Goal: Task Accomplishment & Management: Manage account settings

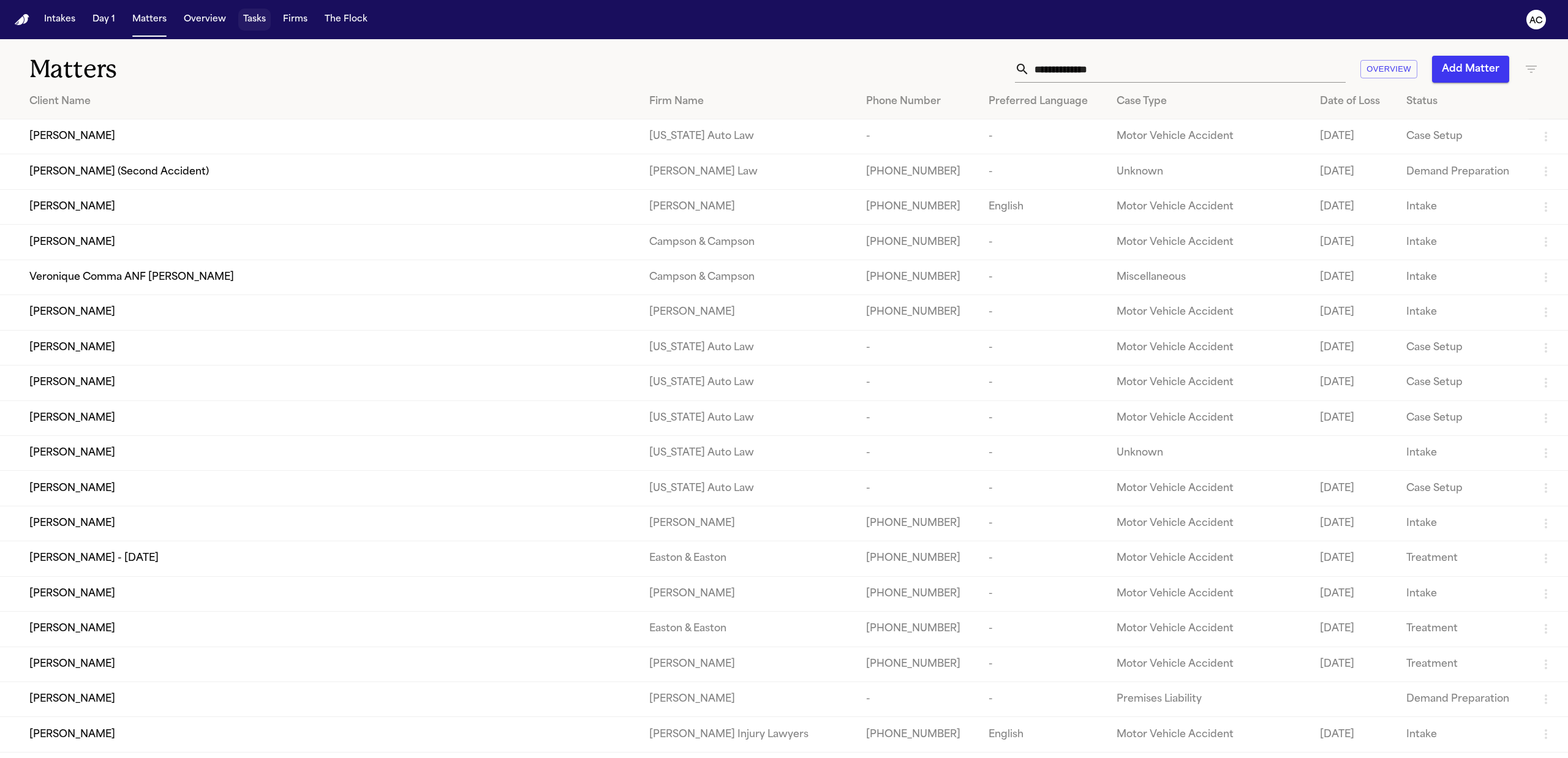
click at [242, 19] on button "Tasks" at bounding box center [254, 20] width 33 height 22
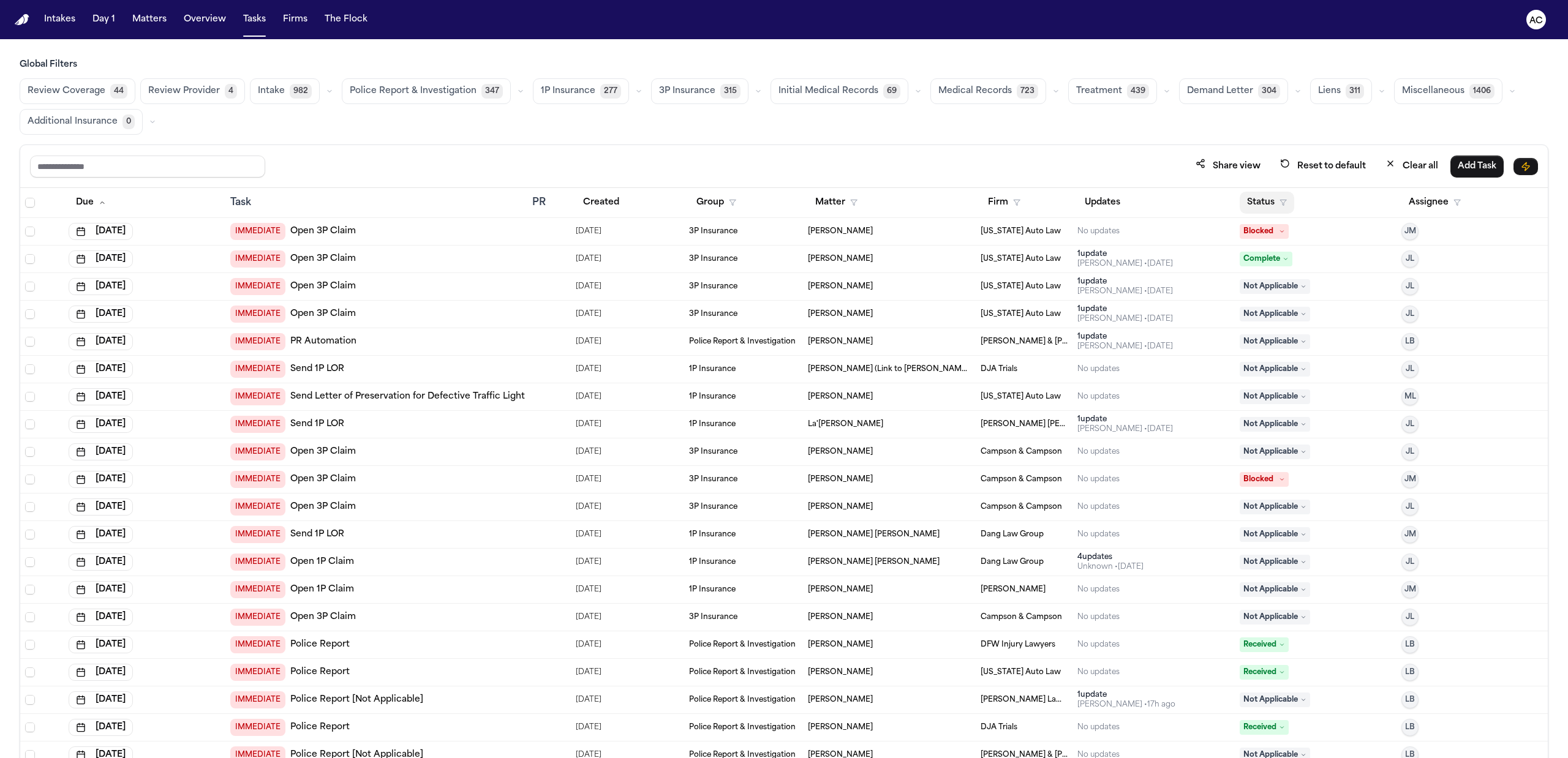
click at [1250, 201] on button "Status" at bounding box center [1267, 203] width 55 height 22
click at [1287, 353] on div "In Progress" at bounding box center [1303, 355] width 102 height 15
click at [983, 83] on button "Medical Records 723" at bounding box center [988, 91] width 116 height 26
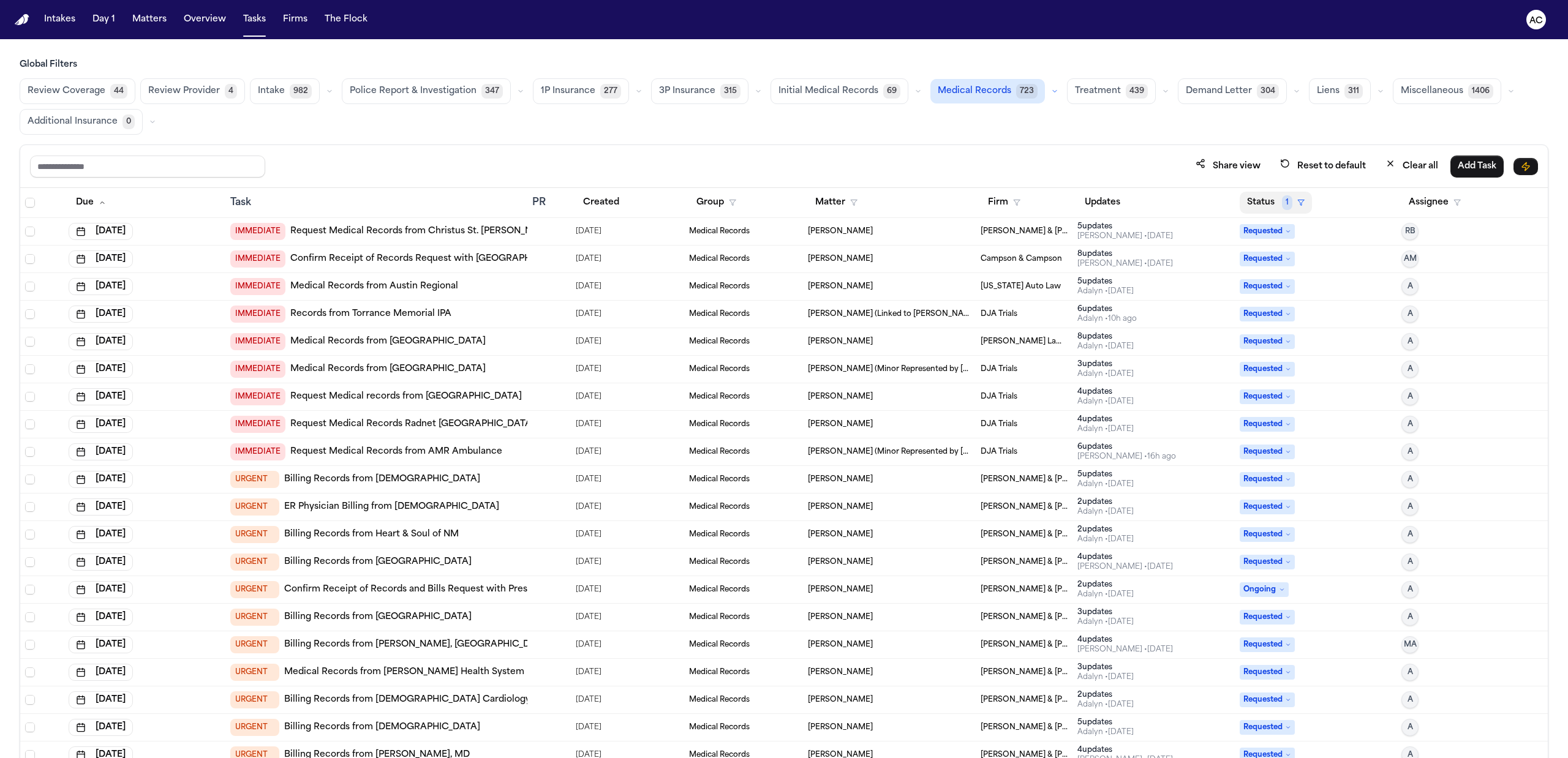
click at [1260, 205] on button "Status 1" at bounding box center [1276, 203] width 73 height 22
drag, startPoint x: 1266, startPoint y: 314, endPoint x: 1272, endPoint y: 359, distance: 45.4
click at [1266, 313] on div "Pending" at bounding box center [1303, 310] width 102 height 15
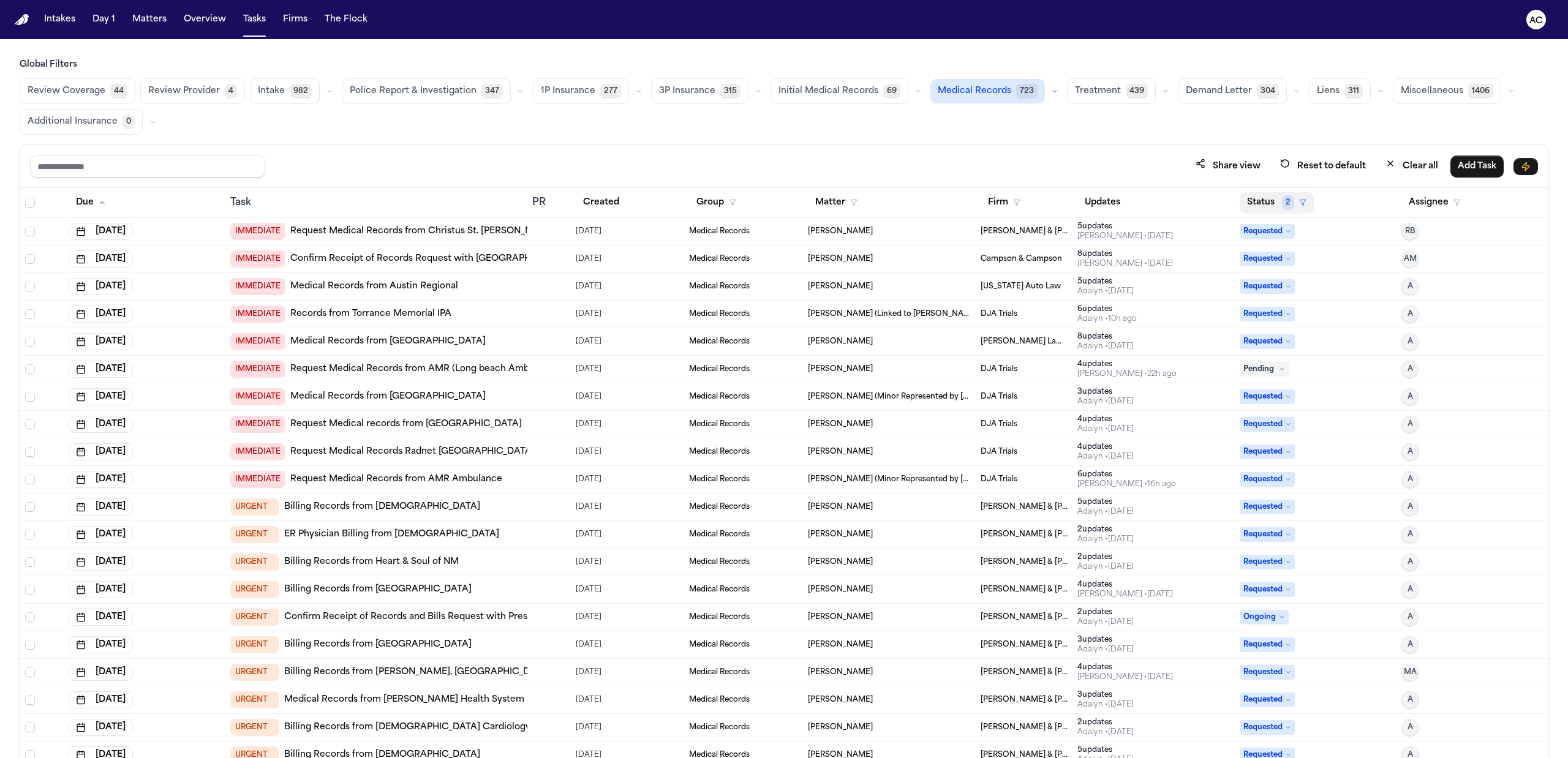
click at [1258, 210] on button "Status 2" at bounding box center [1277, 203] width 74 height 22
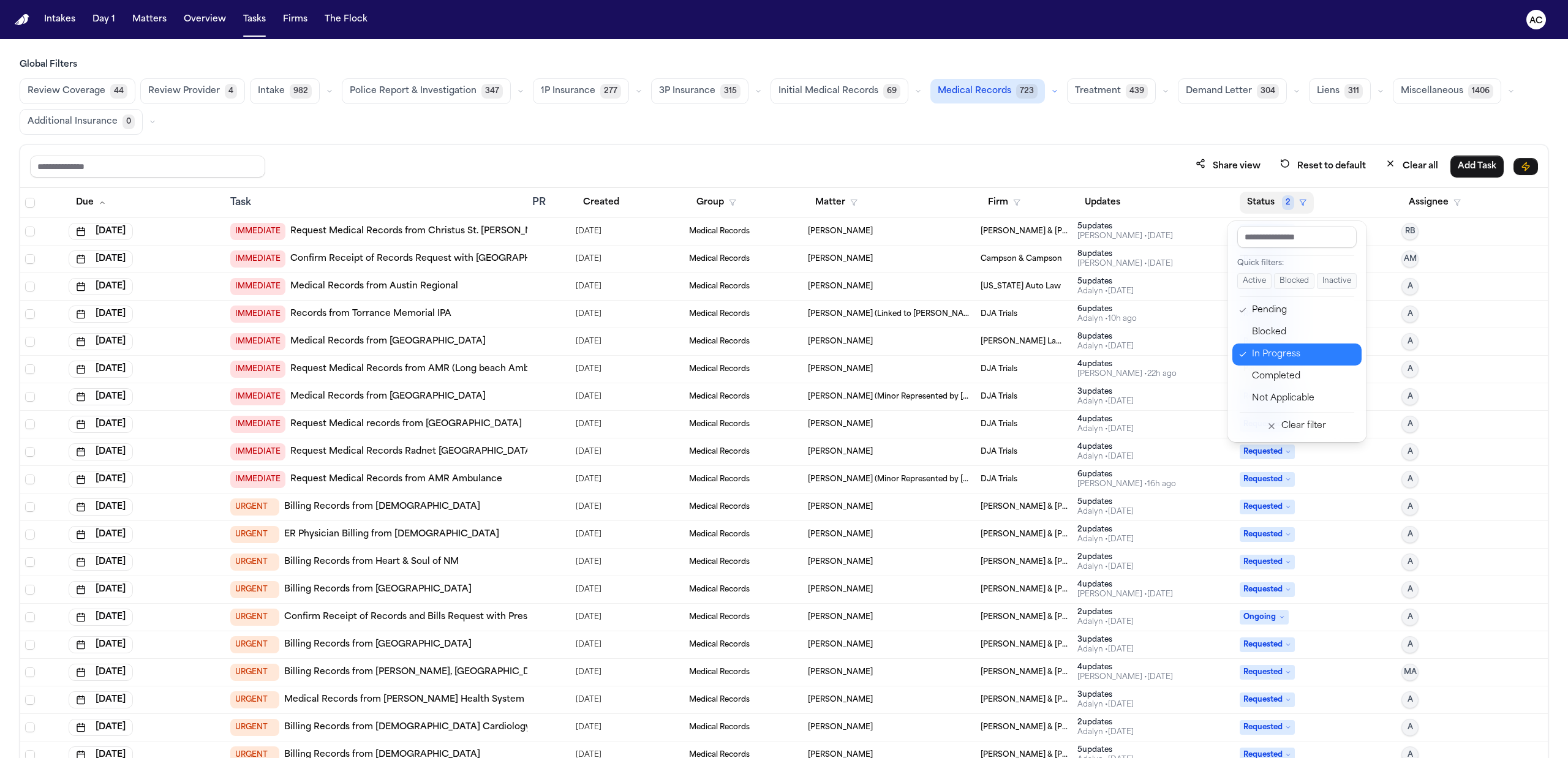
click at [1272, 355] on div "In Progress" at bounding box center [1303, 355] width 102 height 15
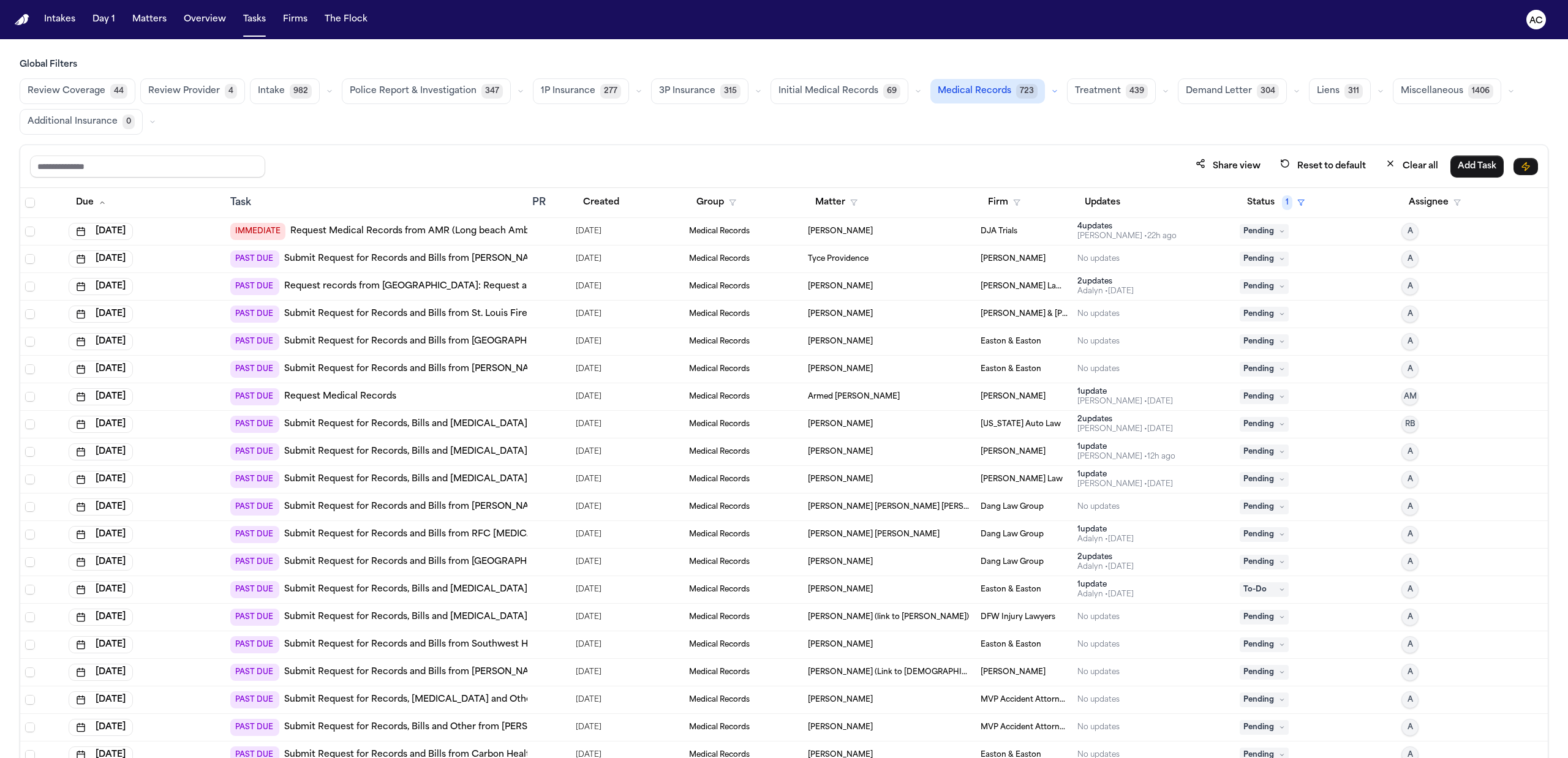
click at [400, 231] on link "Request Medical Records from AMR (Long beach Ambulance )" at bounding box center [427, 231] width 273 height 13
click at [436, 263] on link "Submit Request for Records and Bills from [PERSON_NAME] Permanente [GEOGRAPHIC_…" at bounding box center [492, 259] width 417 height 13
click at [491, 317] on link "Submit Request for Records and Bills from St. Louis Fire Department – Bureau of…" at bounding box center [524, 314] width 480 height 13
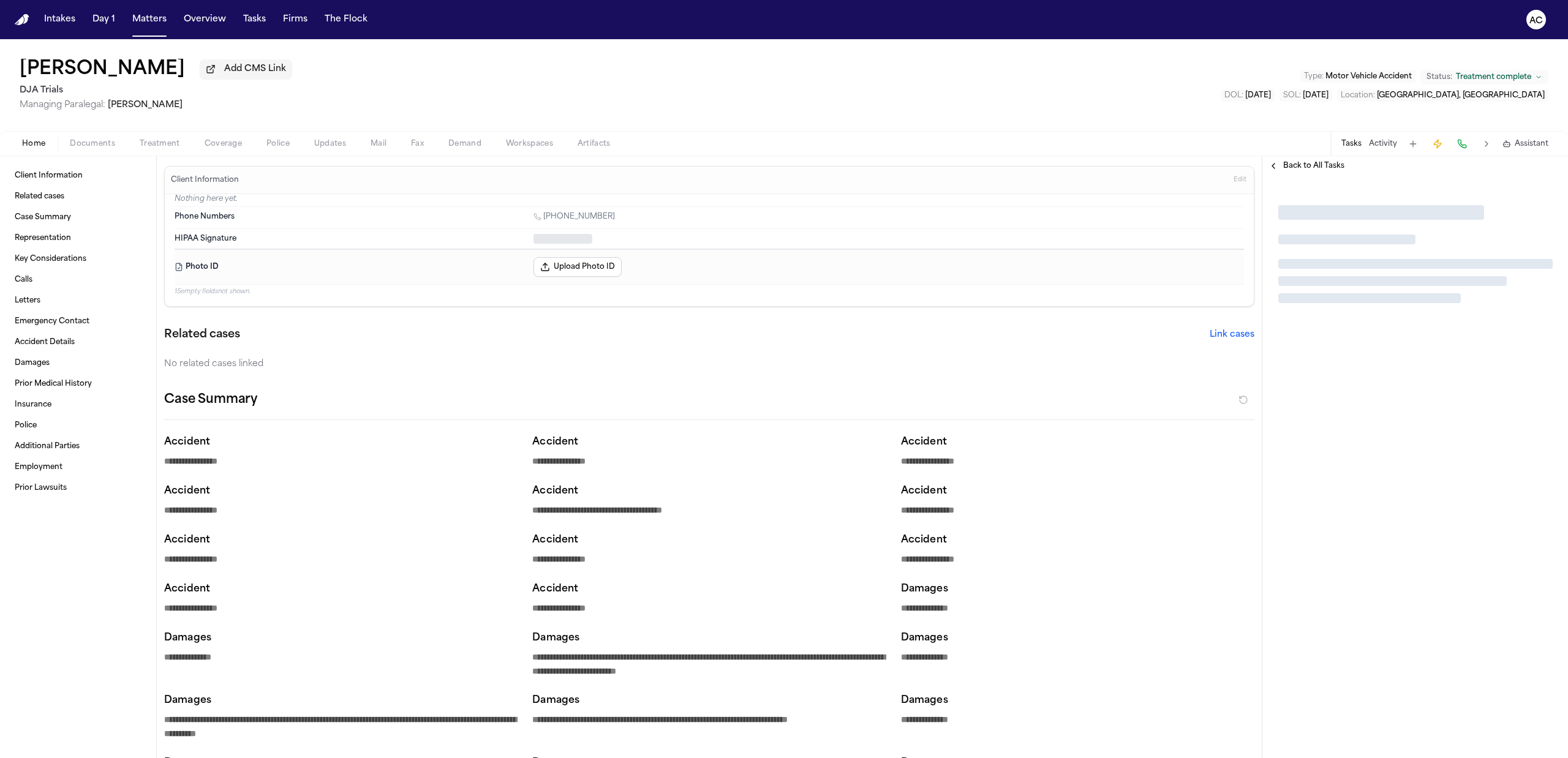
type textarea "*"
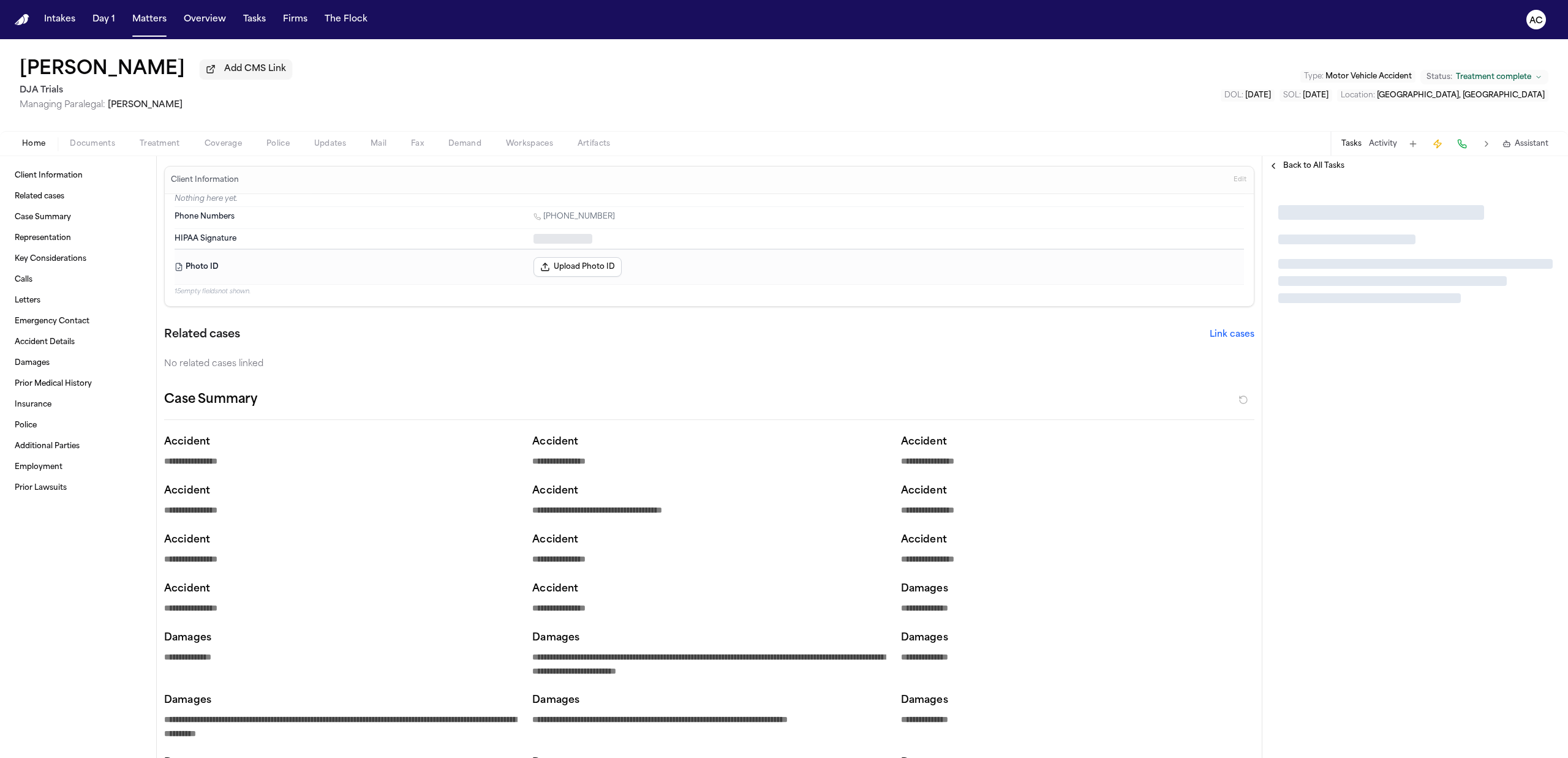
type textarea "*"
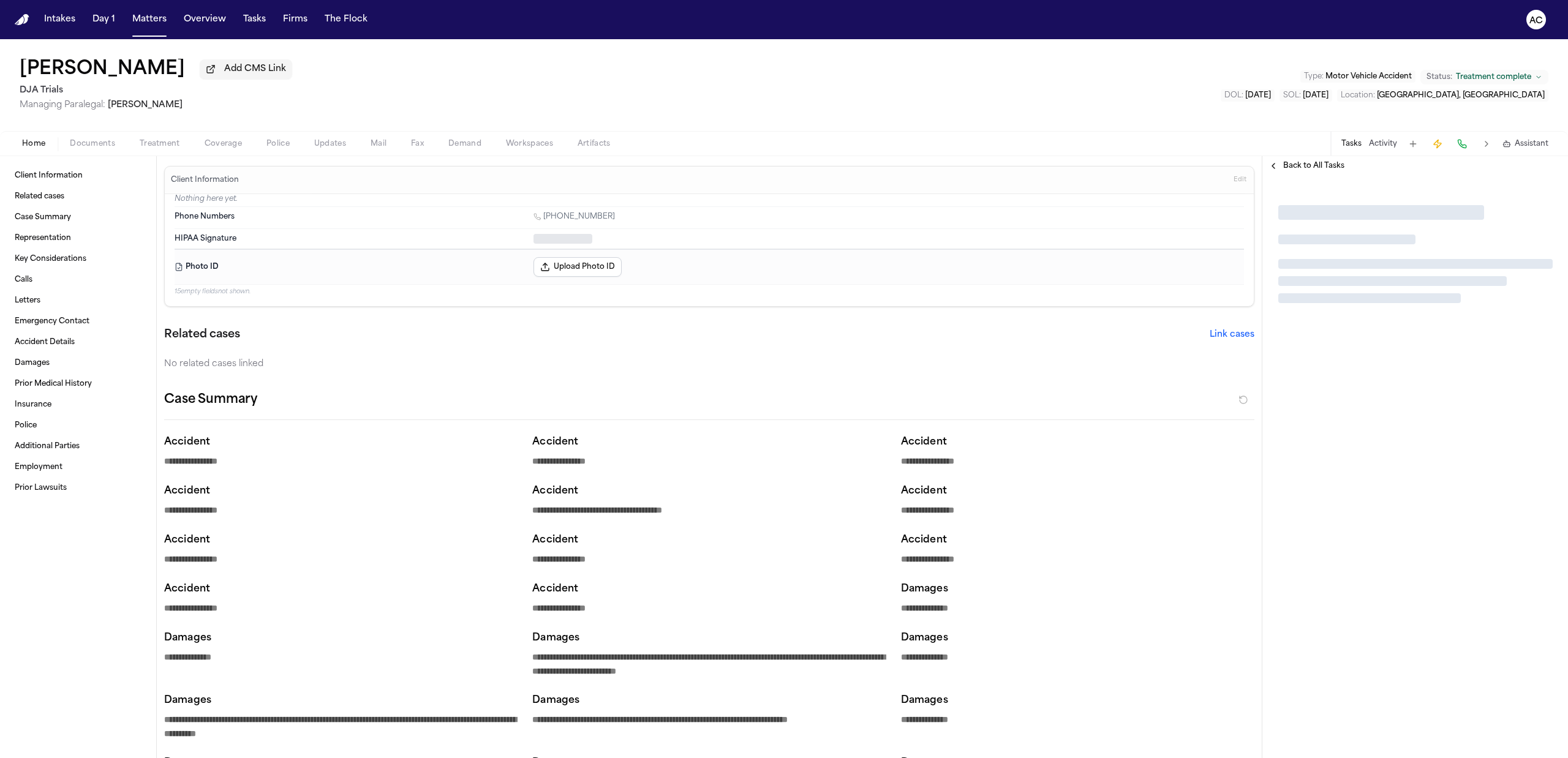
type textarea "*"
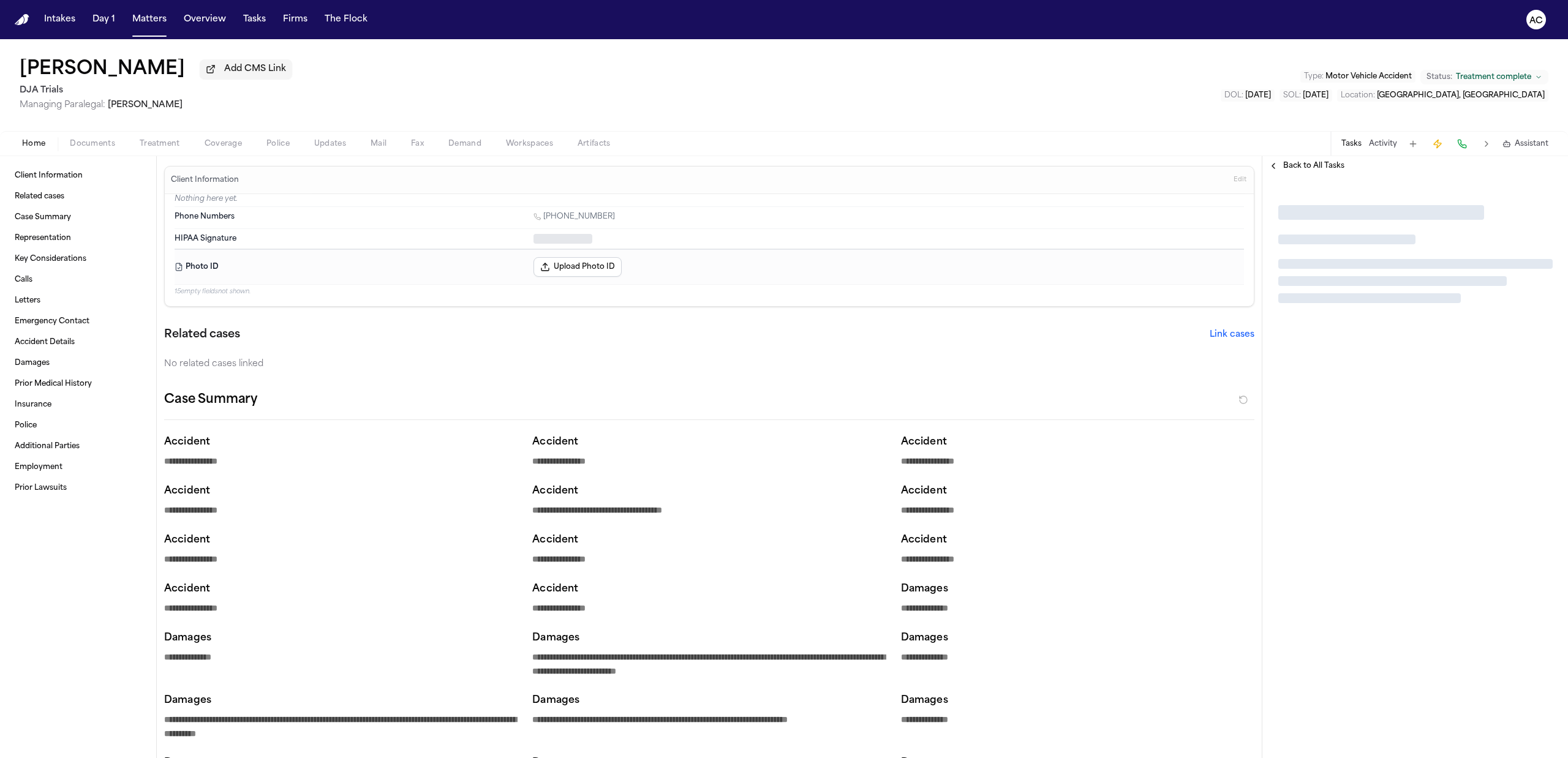
type textarea "*"
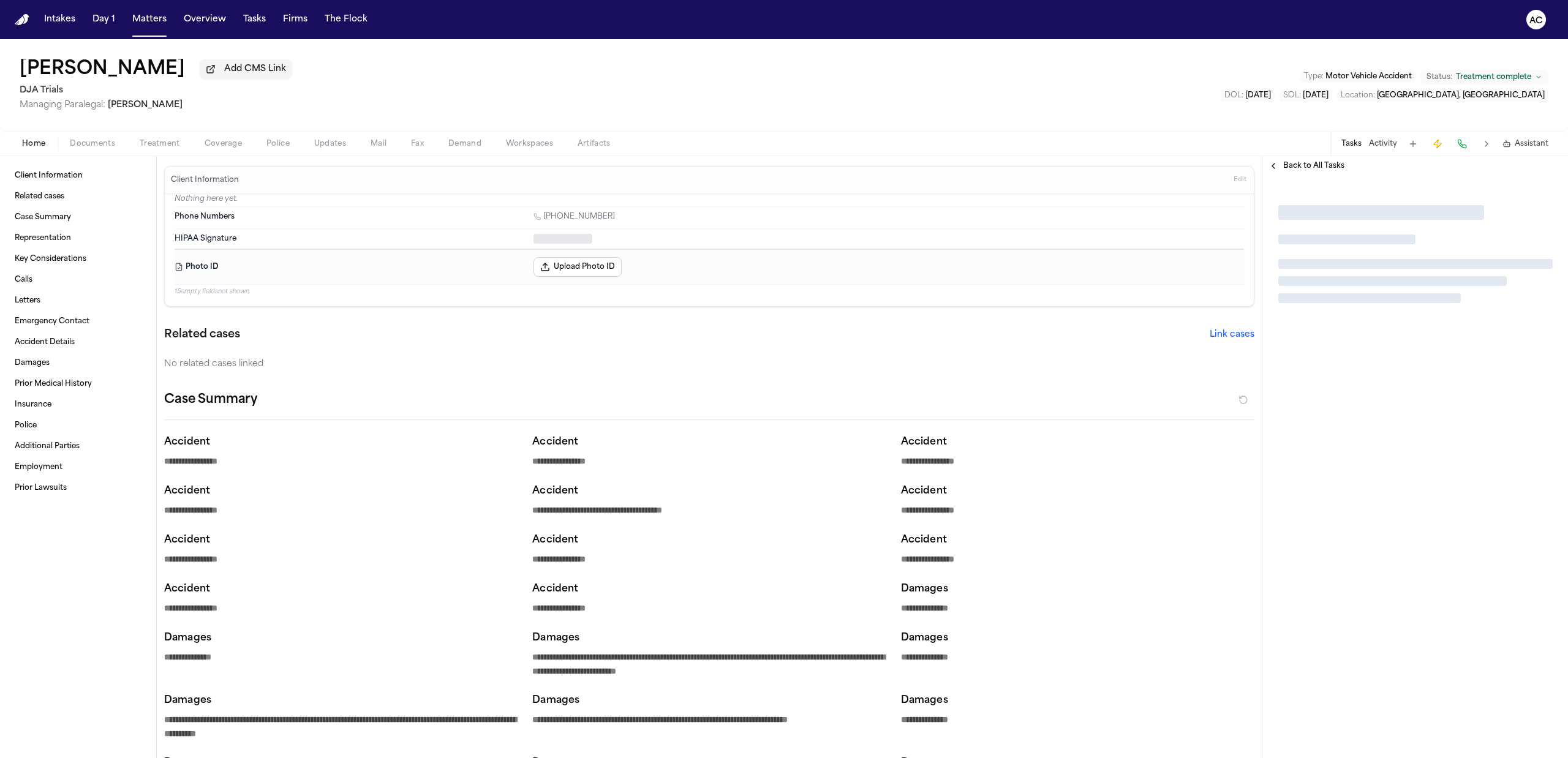
type textarea "*"
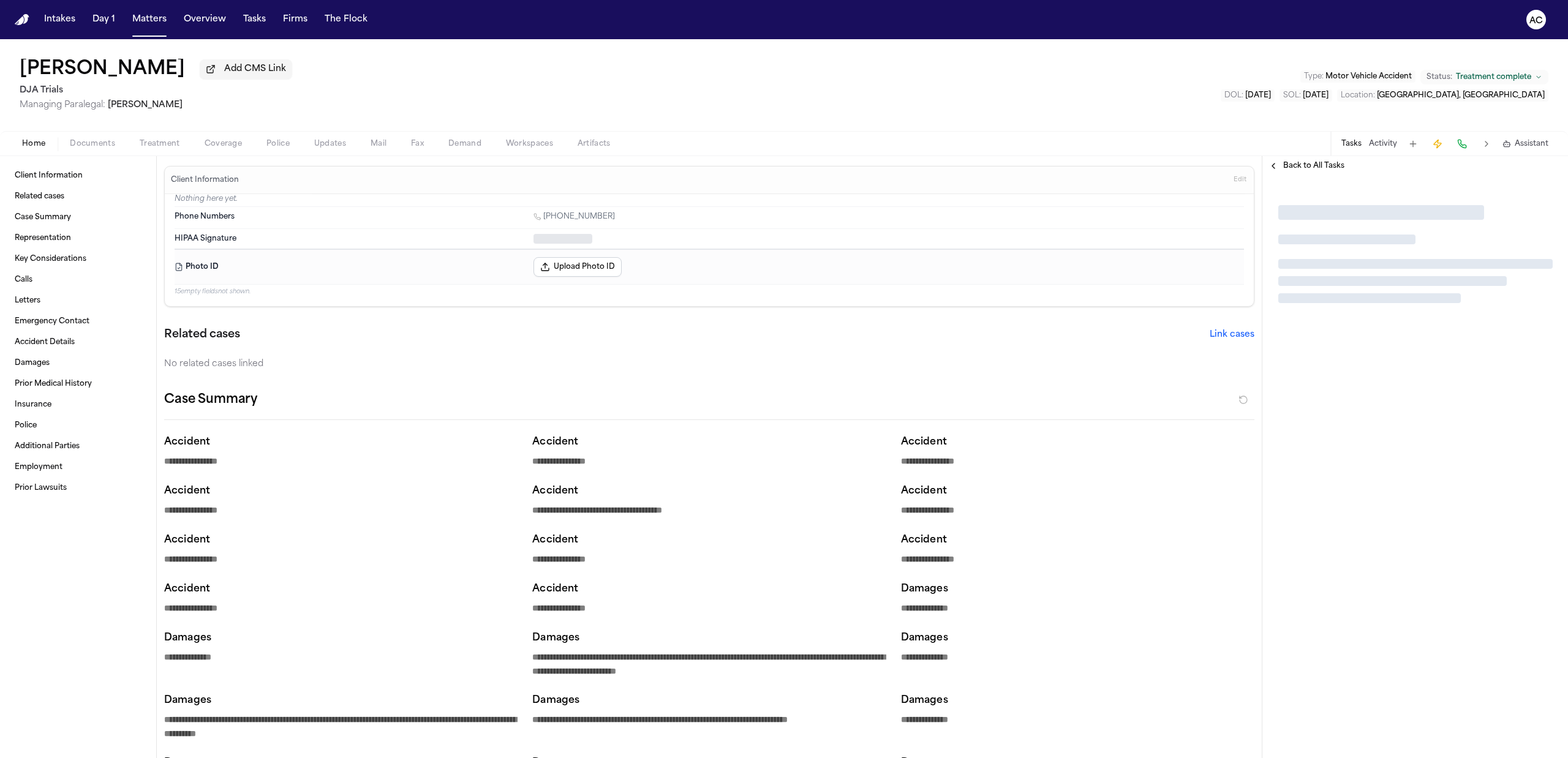
type textarea "*"
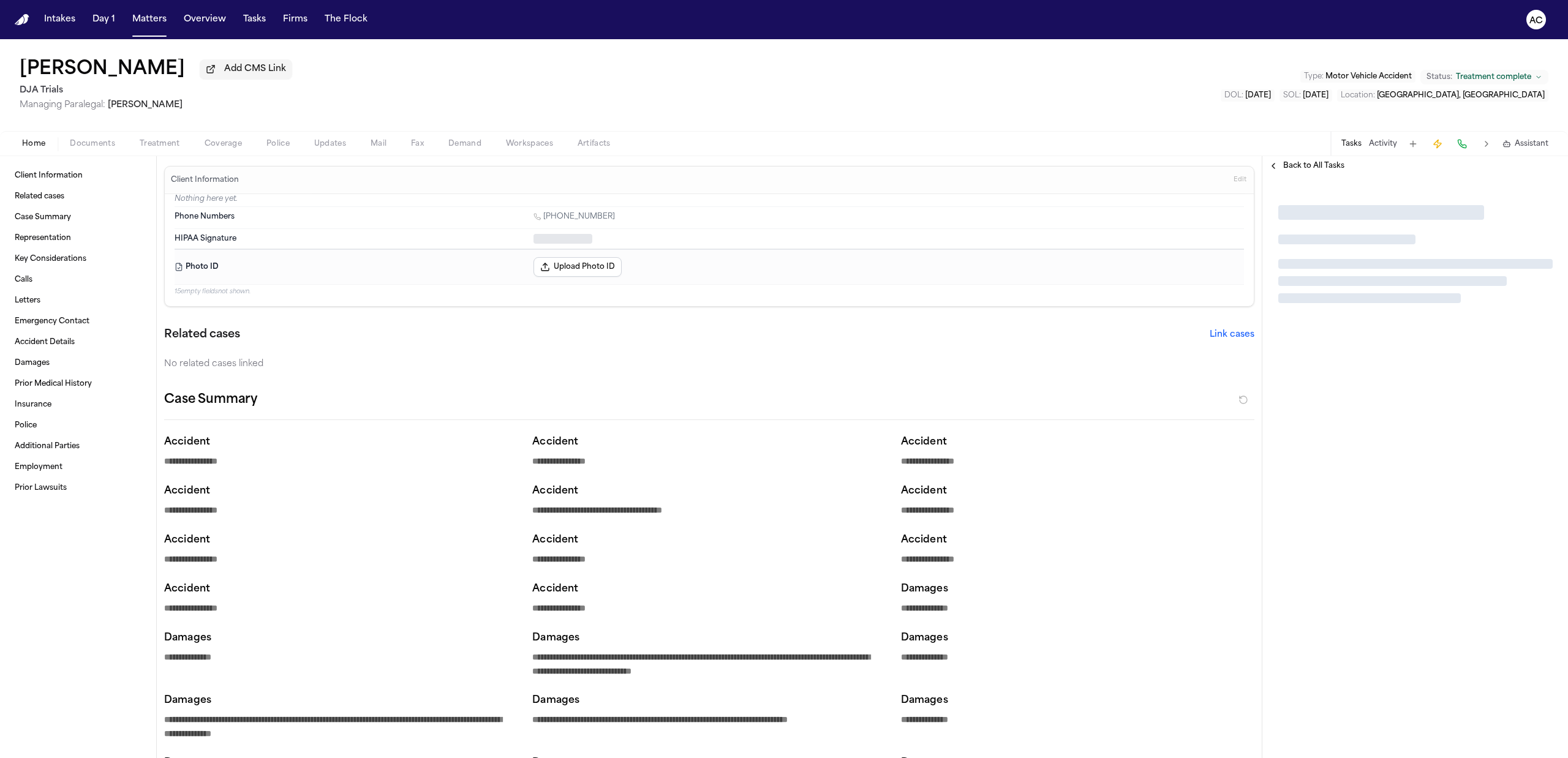
type textarea "*"
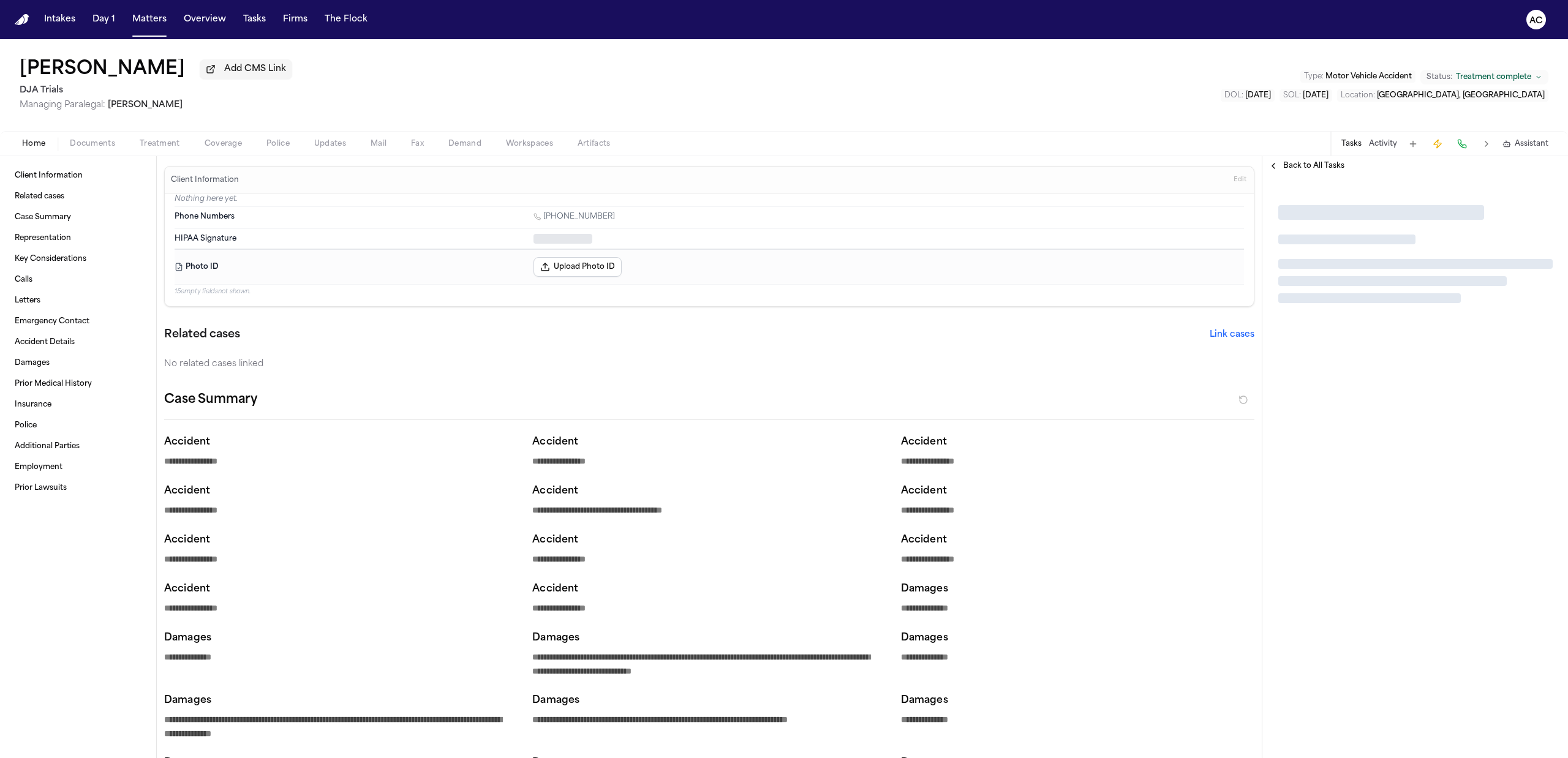
type textarea "*"
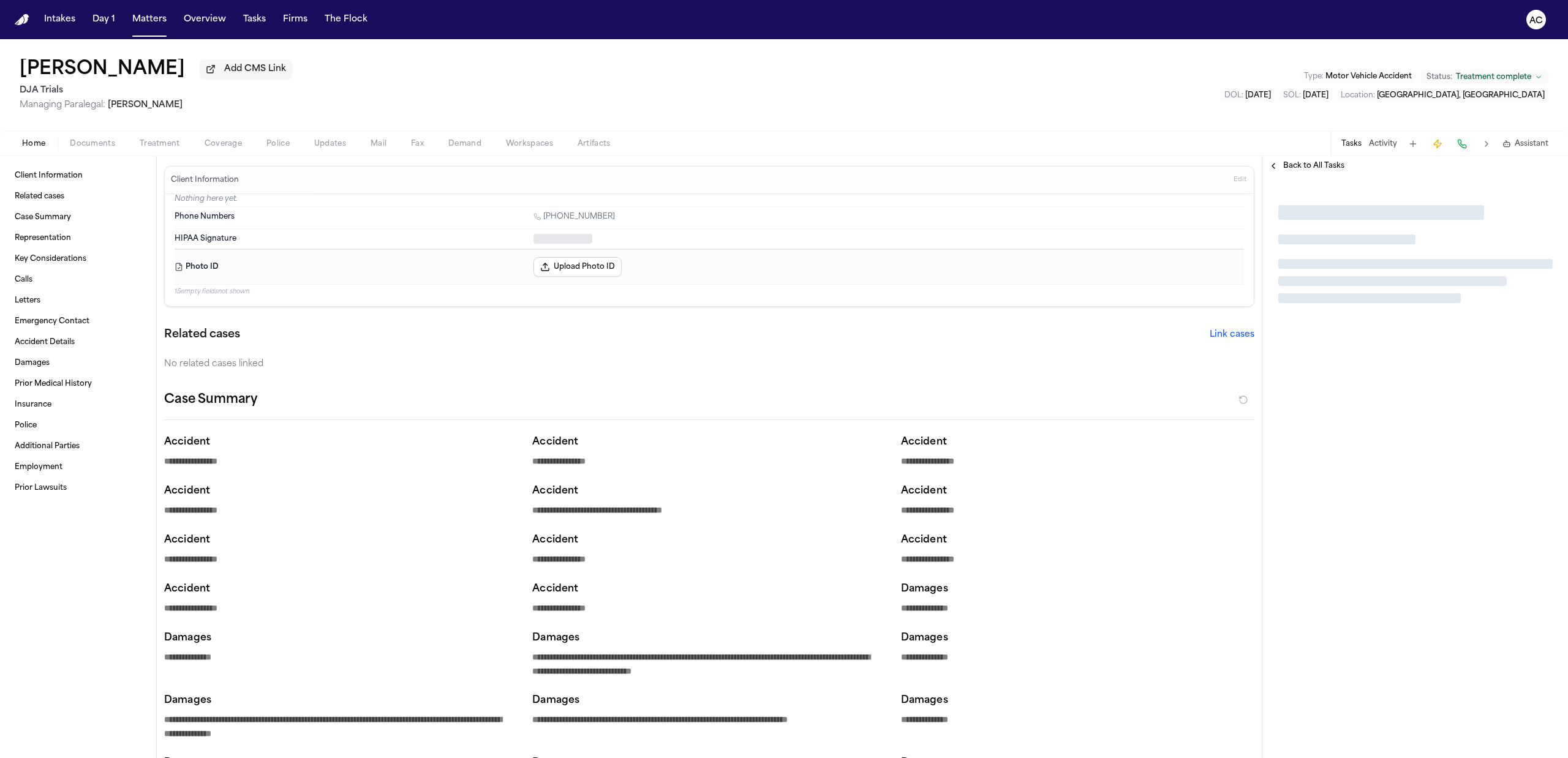
type textarea "*"
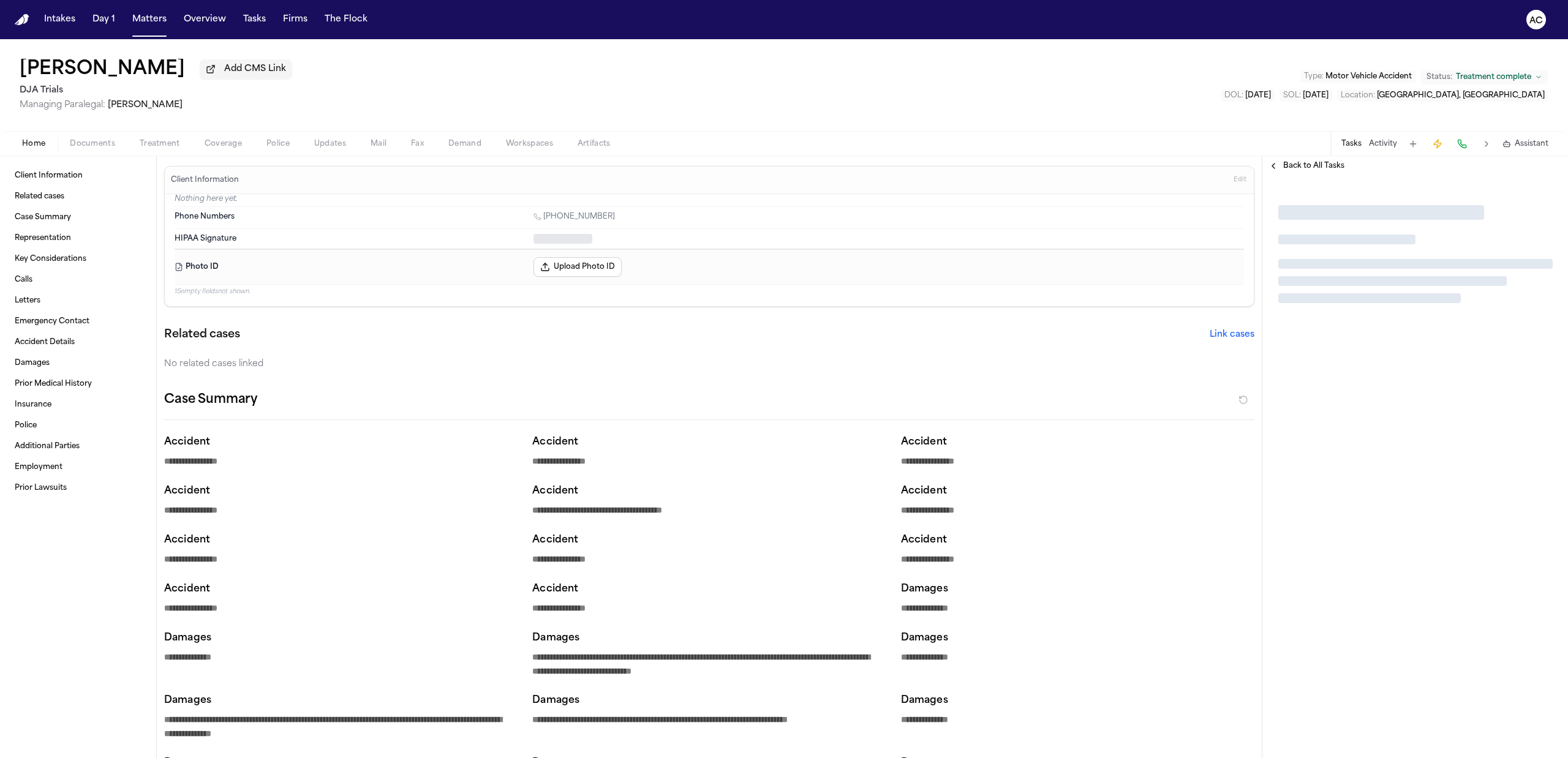
type textarea "*"
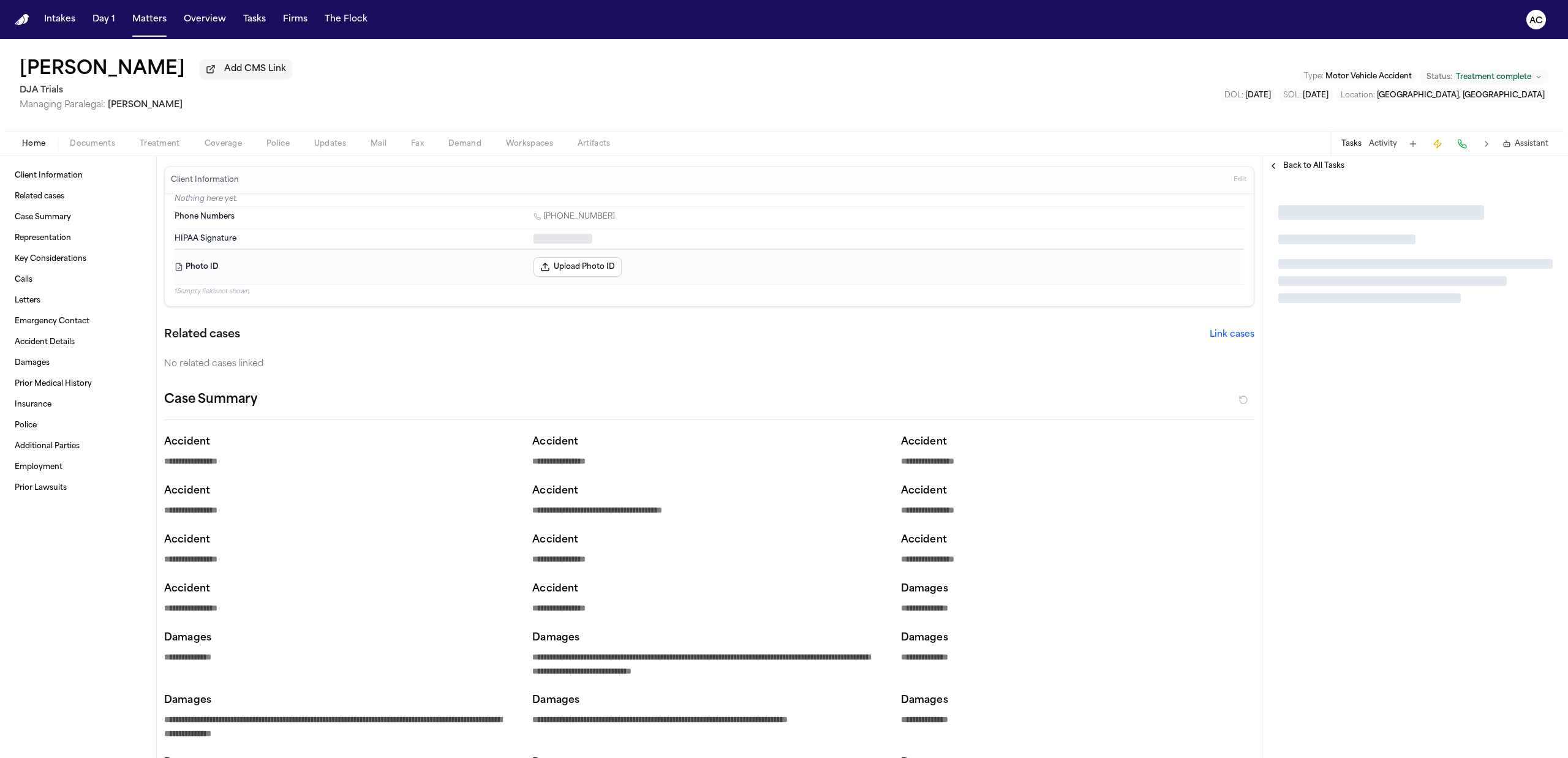
type textarea "*"
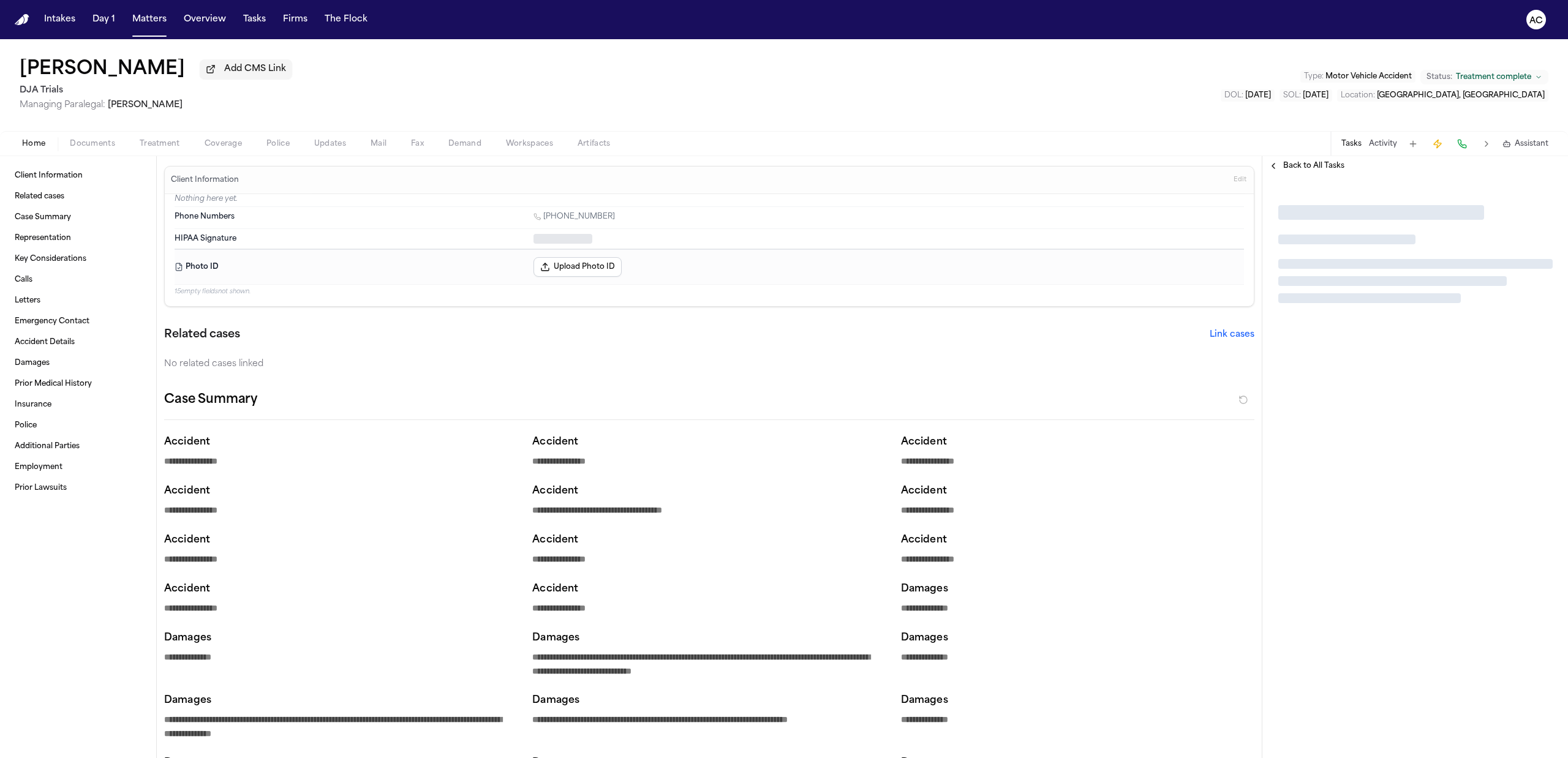
type textarea "*"
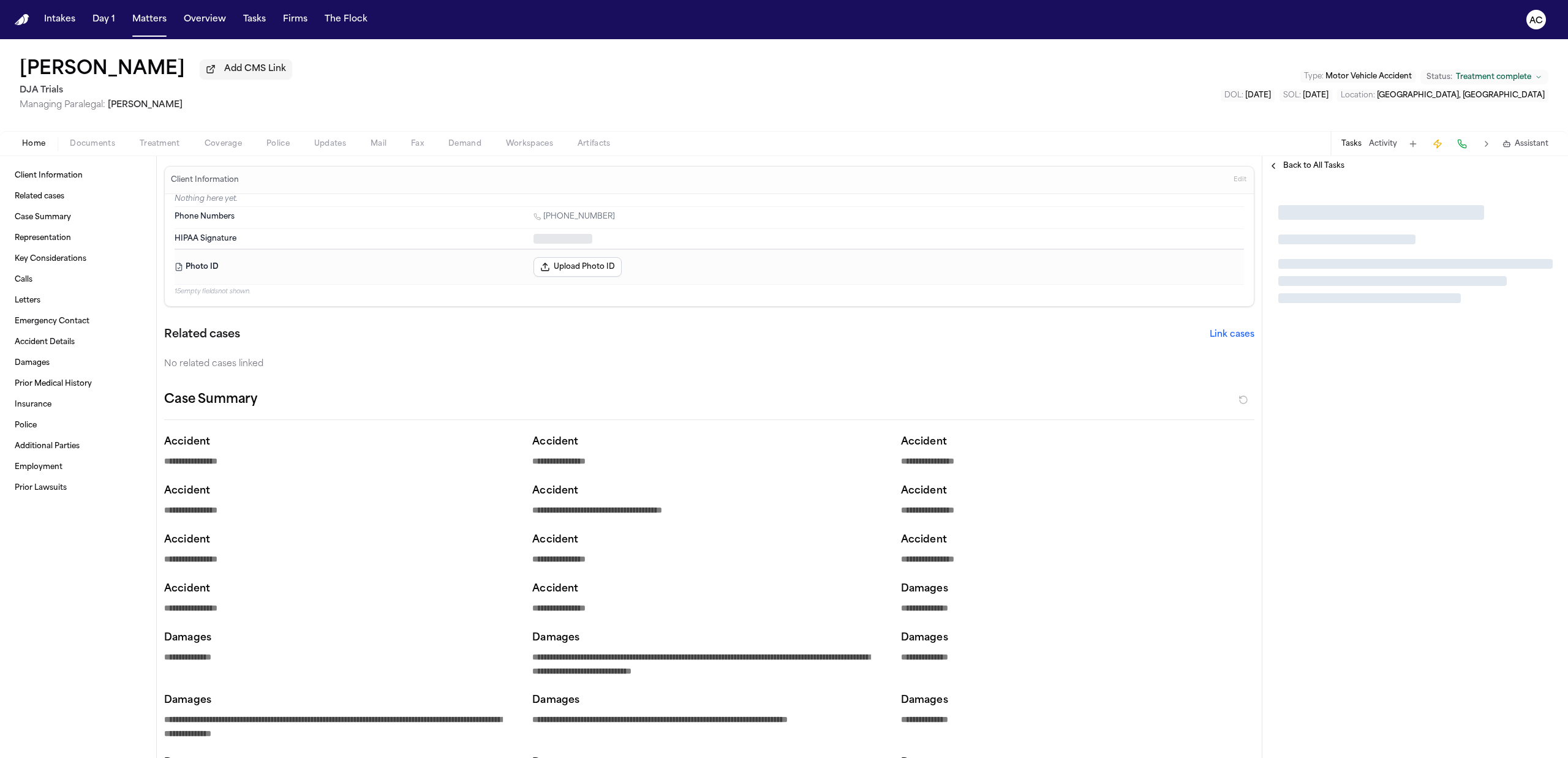
type textarea "*"
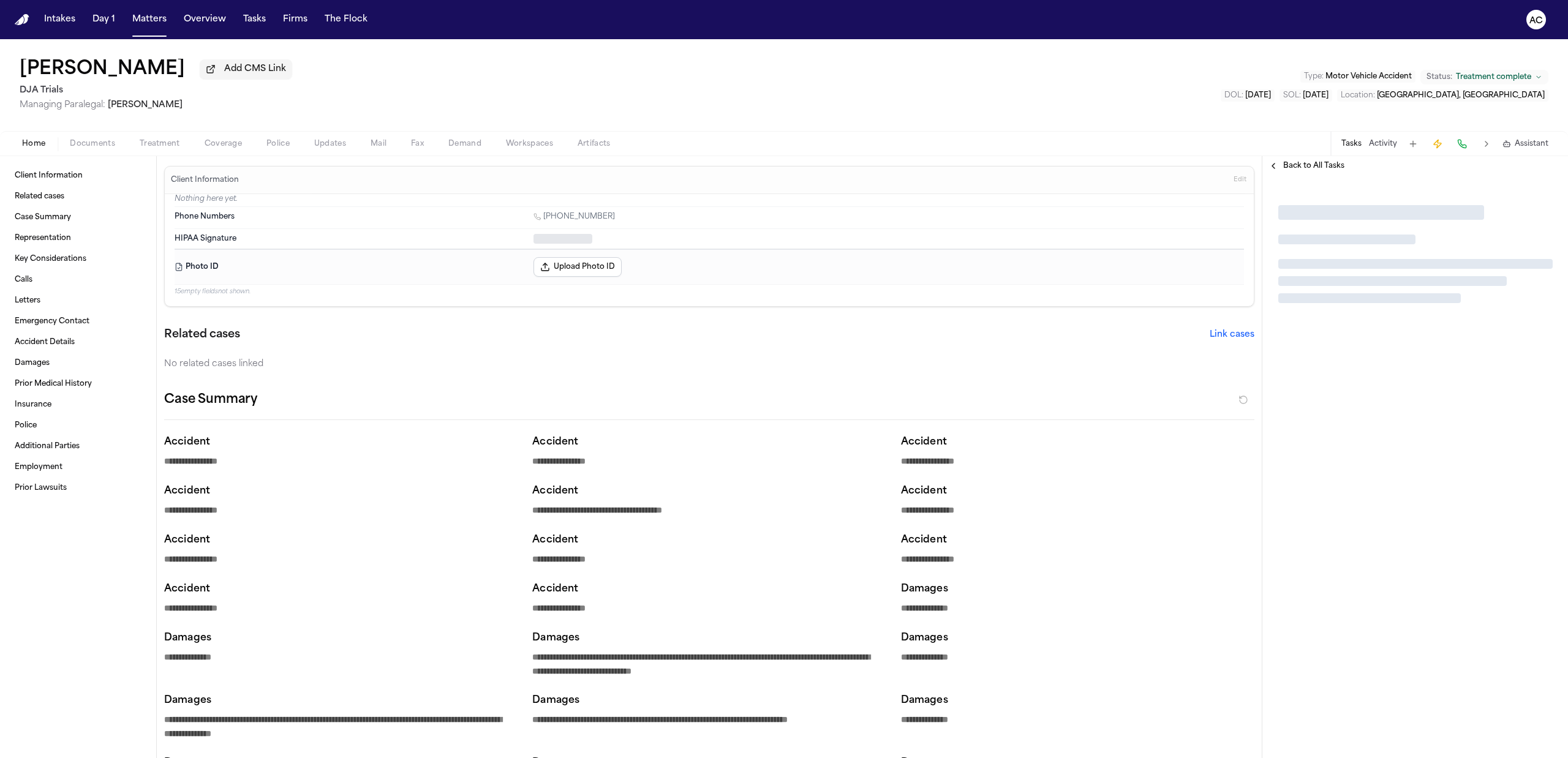
type textarea "*"
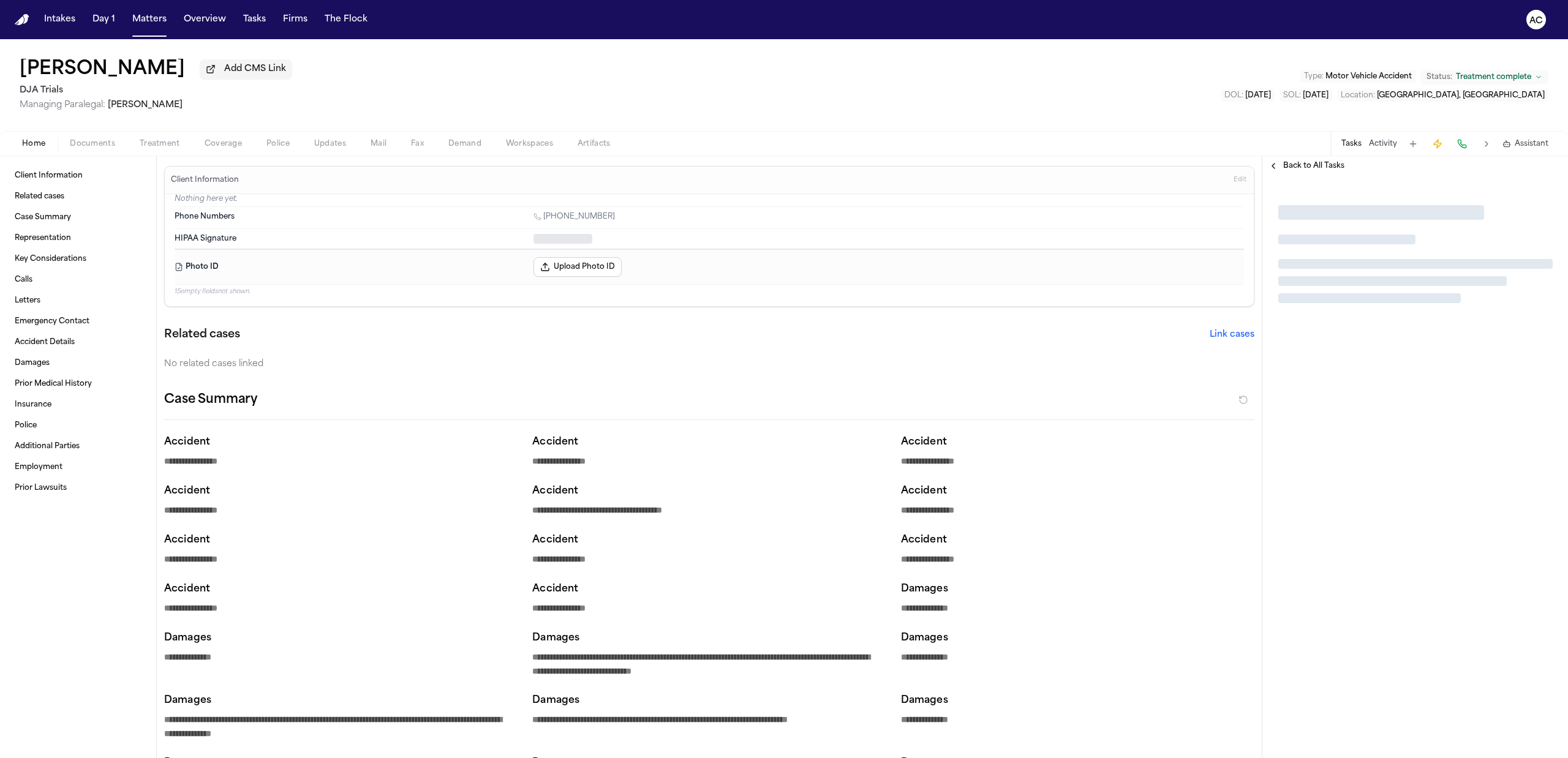
type textarea "*"
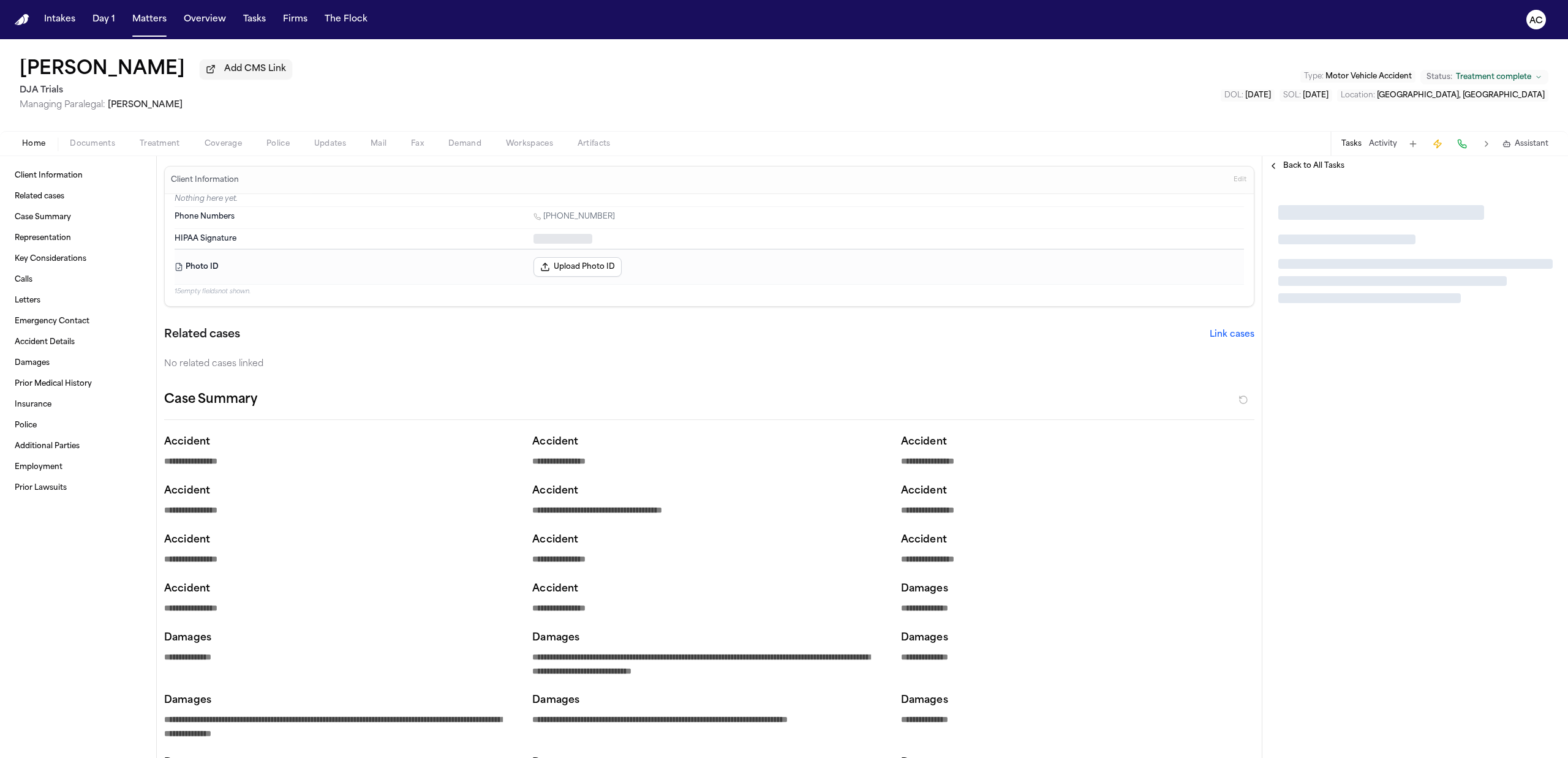
type textarea "*"
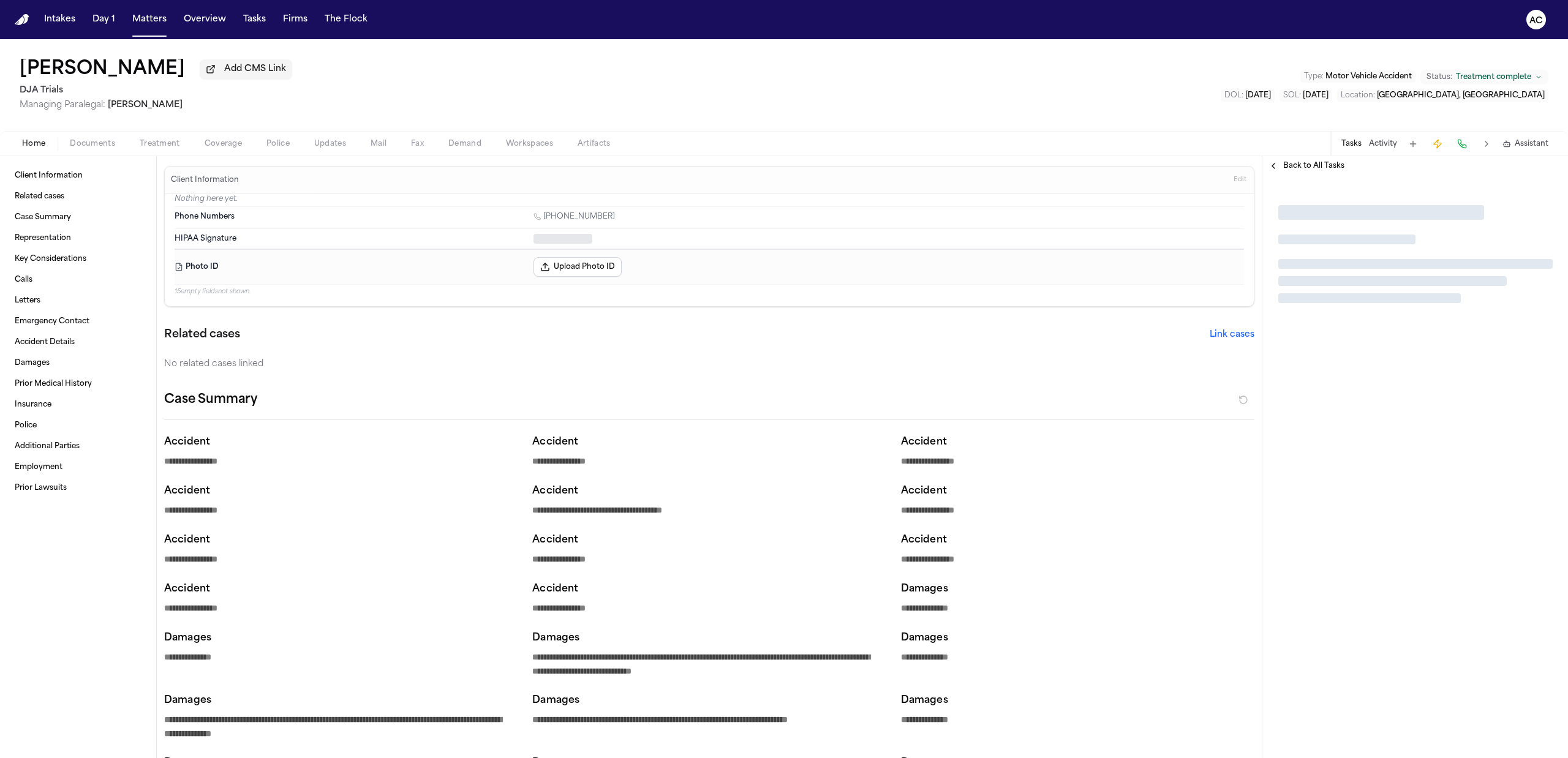
type textarea "*"
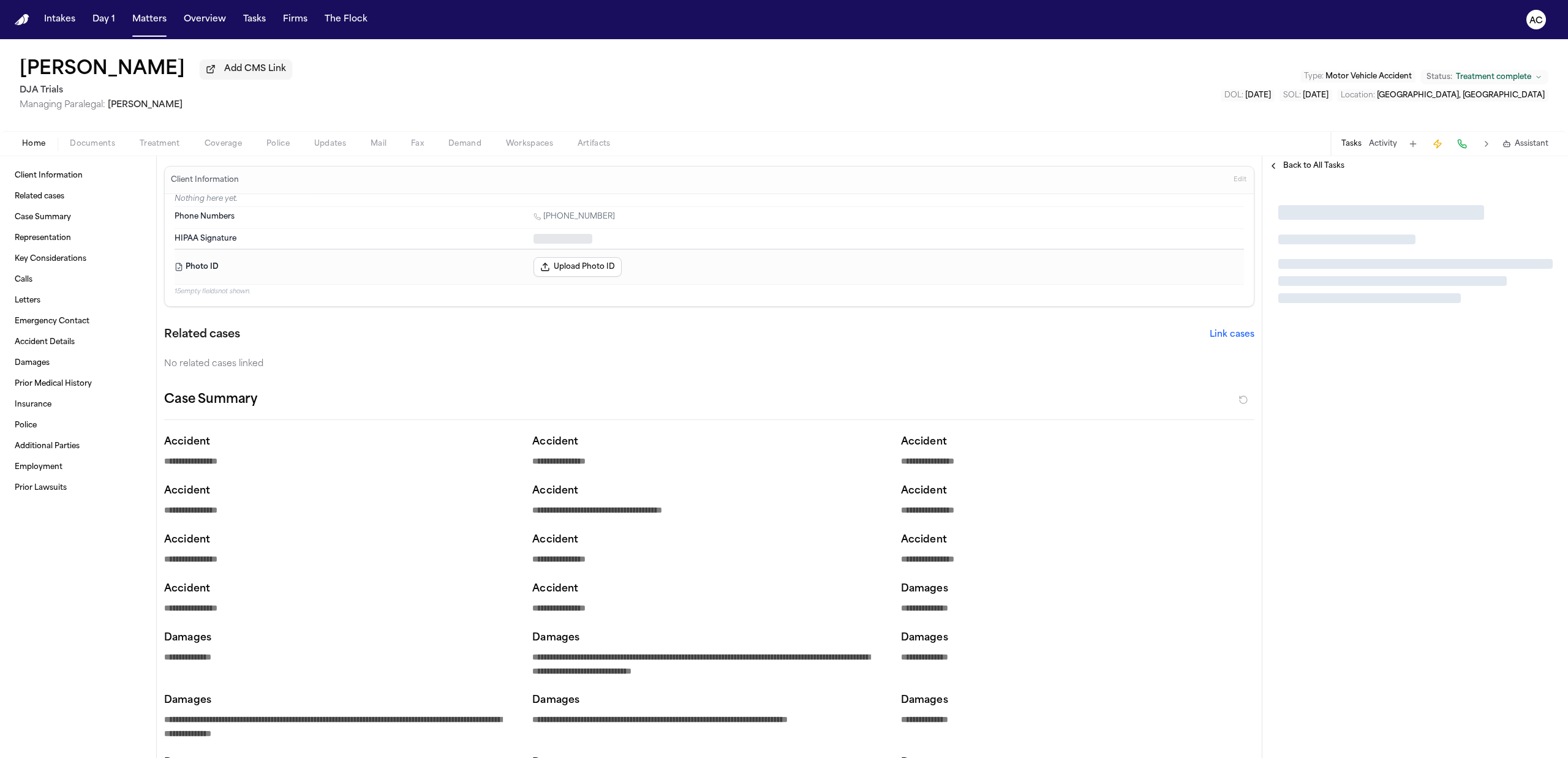
type textarea "*"
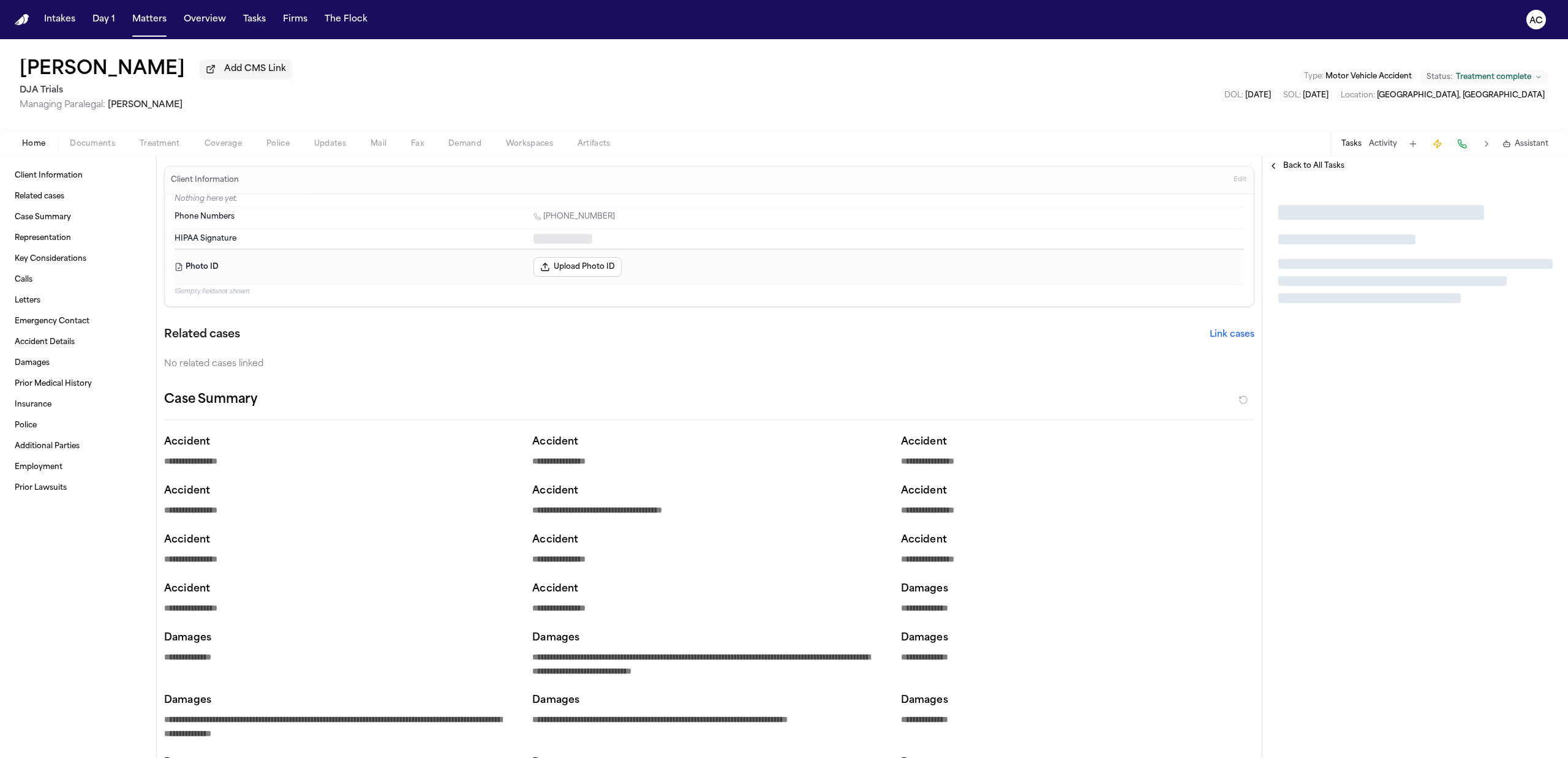
type textarea "*"
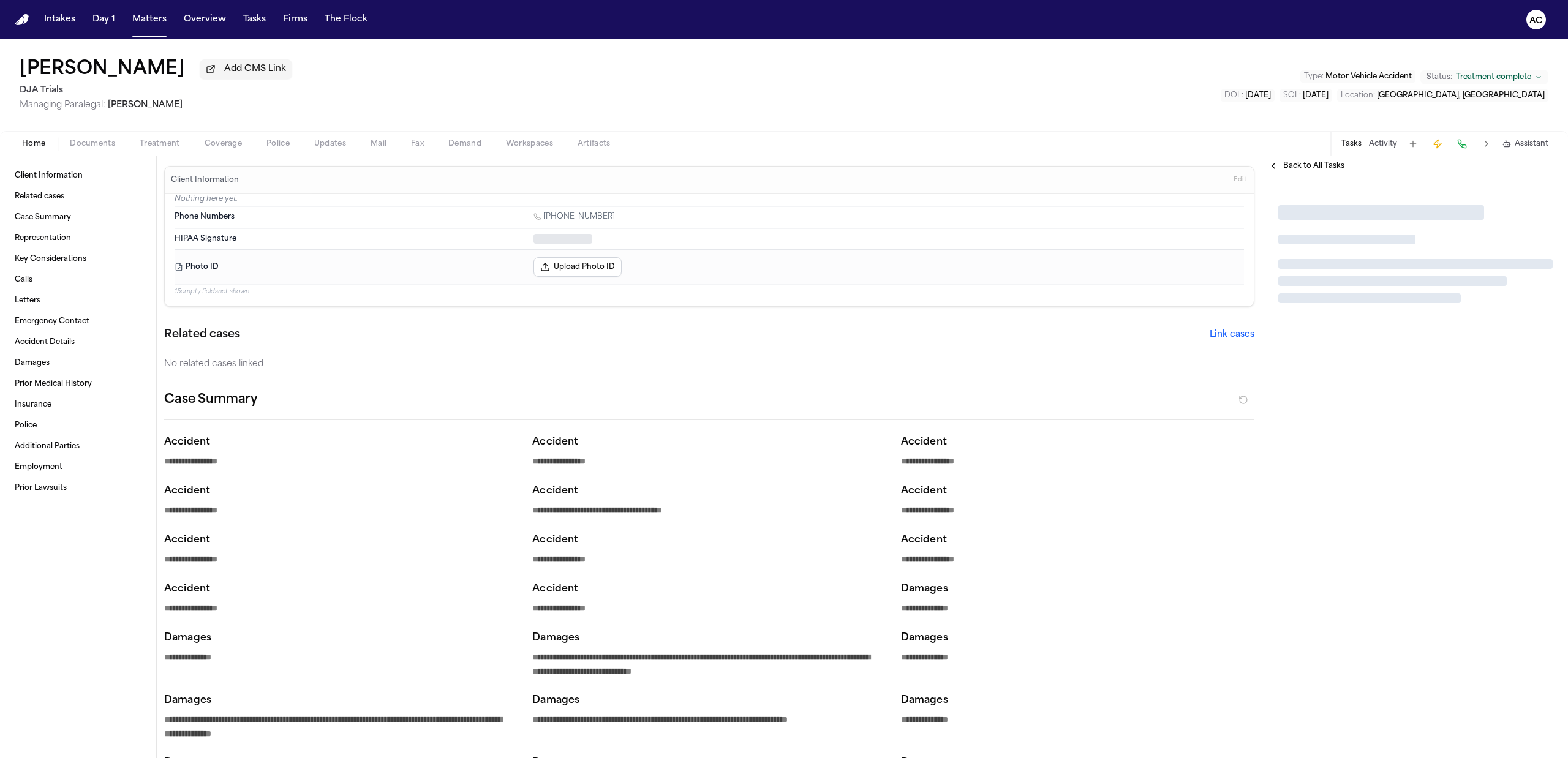
type textarea "*"
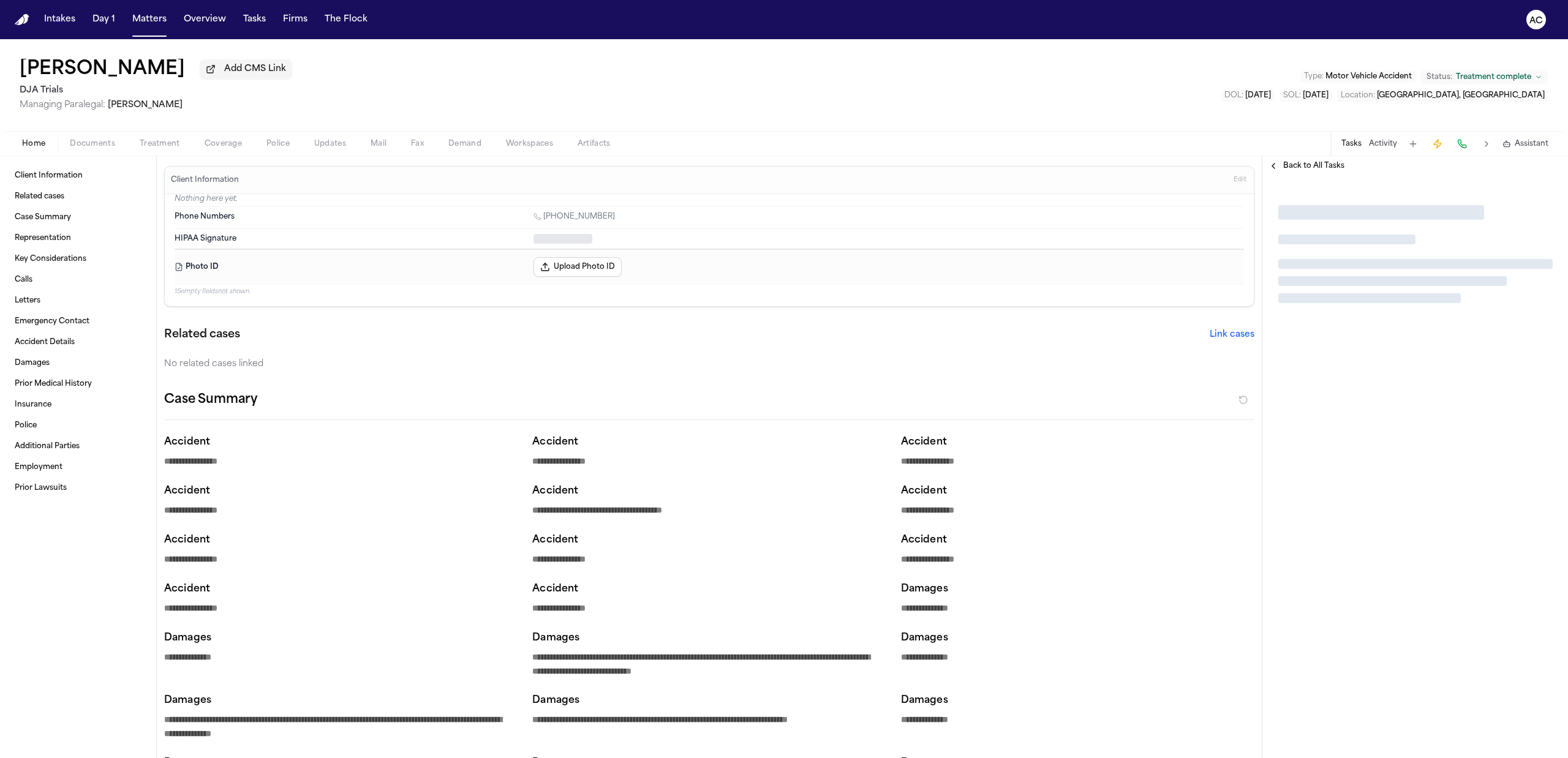
type textarea "*"
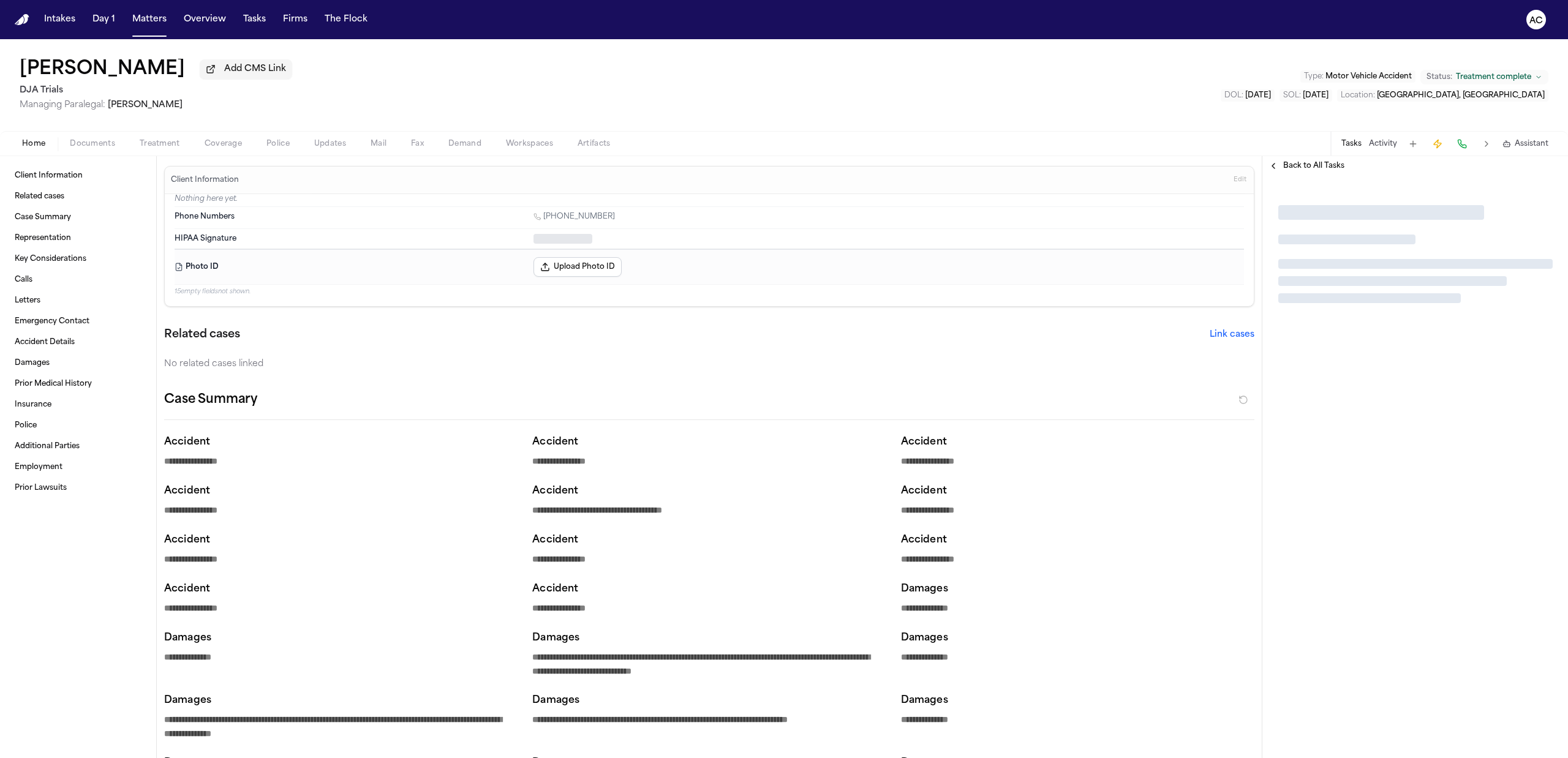
type textarea "*"
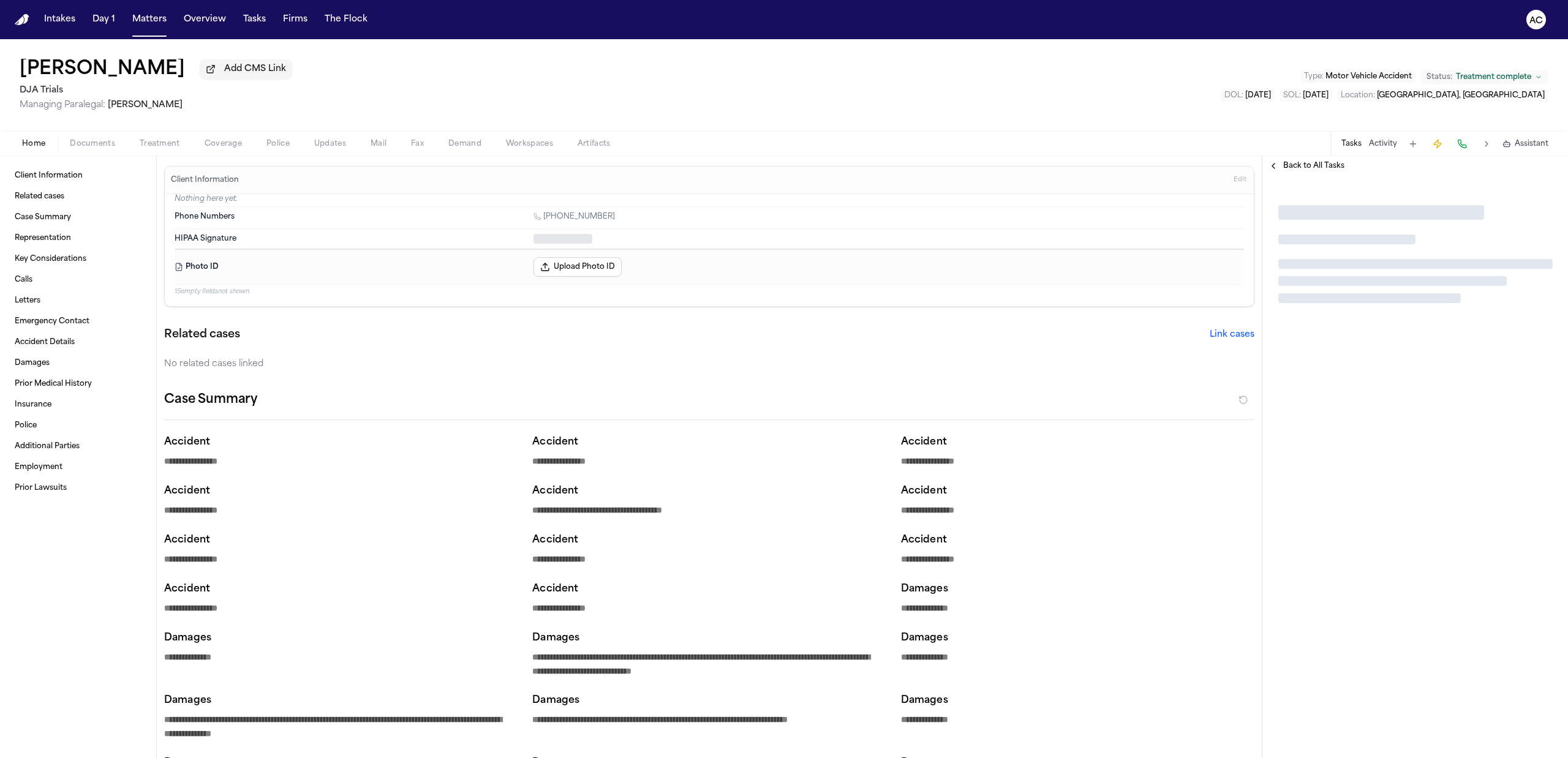
type textarea "*"
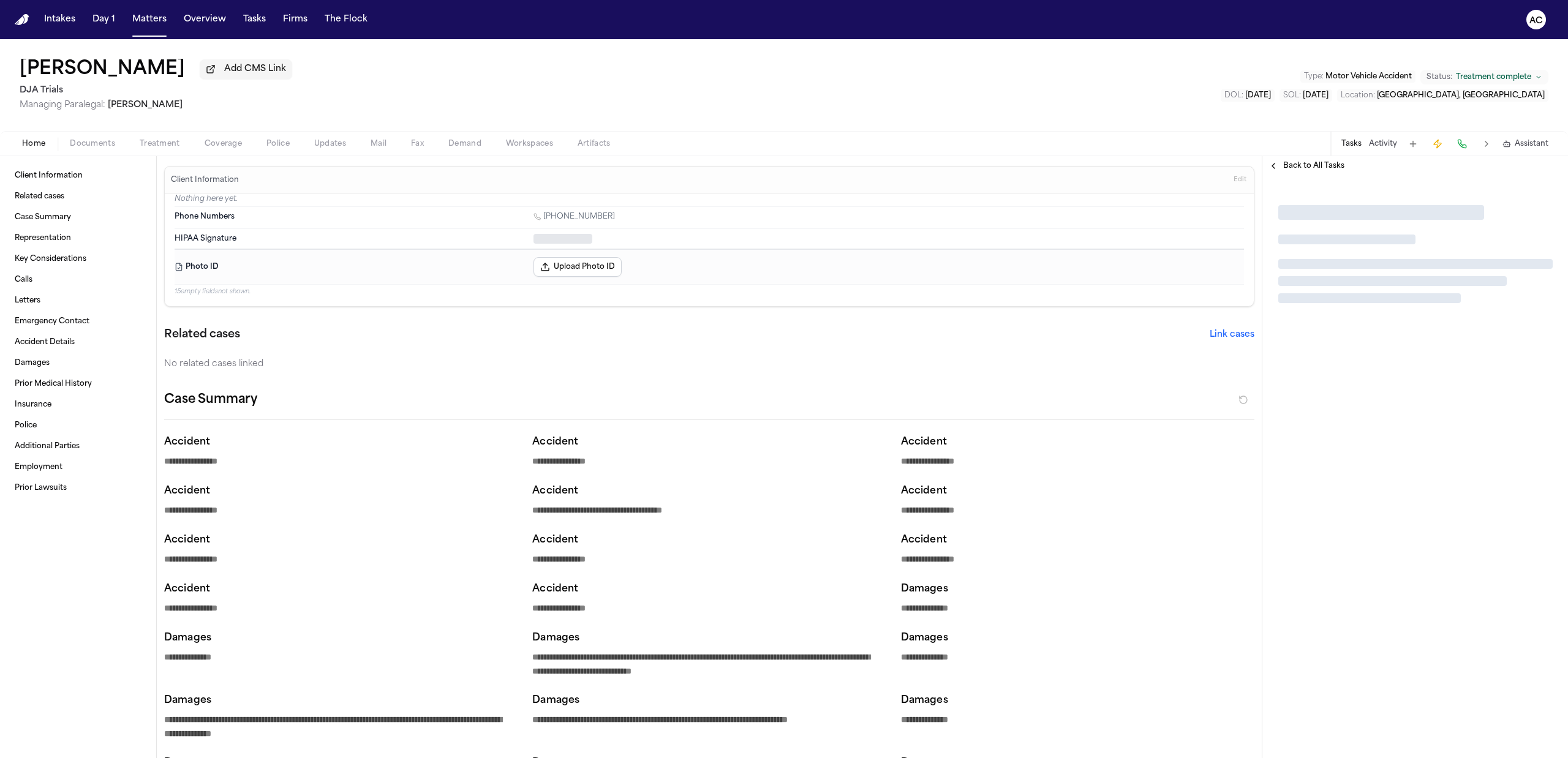
type textarea "*"
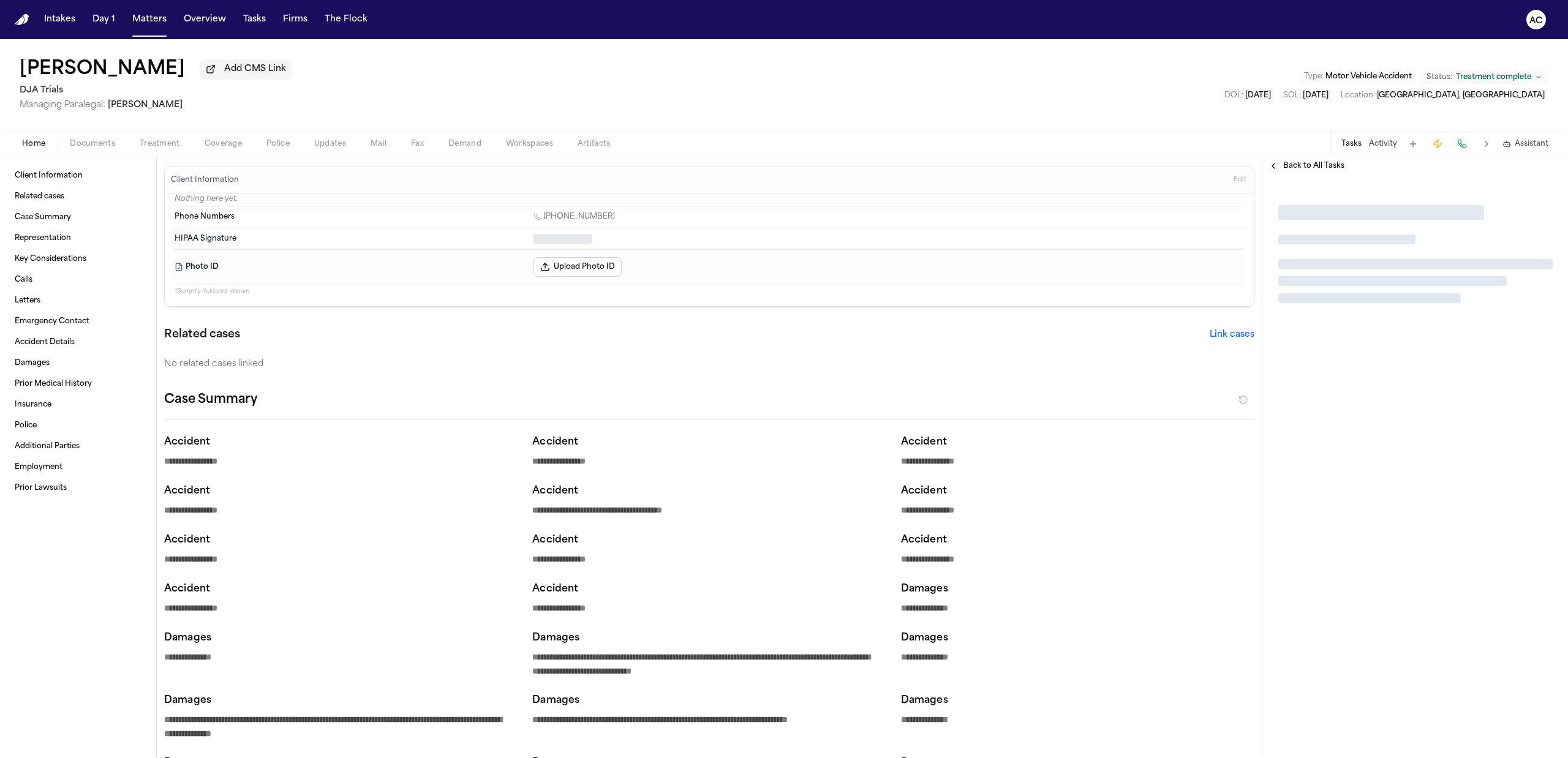
type textarea "*"
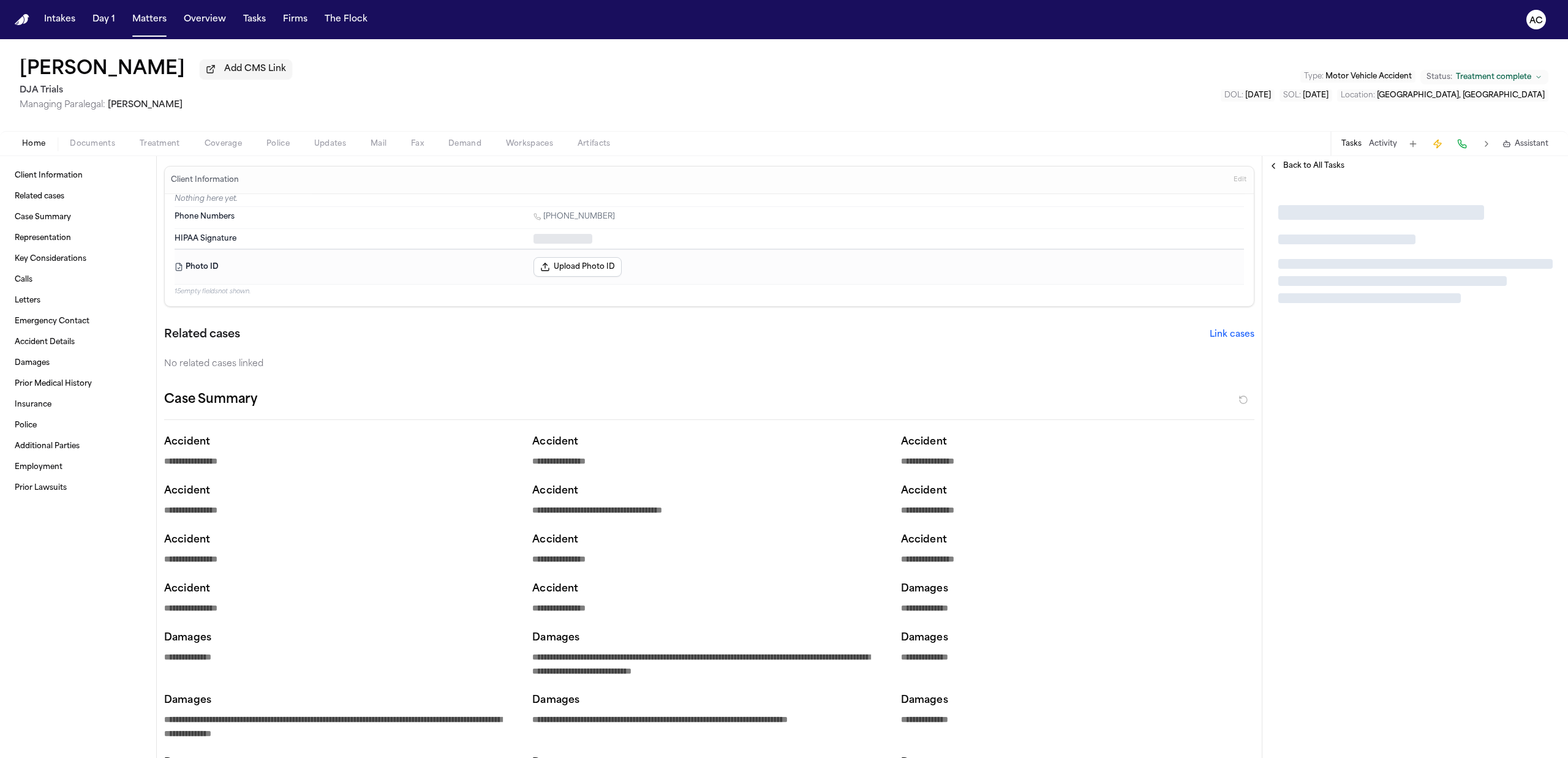
type textarea "*"
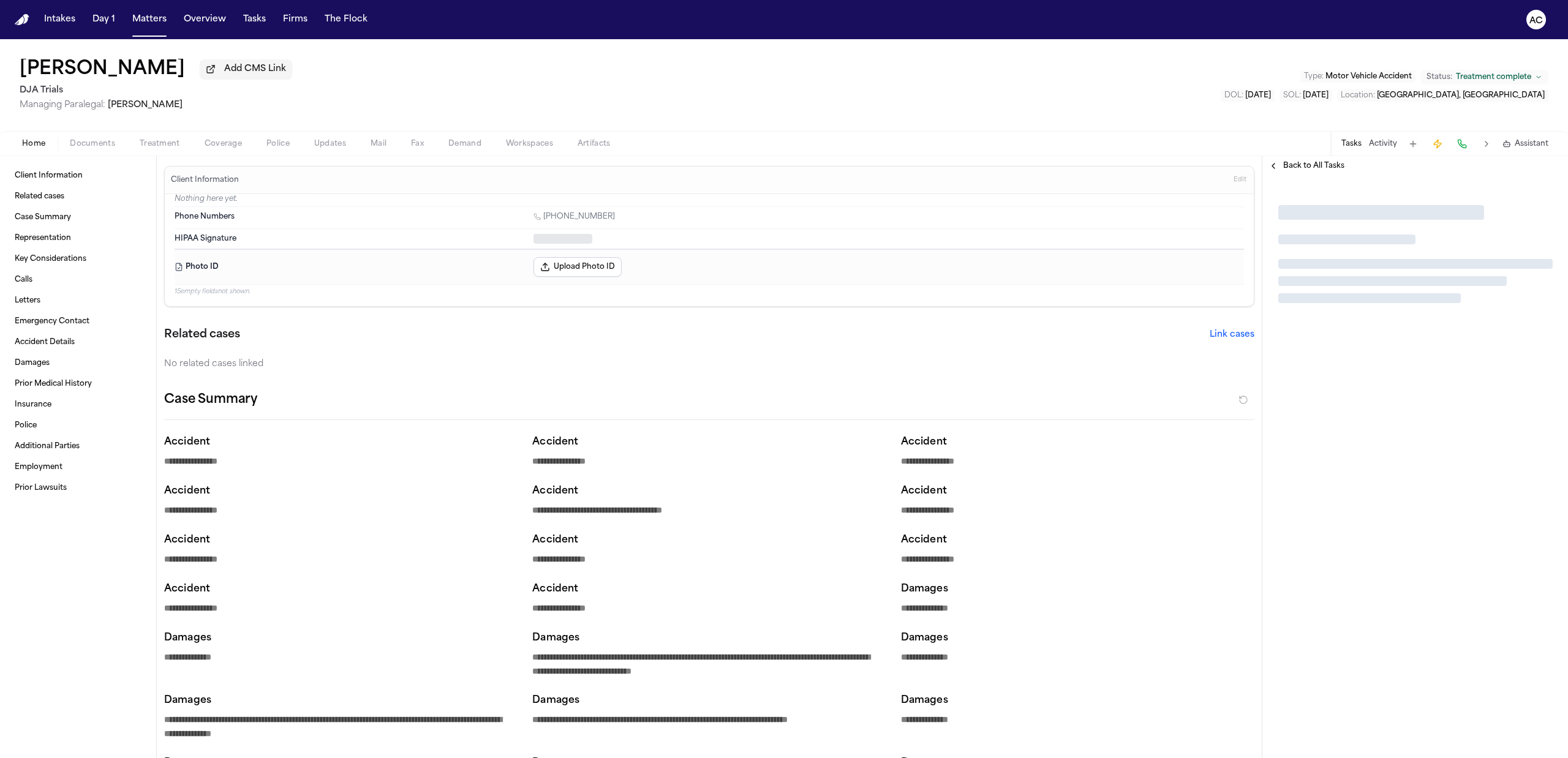
type textarea "*"
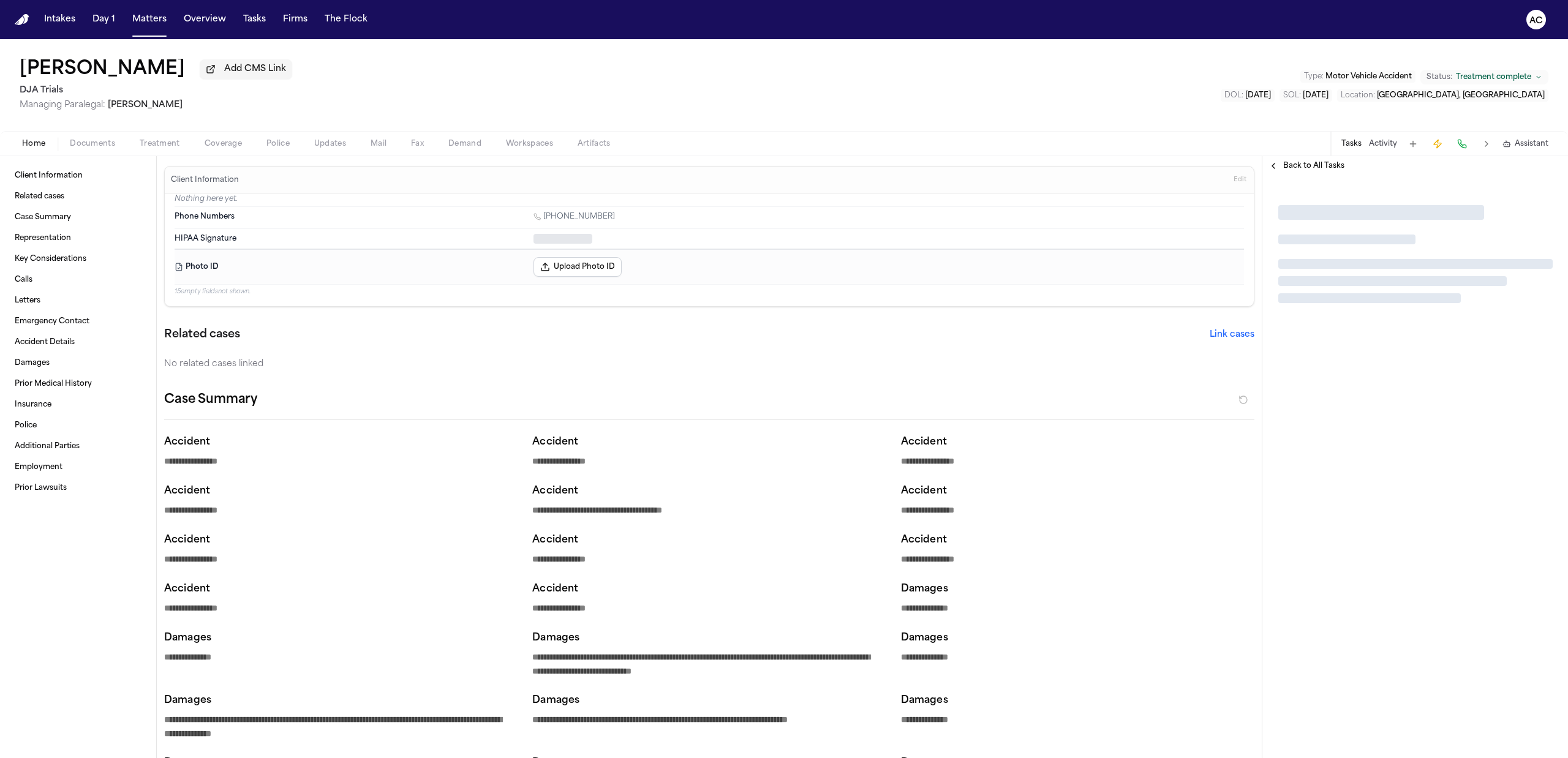
type textarea "*"
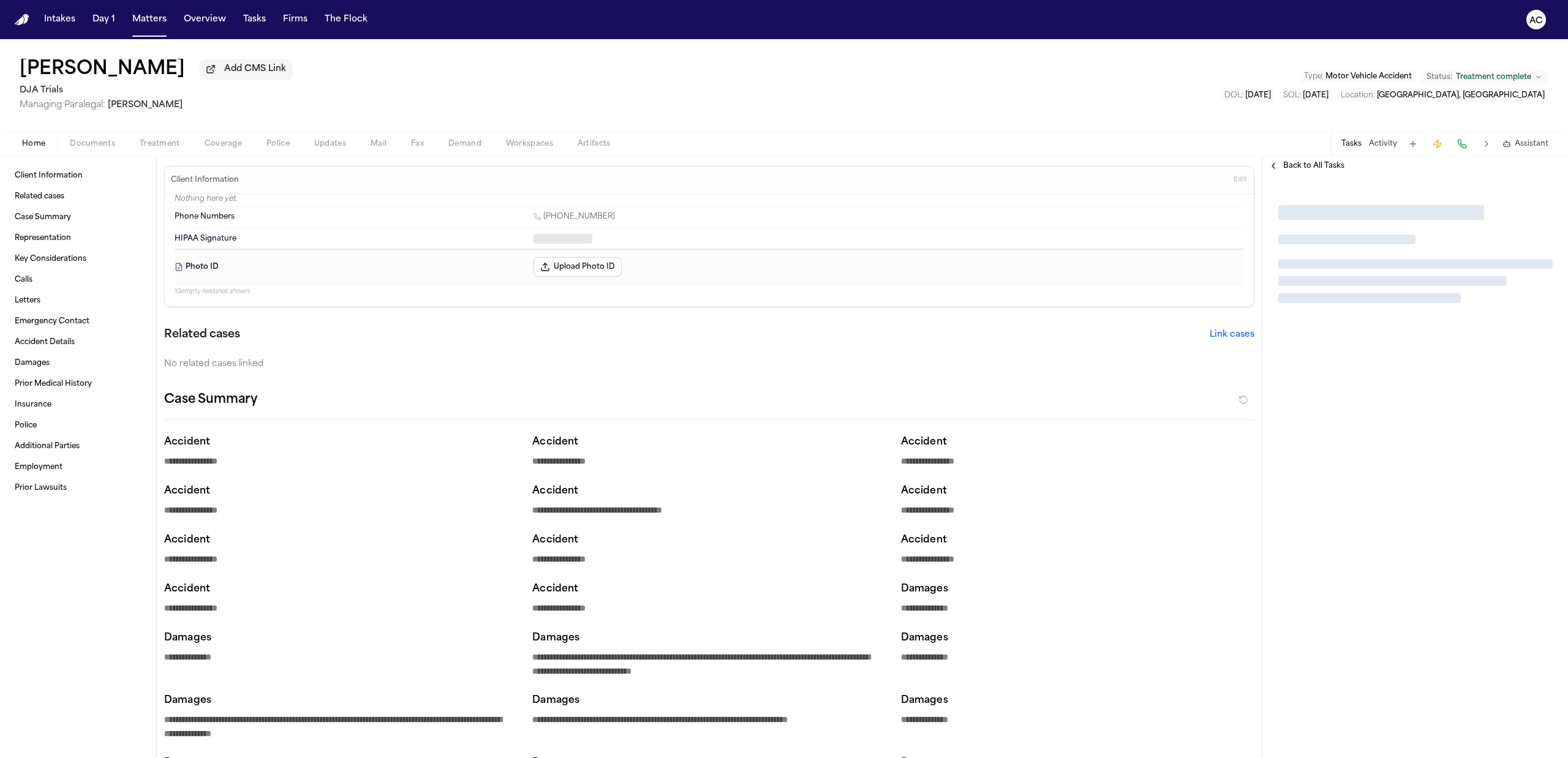
type textarea "*"
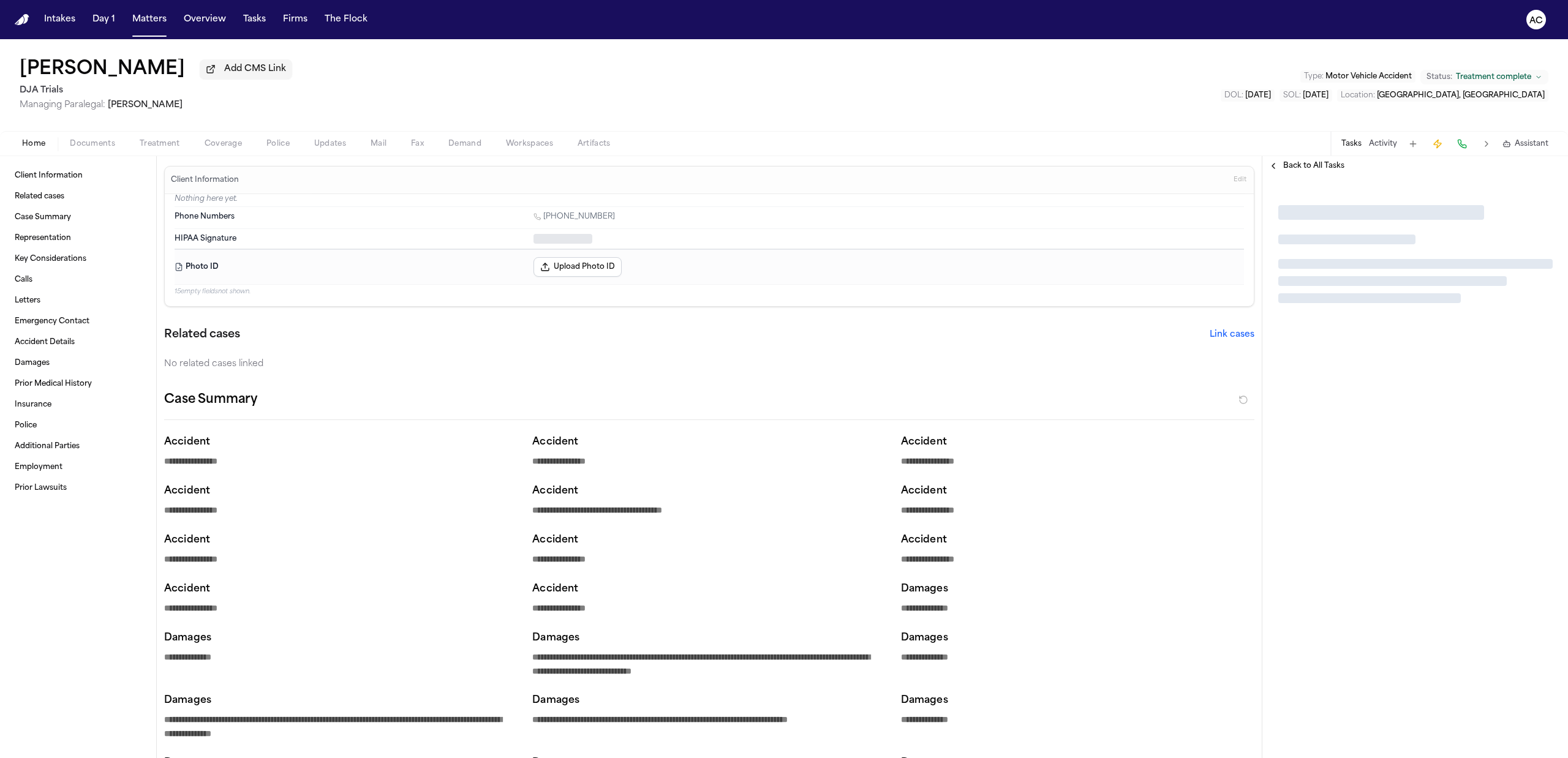
type textarea "*"
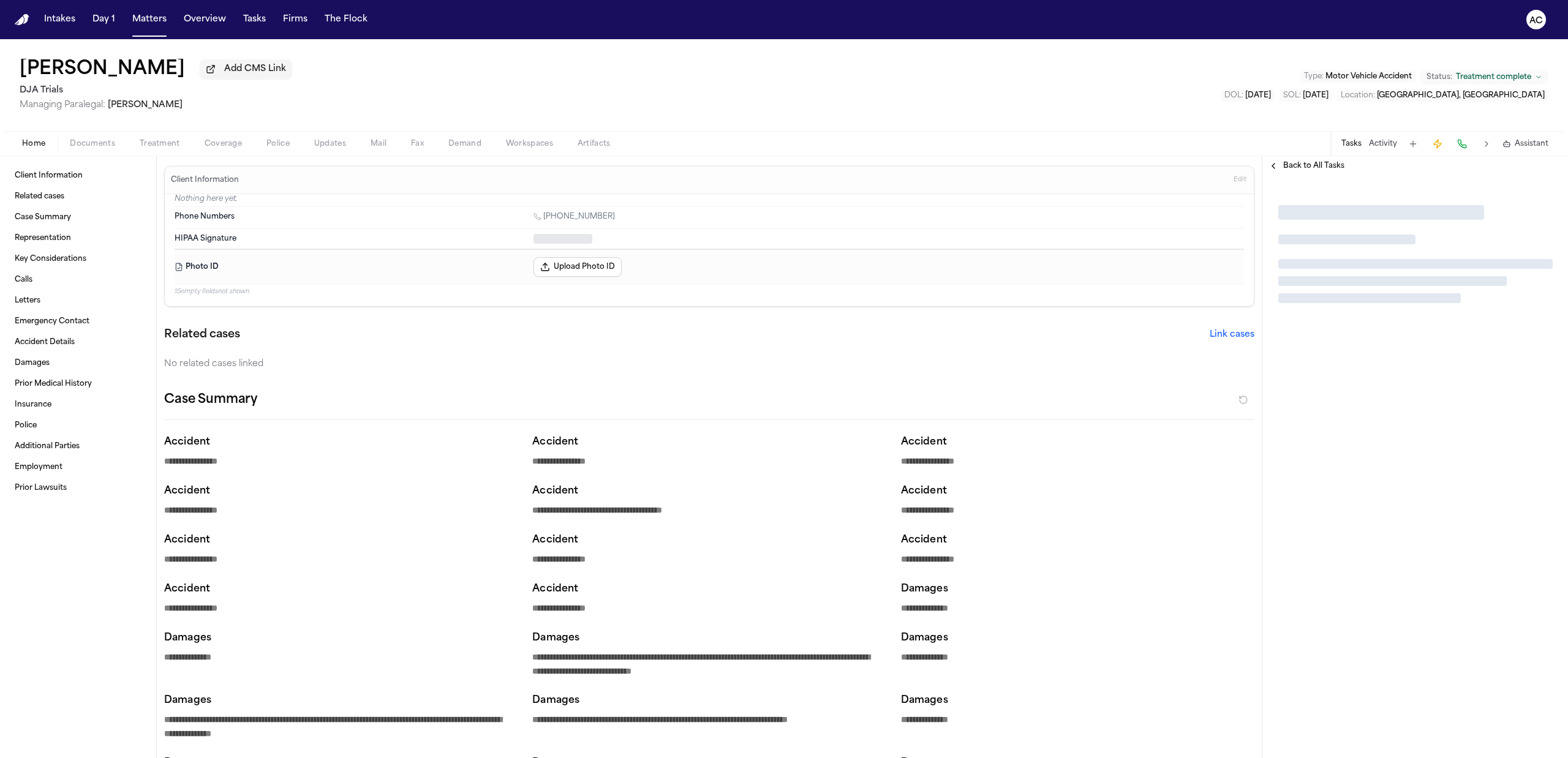
type textarea "*"
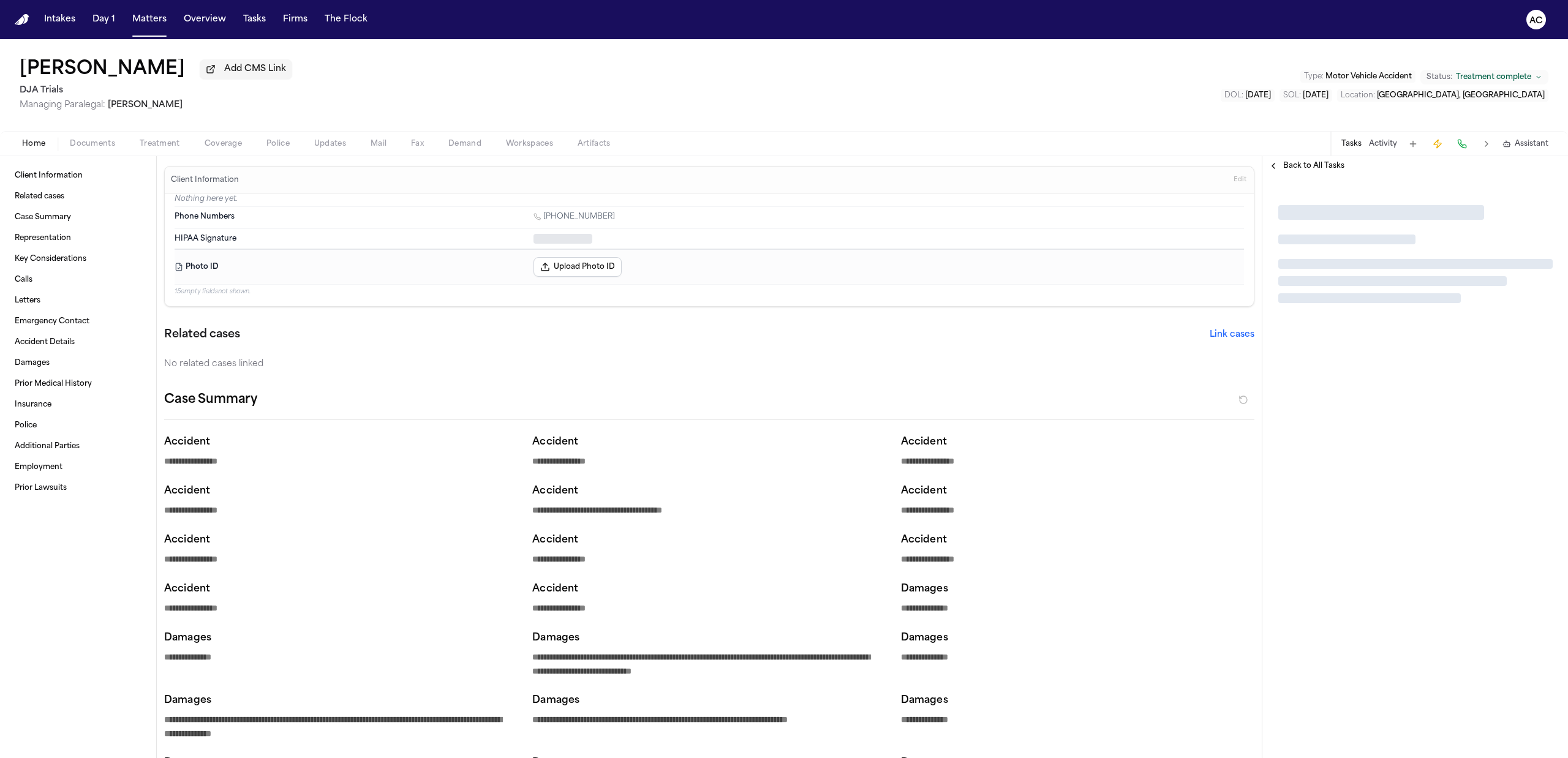
type textarea "*"
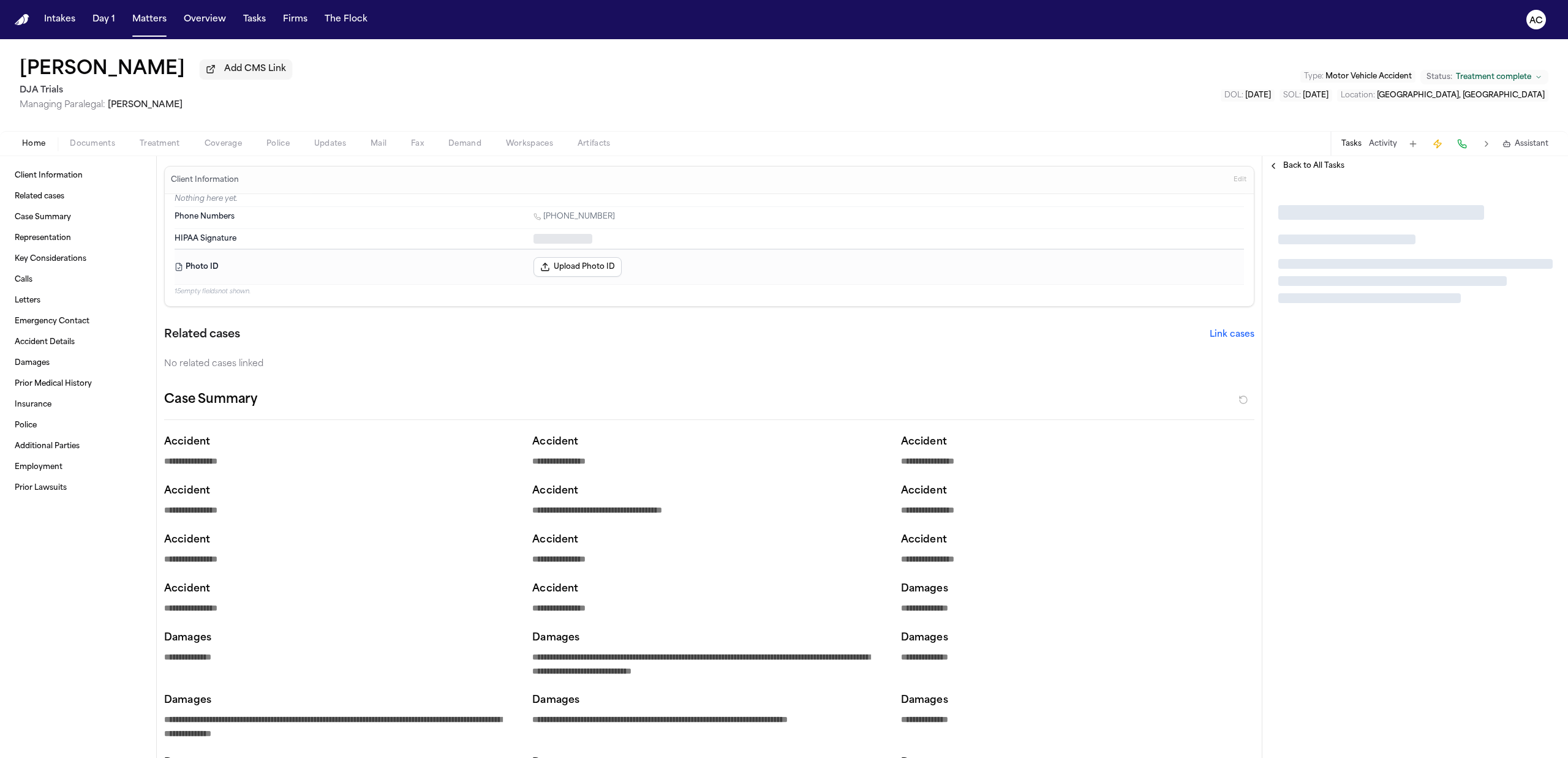
type textarea "*"
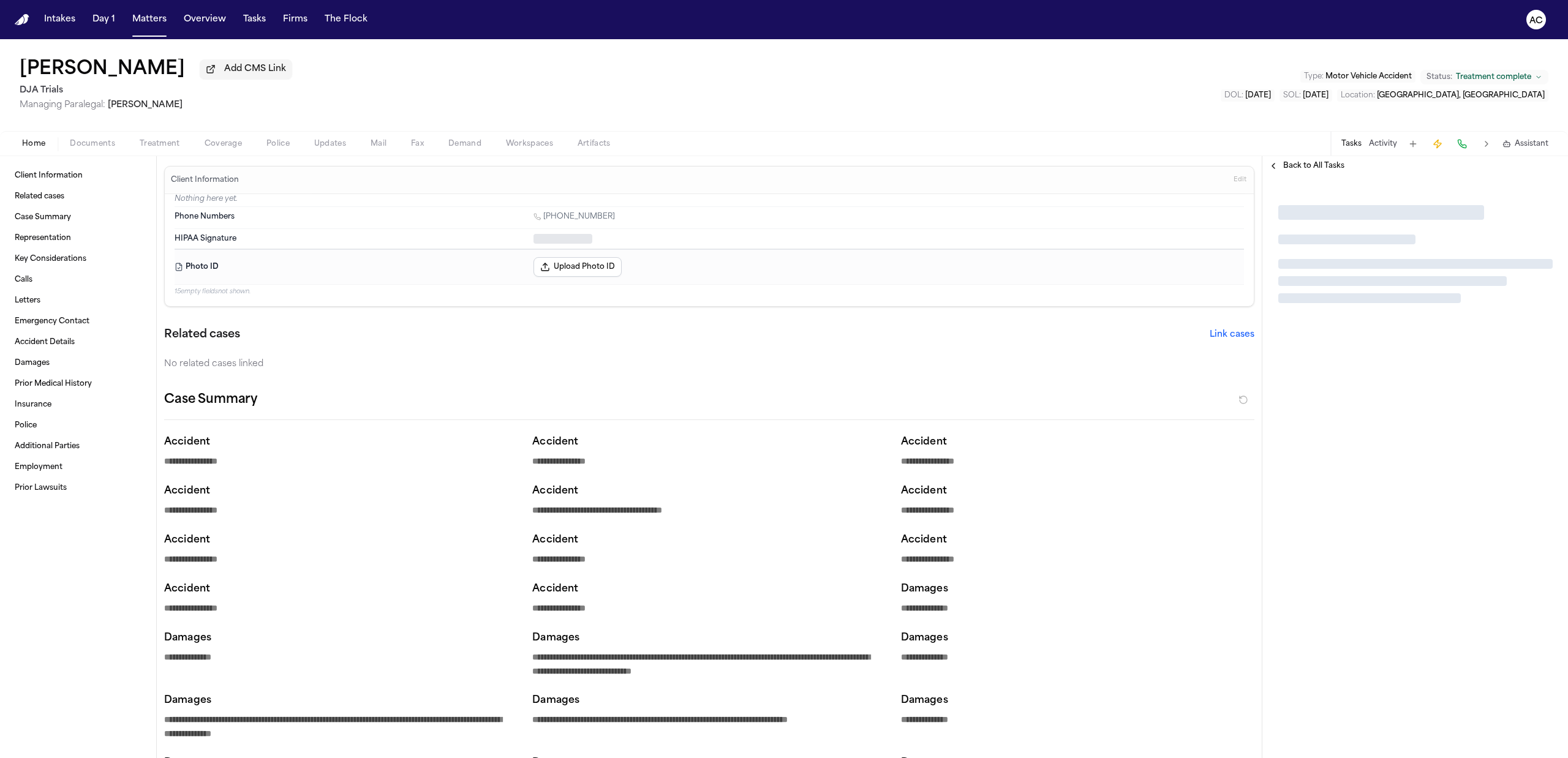
type textarea "*"
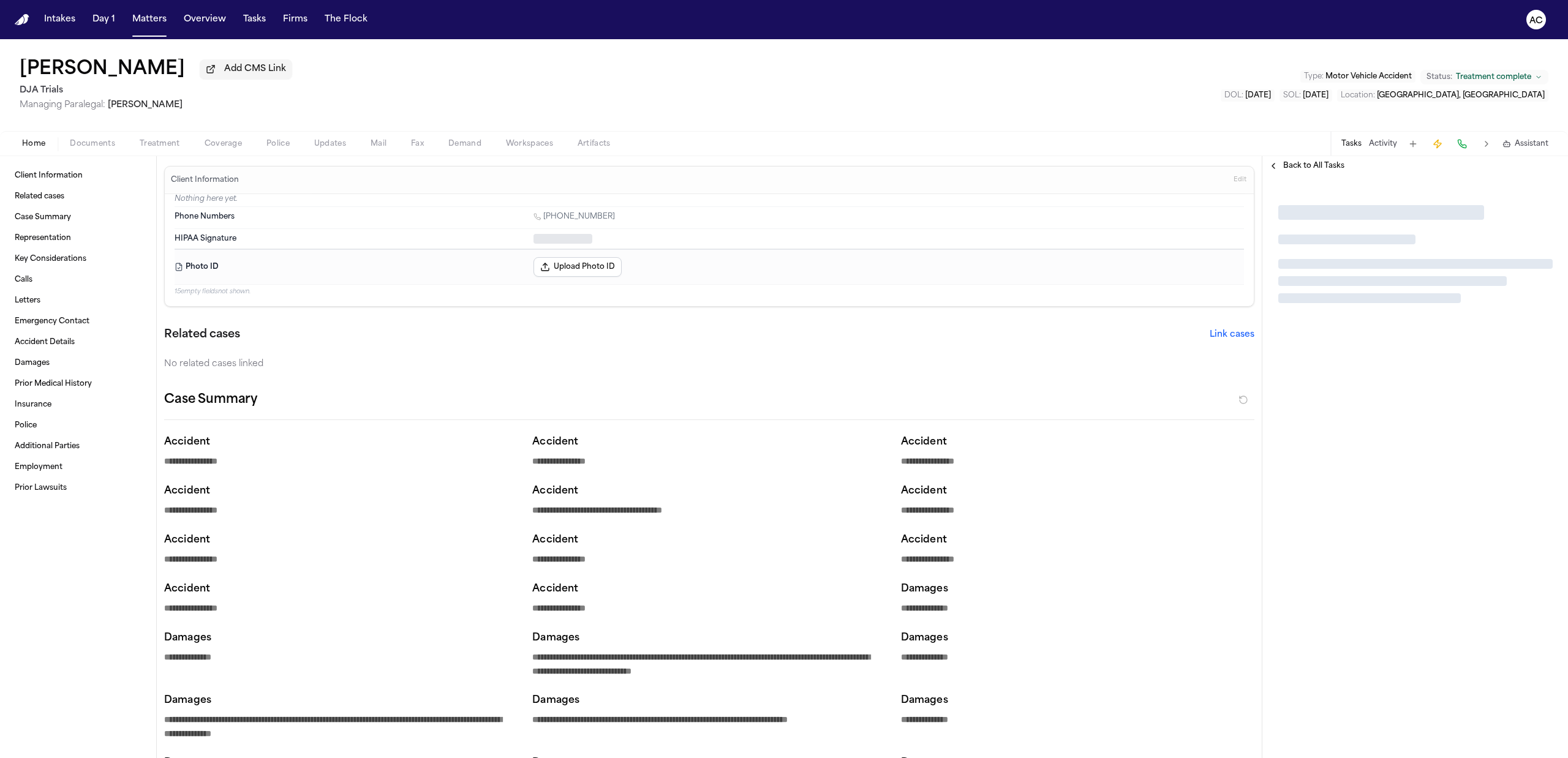
type textarea "*"
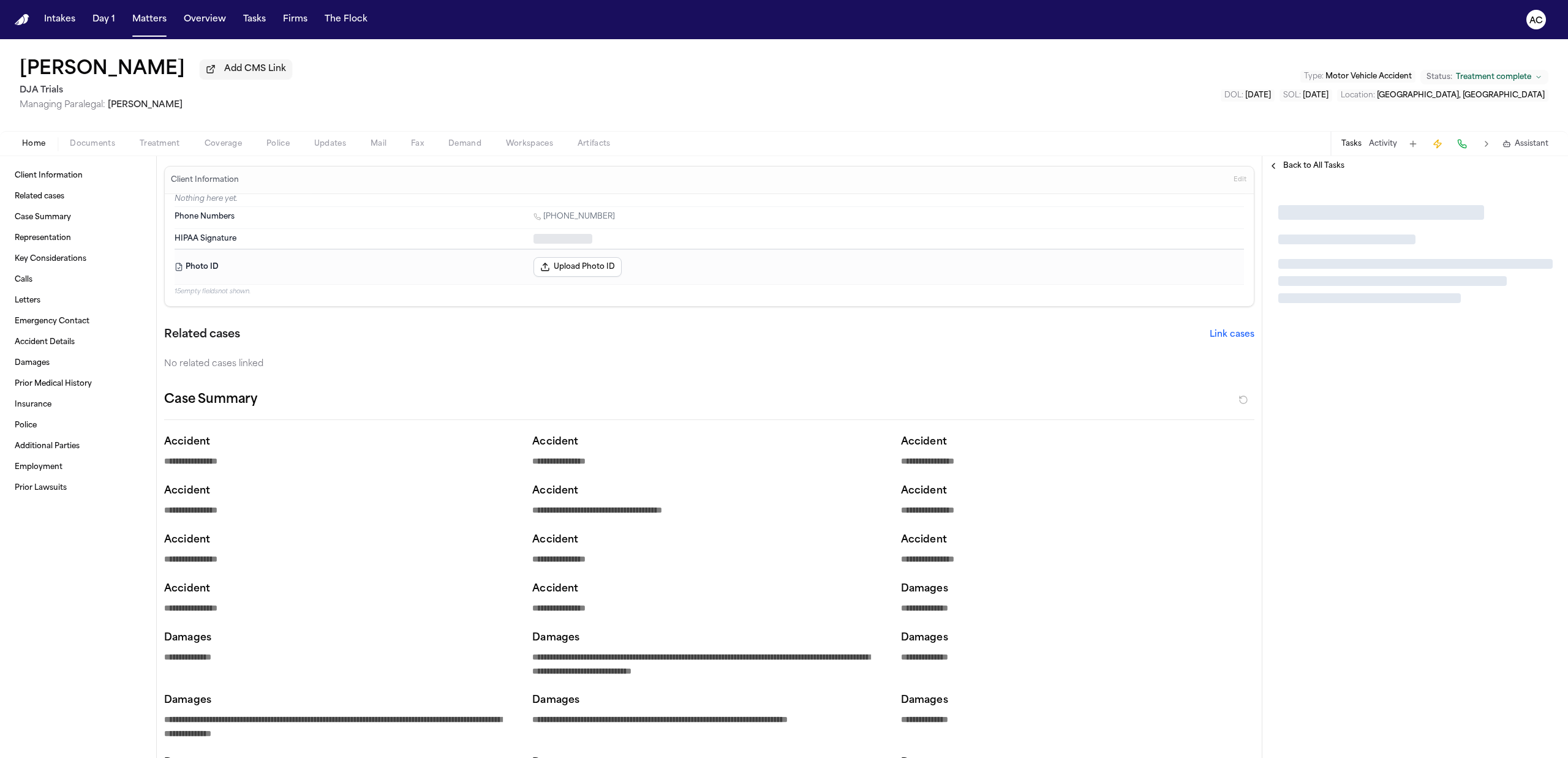
type textarea "*"
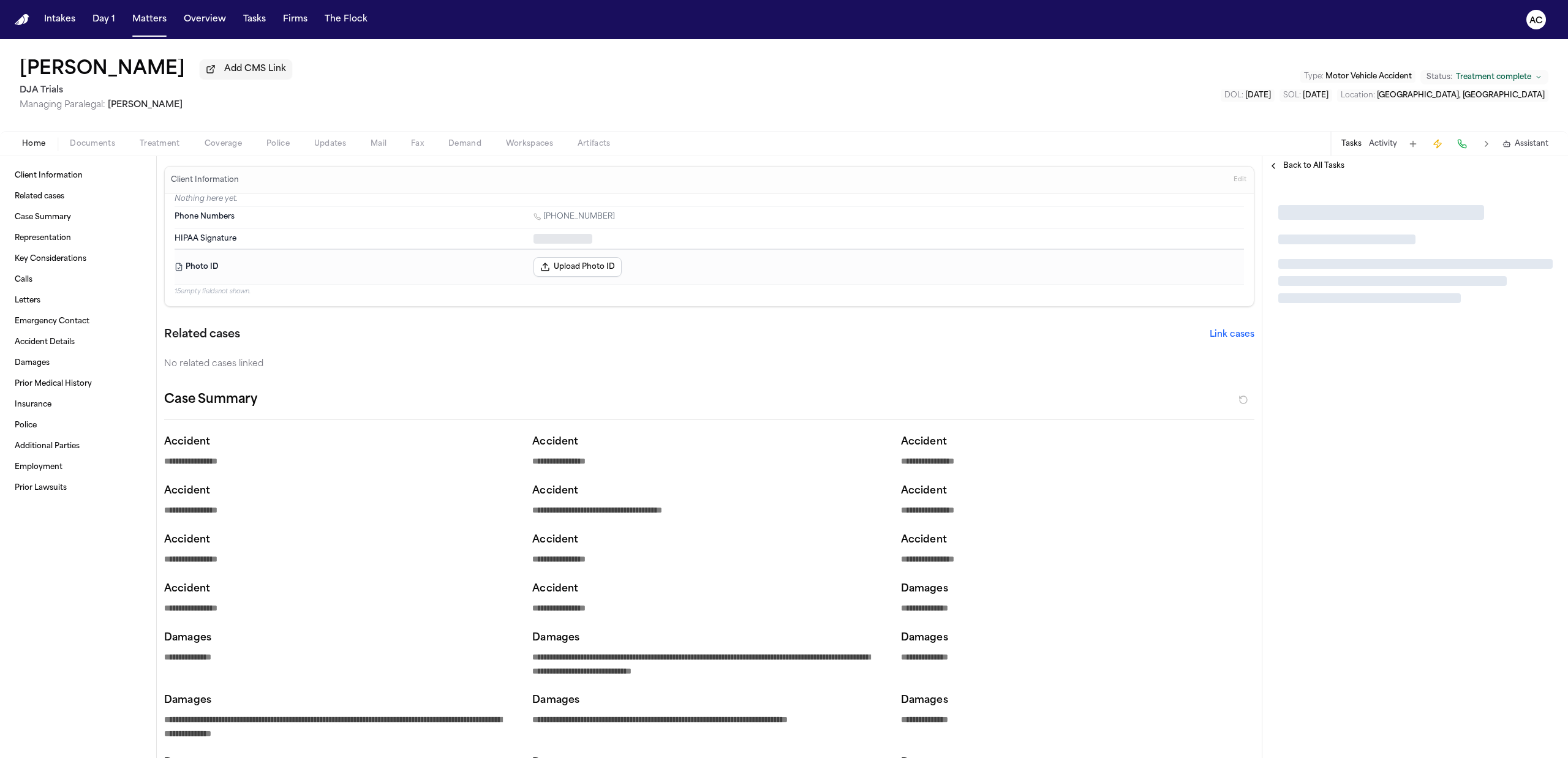
type textarea "*"
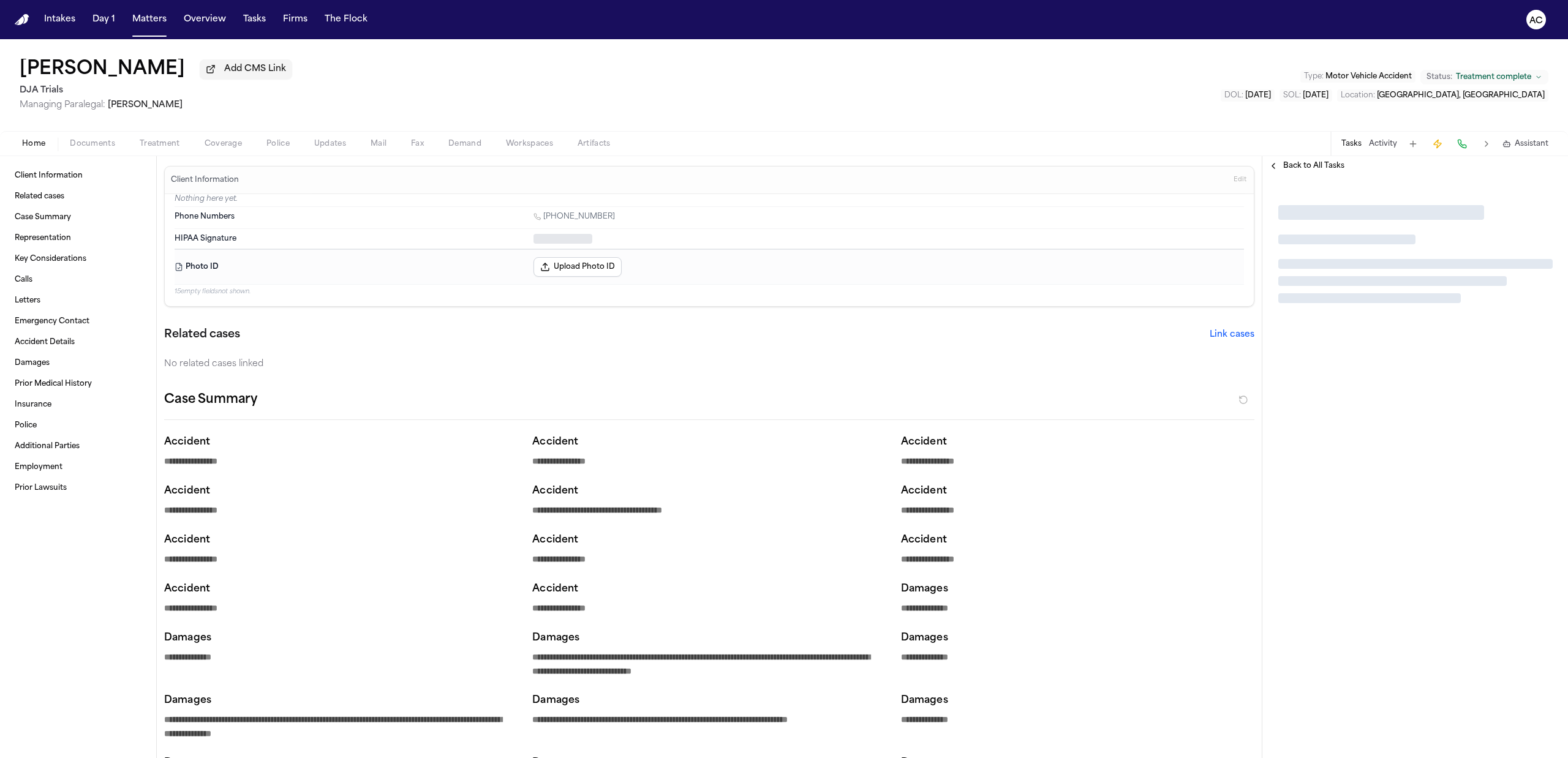
type textarea "*"
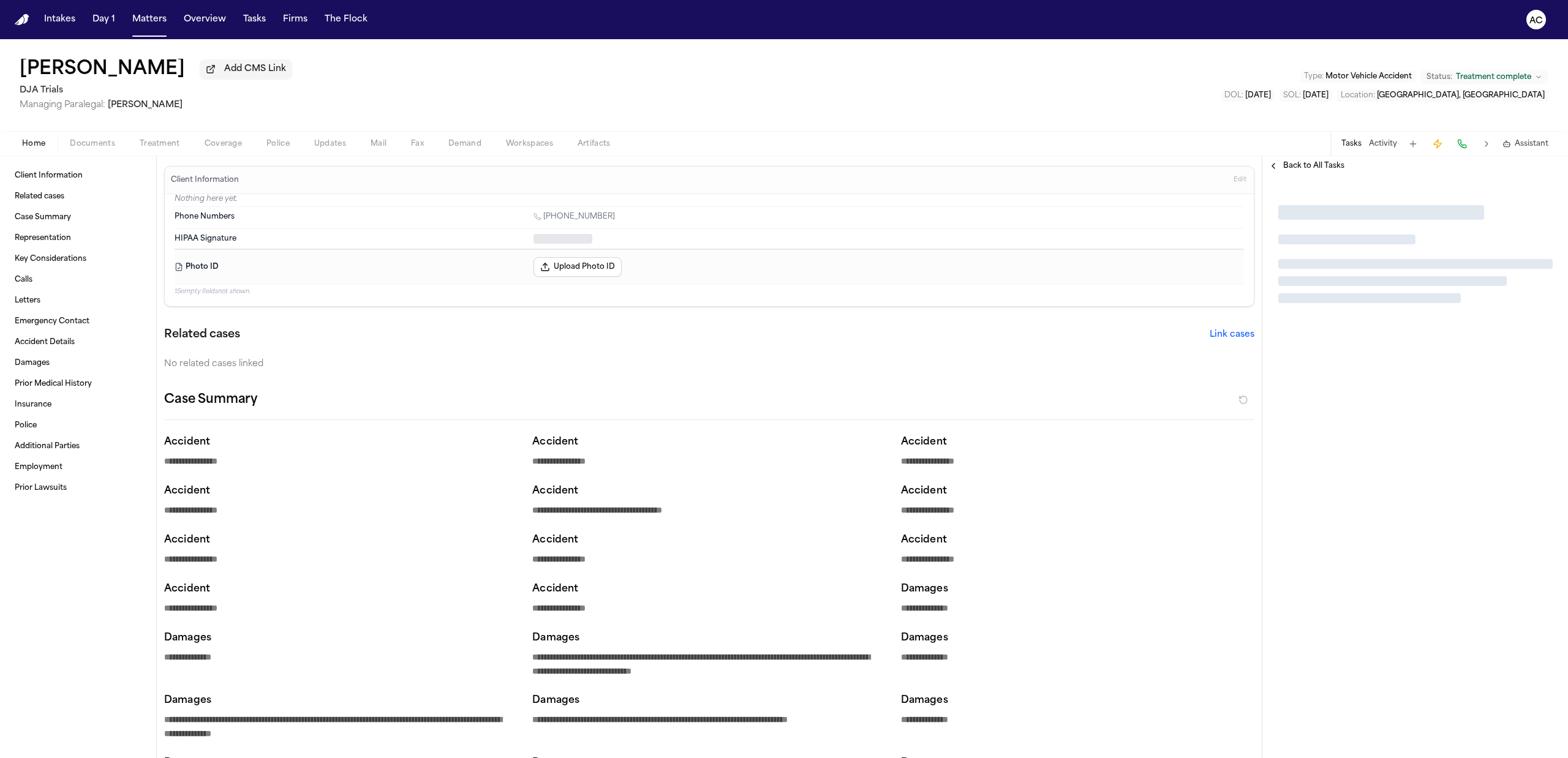
type textarea "*"
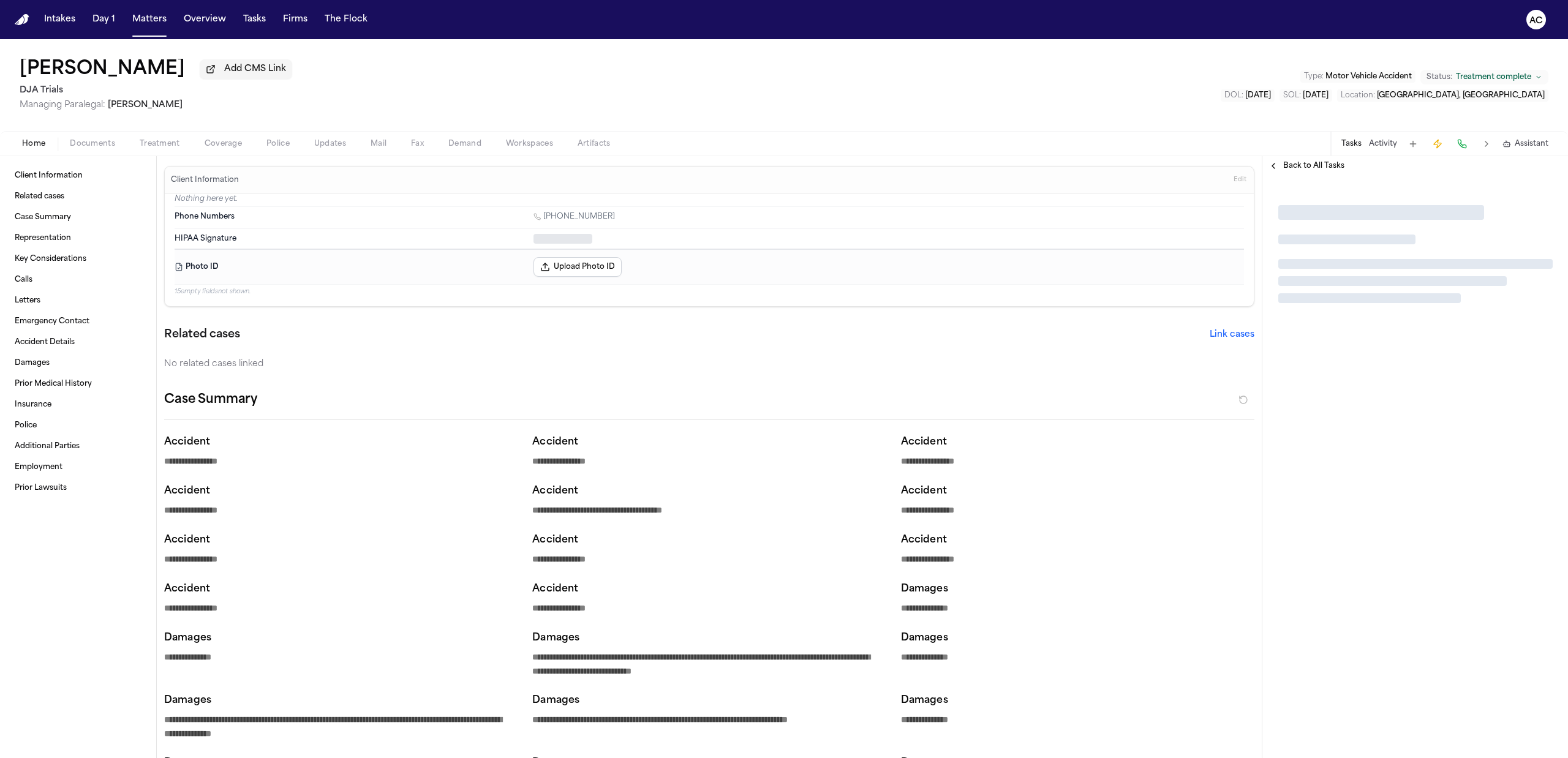
type textarea "*"
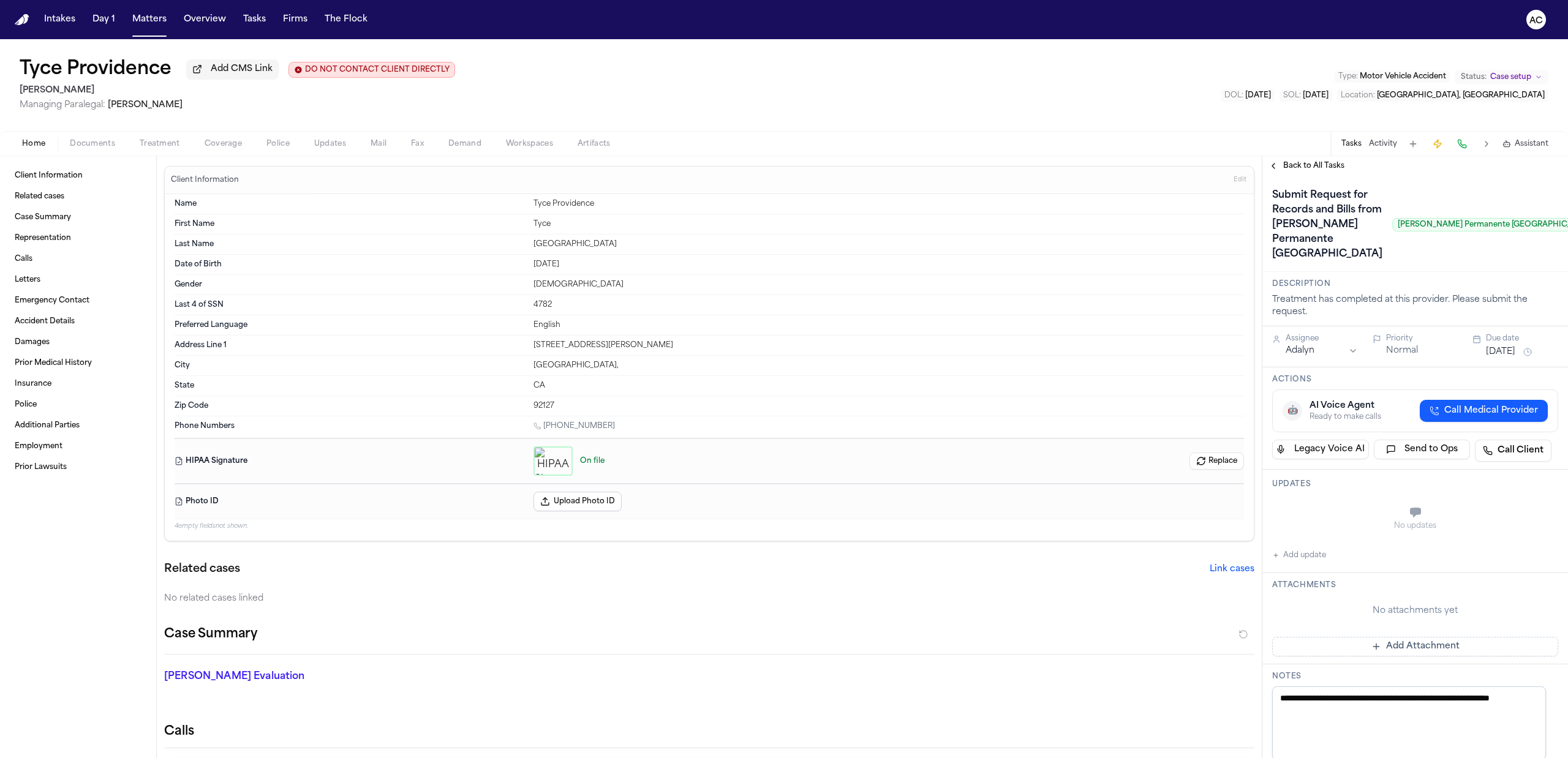
click at [154, 147] on span "Treatment" at bounding box center [159, 144] width 41 height 10
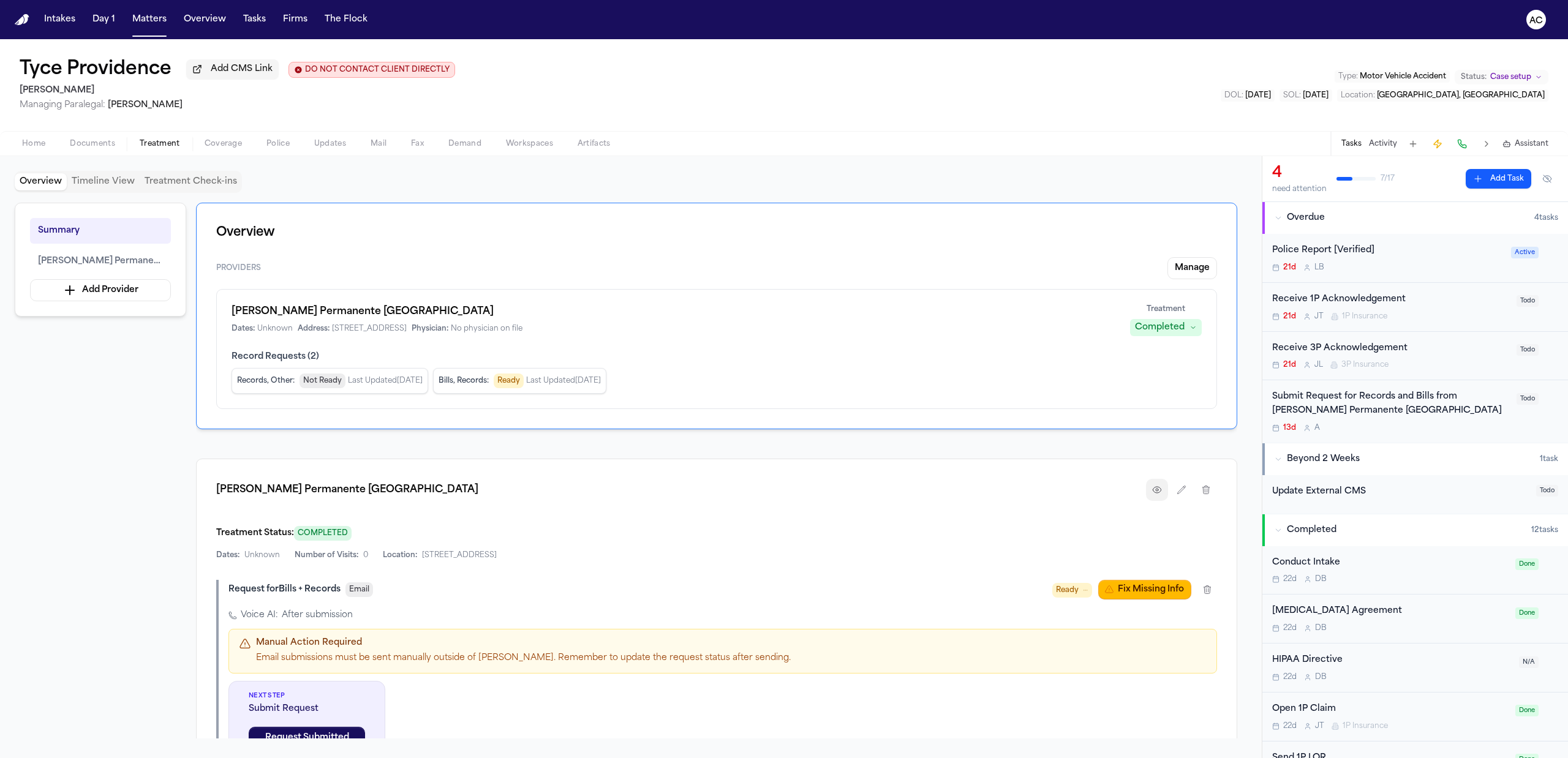
click at [1157, 488] on icon "button" at bounding box center [1156, 489] width 10 height 10
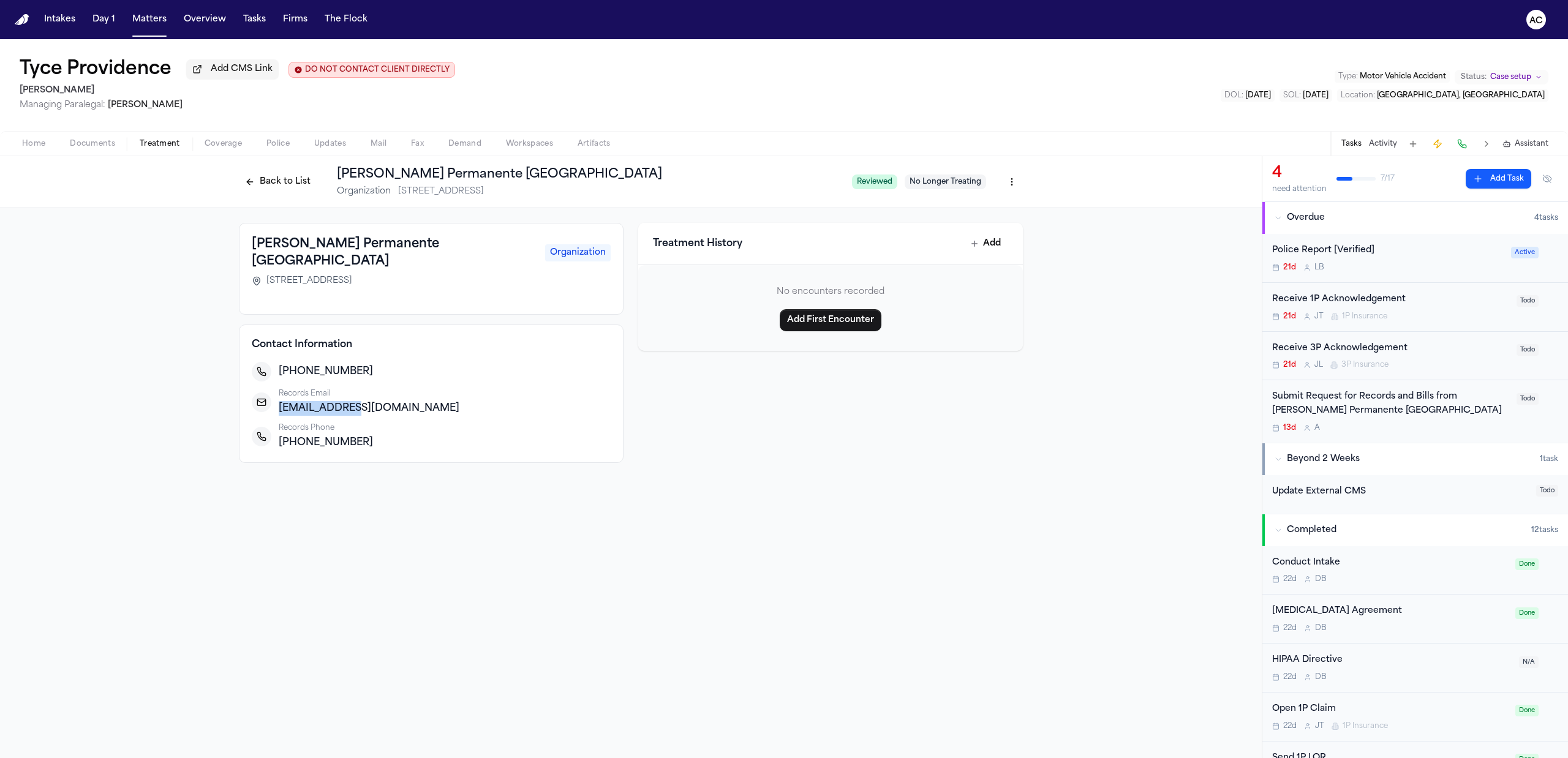
drag, startPoint x: 356, startPoint y: 390, endPoint x: 280, endPoint y: 393, distance: 76.1
click at [280, 401] on div "sdroiu@kp.org" at bounding box center [445, 408] width 332 height 15
copy span "sdroiu@kp.org"
click at [297, 184] on button "Back to List" at bounding box center [277, 182] width 78 height 19
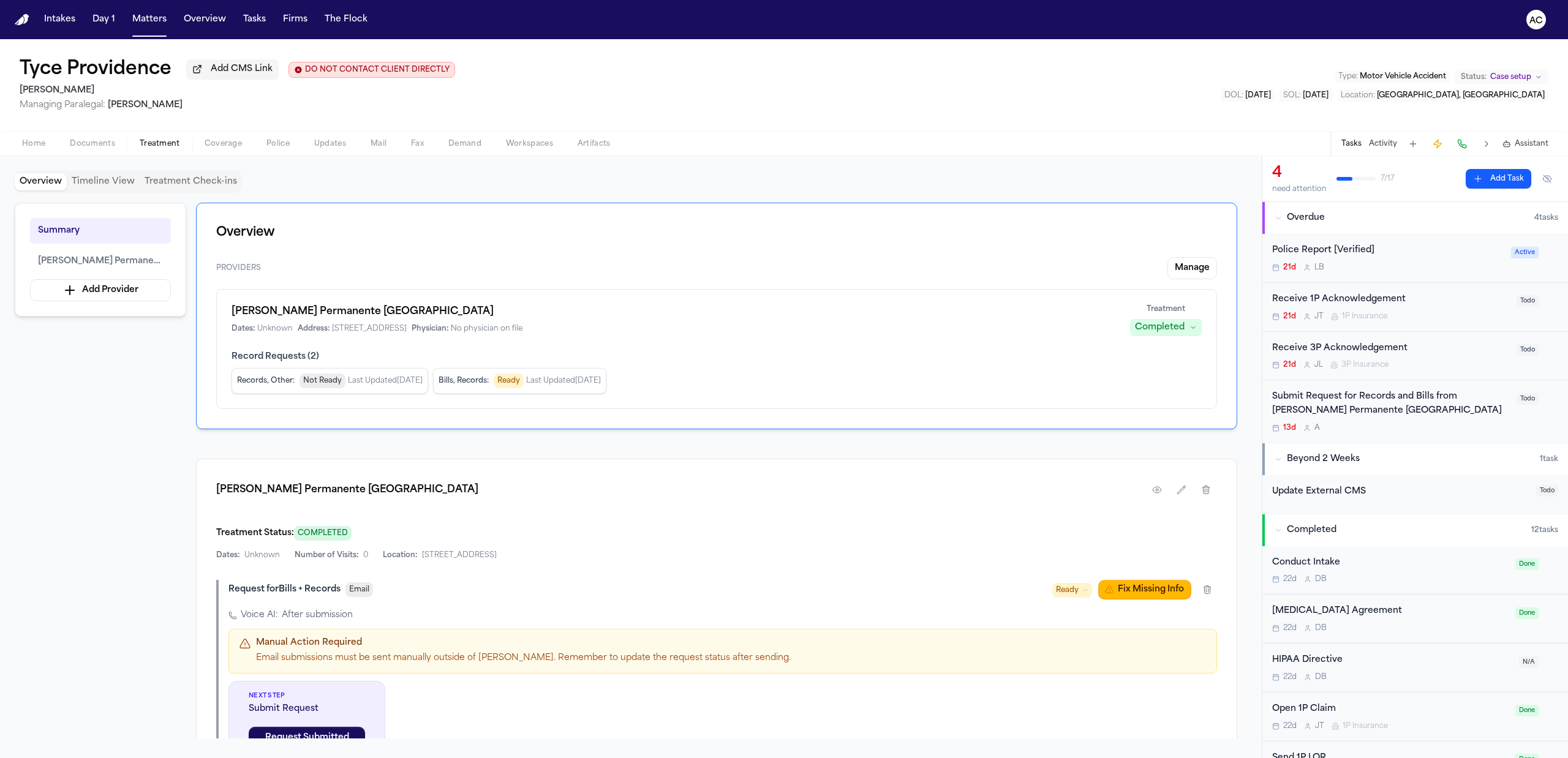
click at [1127, 602] on div "Request for Bills + Records Email Ready Fix Missing Info Voice AI: After submis…" at bounding box center [717, 678] width 1000 height 196
click at [1127, 598] on button "Fix Missing Info" at bounding box center [1145, 590] width 93 height 19
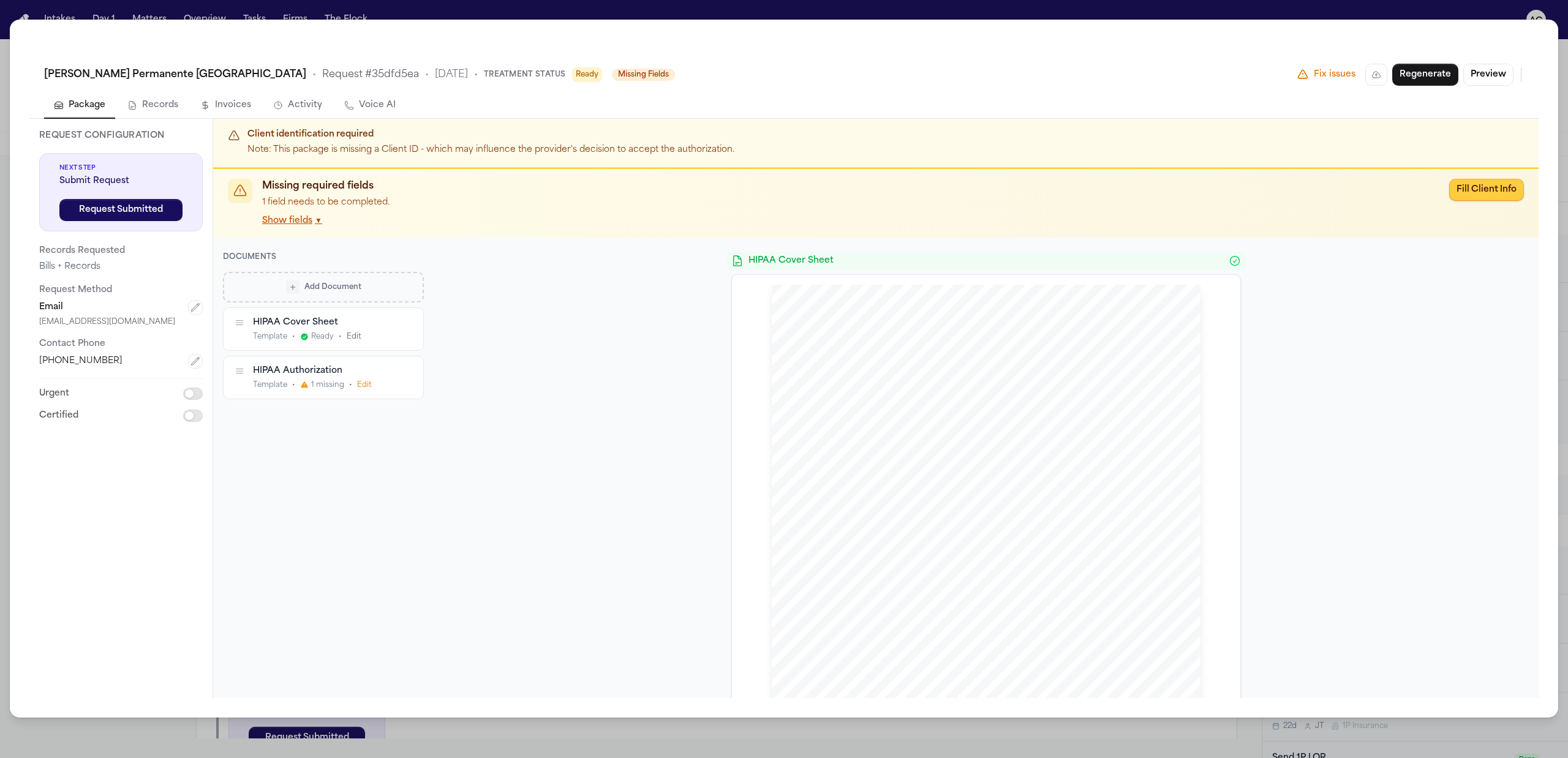
click at [1467, 189] on button "Fill Client Info" at bounding box center [1486, 190] width 75 height 22
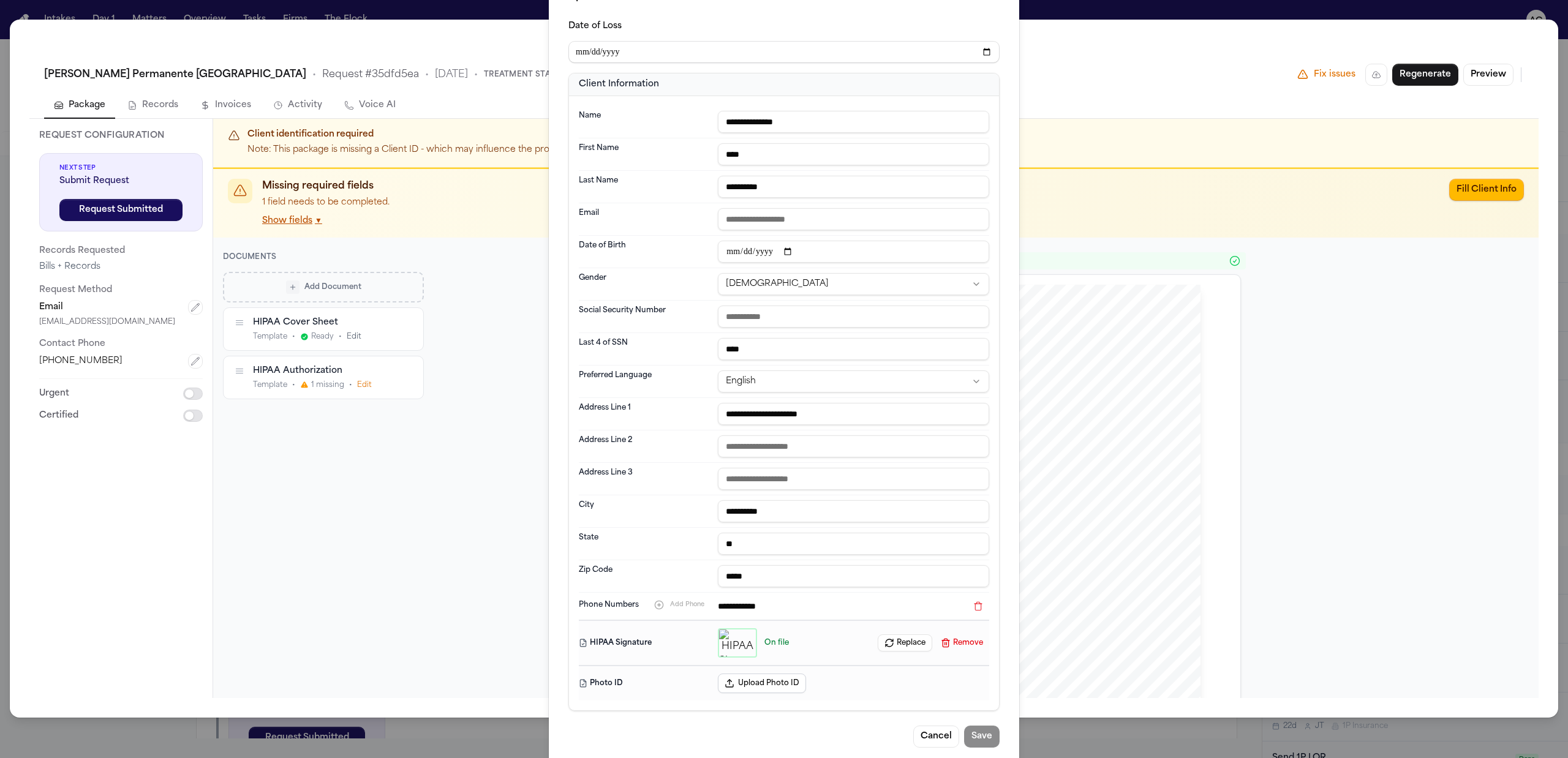
scroll to position [62, 0]
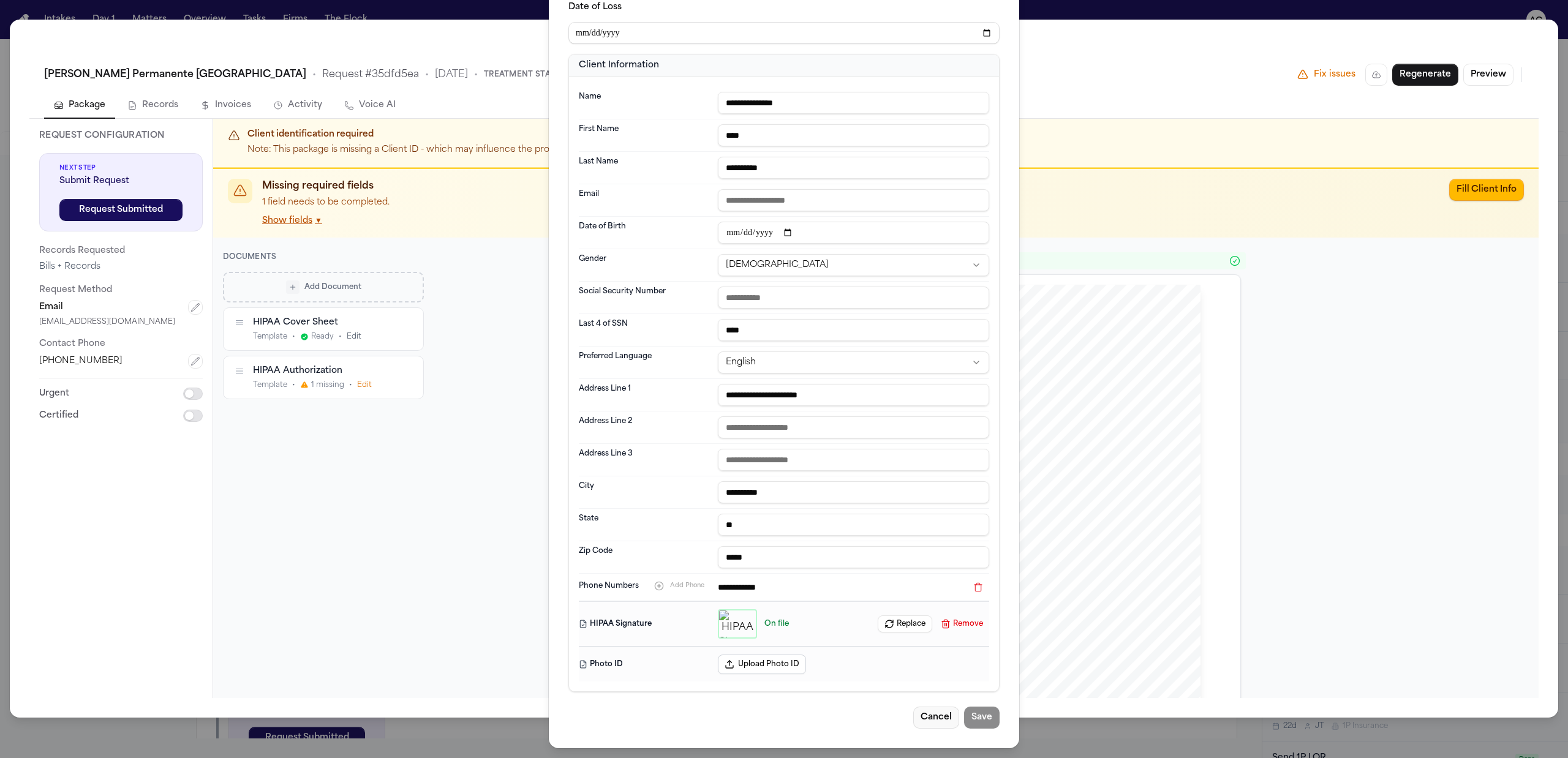
click at [929, 713] on button "Cancel" at bounding box center [936, 718] width 46 height 22
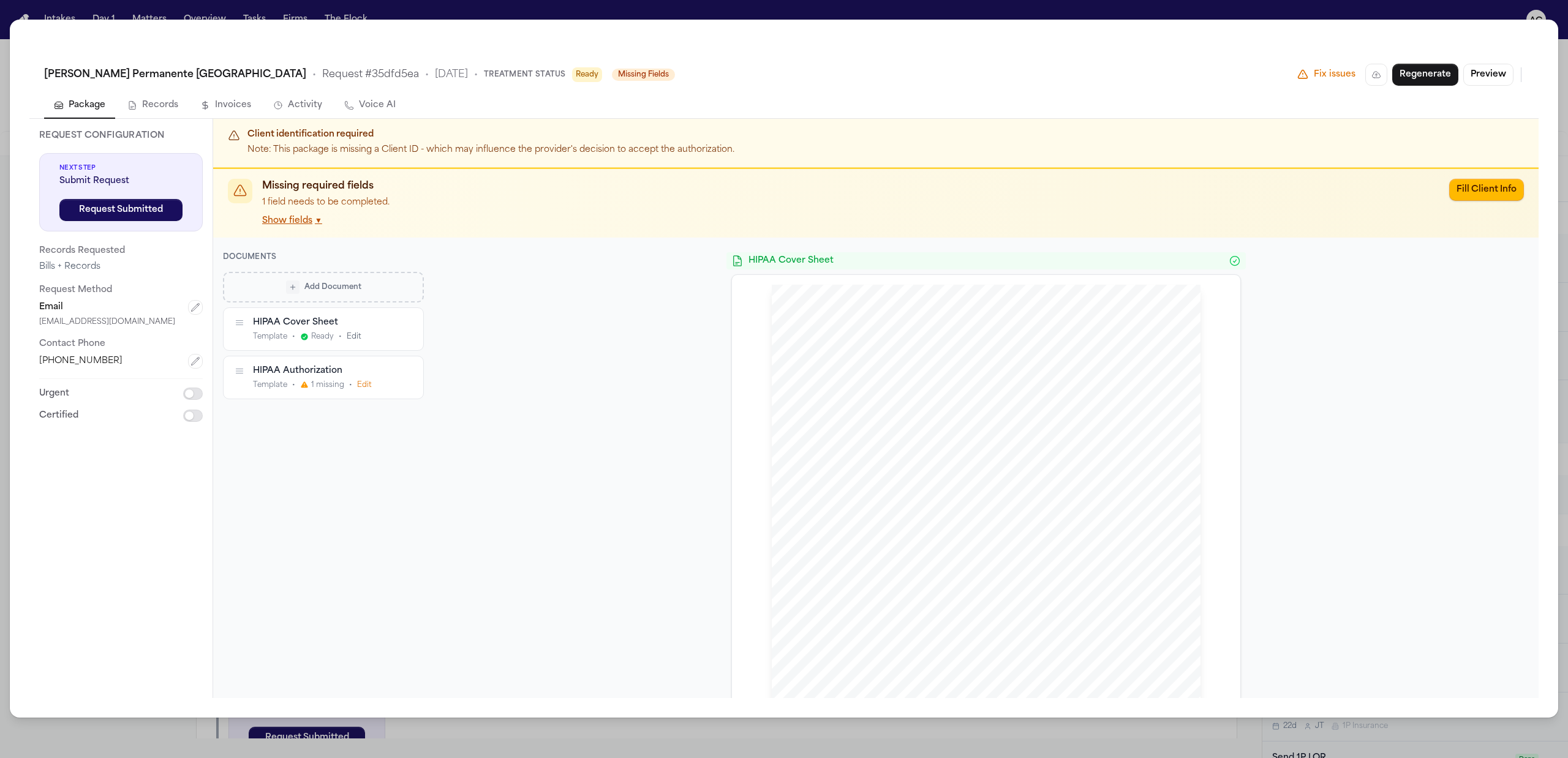
click at [657, 10] on div "Kaiser Permanente San Diego Medical Center • Request # 35dfd5ea • 9/30/2025 • T…" at bounding box center [784, 379] width 1568 height 758
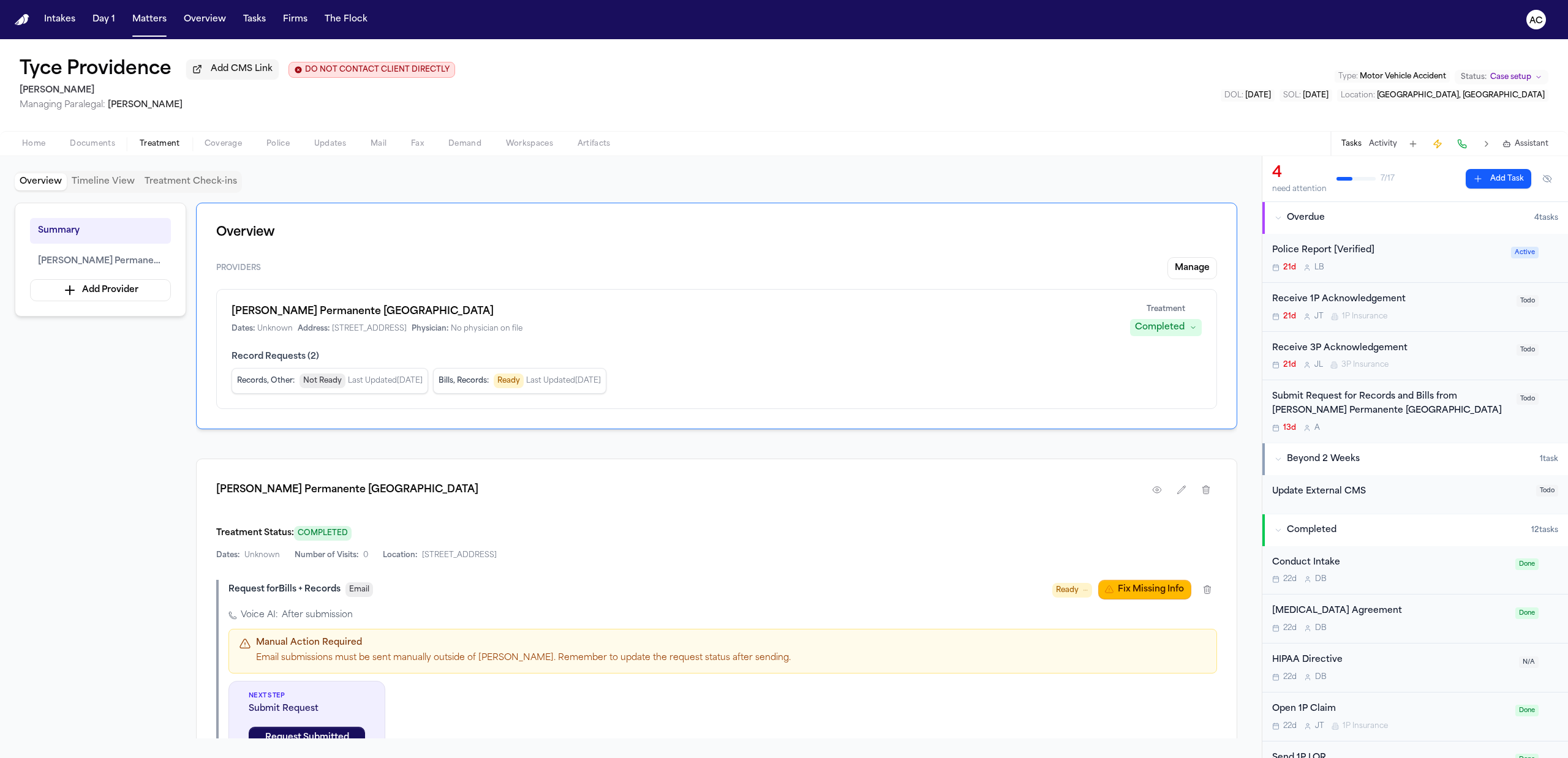
click at [18, 139] on button "Home" at bounding box center [33, 144] width 47 height 15
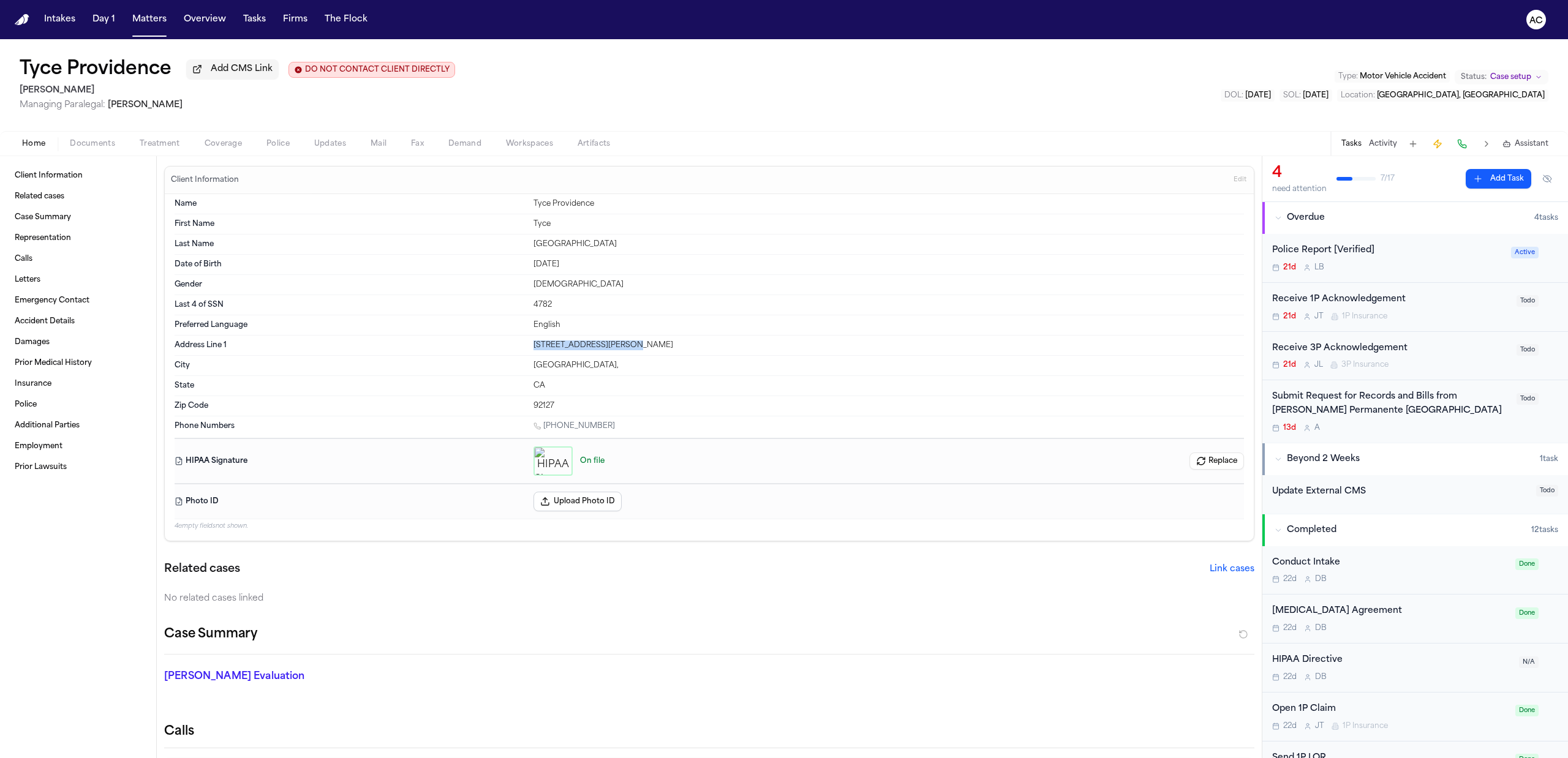
drag, startPoint x: 631, startPoint y: 348, endPoint x: 503, endPoint y: 348, distance: 128.0
click at [503, 348] on div "Address Line 1 17065 West Bernardo Dr." at bounding box center [709, 345] width 1069 height 20
copy div "17065 West Bernardo Dr."
click at [167, 150] on div "Home Documents Treatment Coverage Police Updates Mail Fax Demand Workspaces Art…" at bounding box center [784, 143] width 1568 height 24
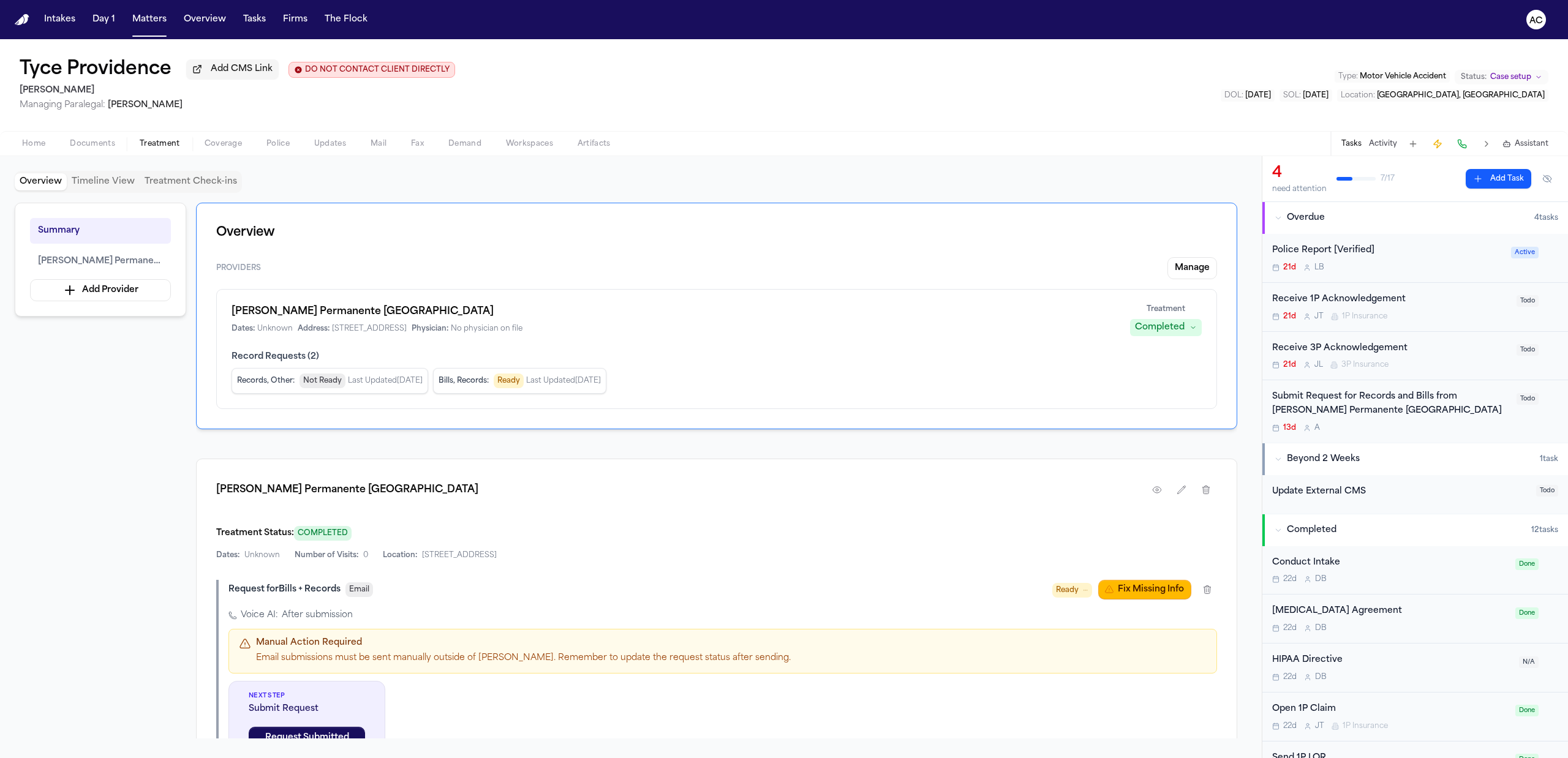
click at [169, 147] on span "Treatment" at bounding box center [159, 144] width 41 height 10
click at [1149, 594] on button "Fix Missing Info" at bounding box center [1145, 590] width 93 height 19
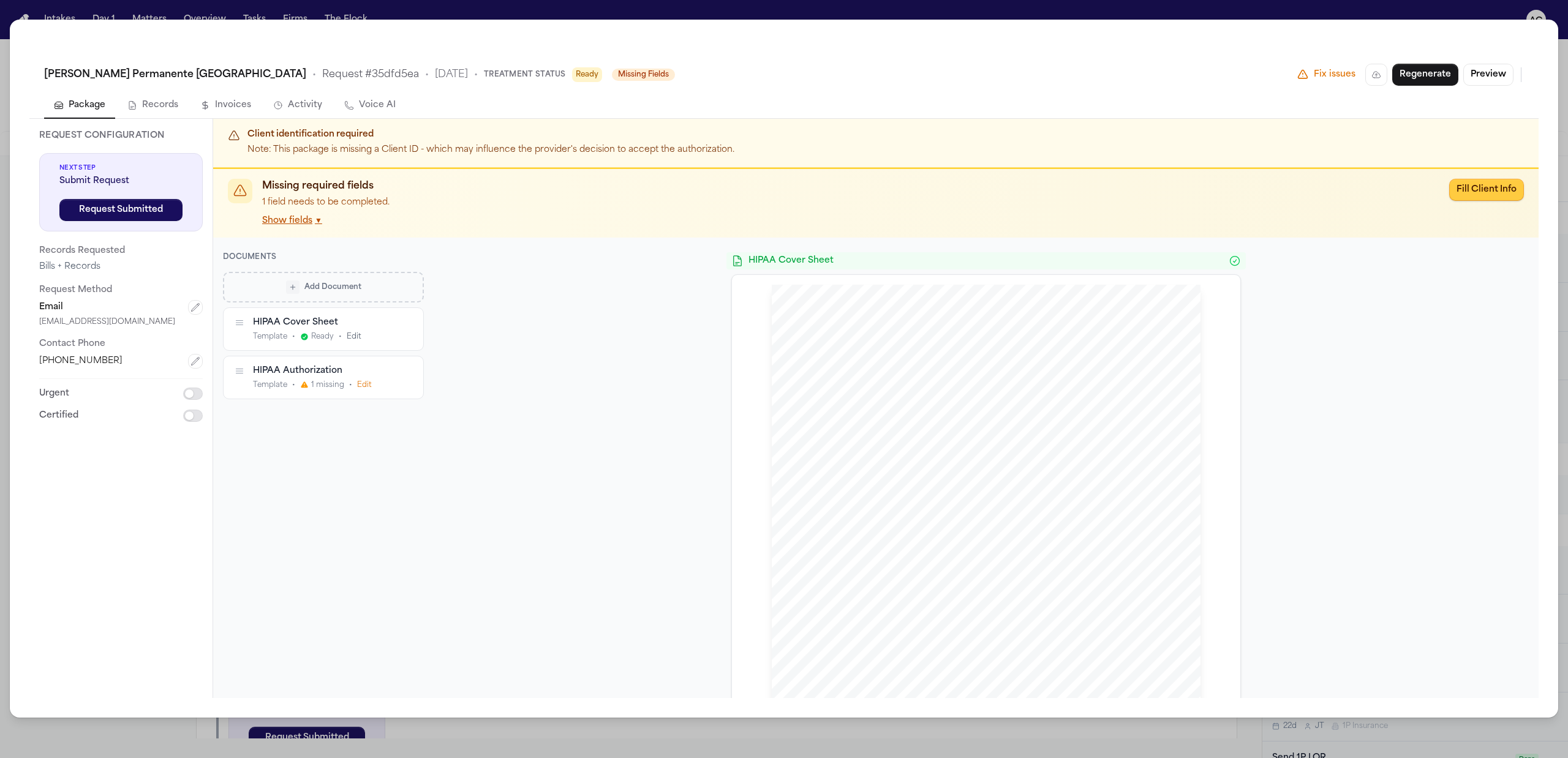
click at [1498, 189] on button "Fill Client Info" at bounding box center [1486, 190] width 75 height 22
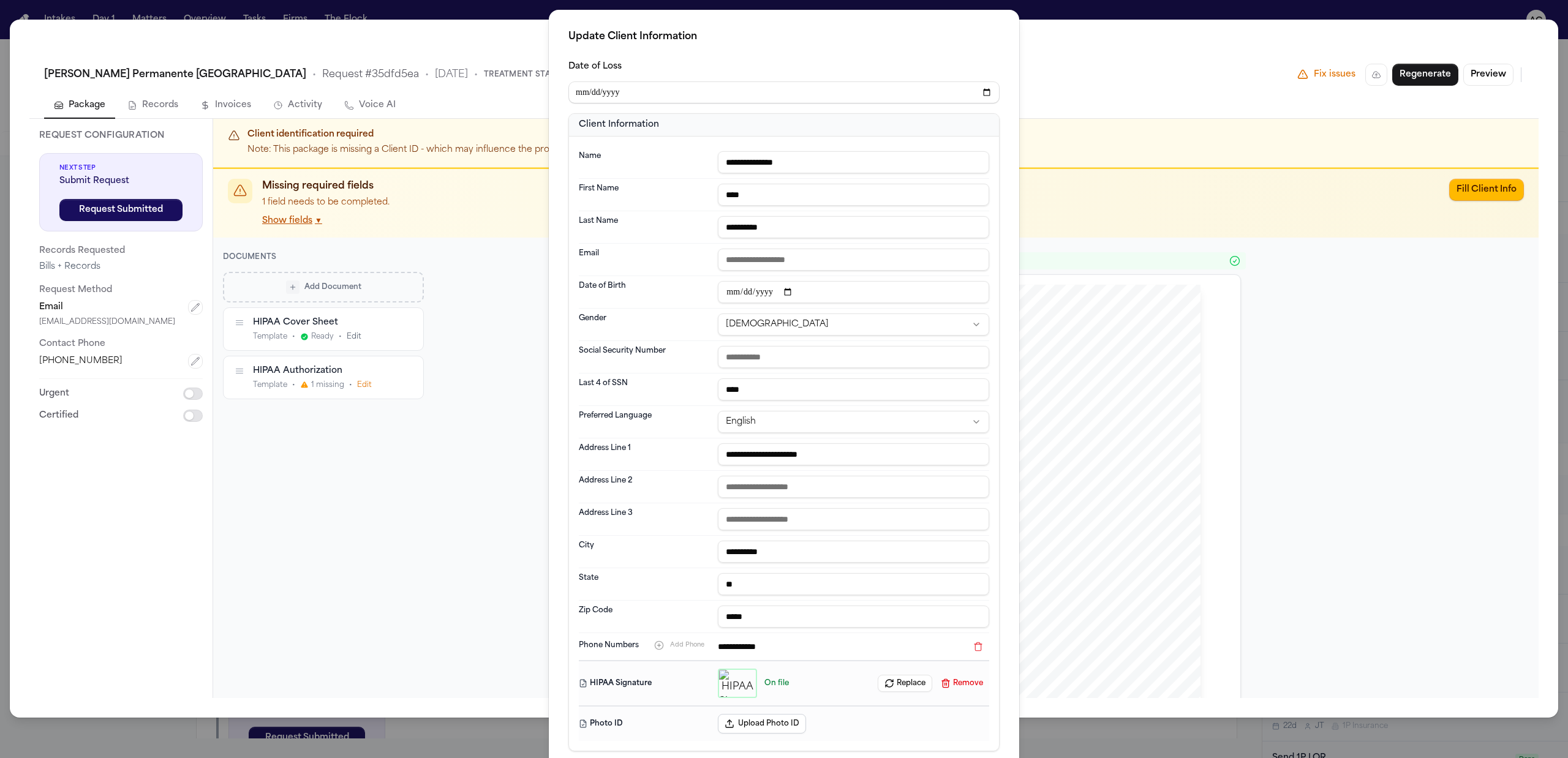
click at [1094, 59] on div "**********" at bounding box center [784, 408] width 1568 height 817
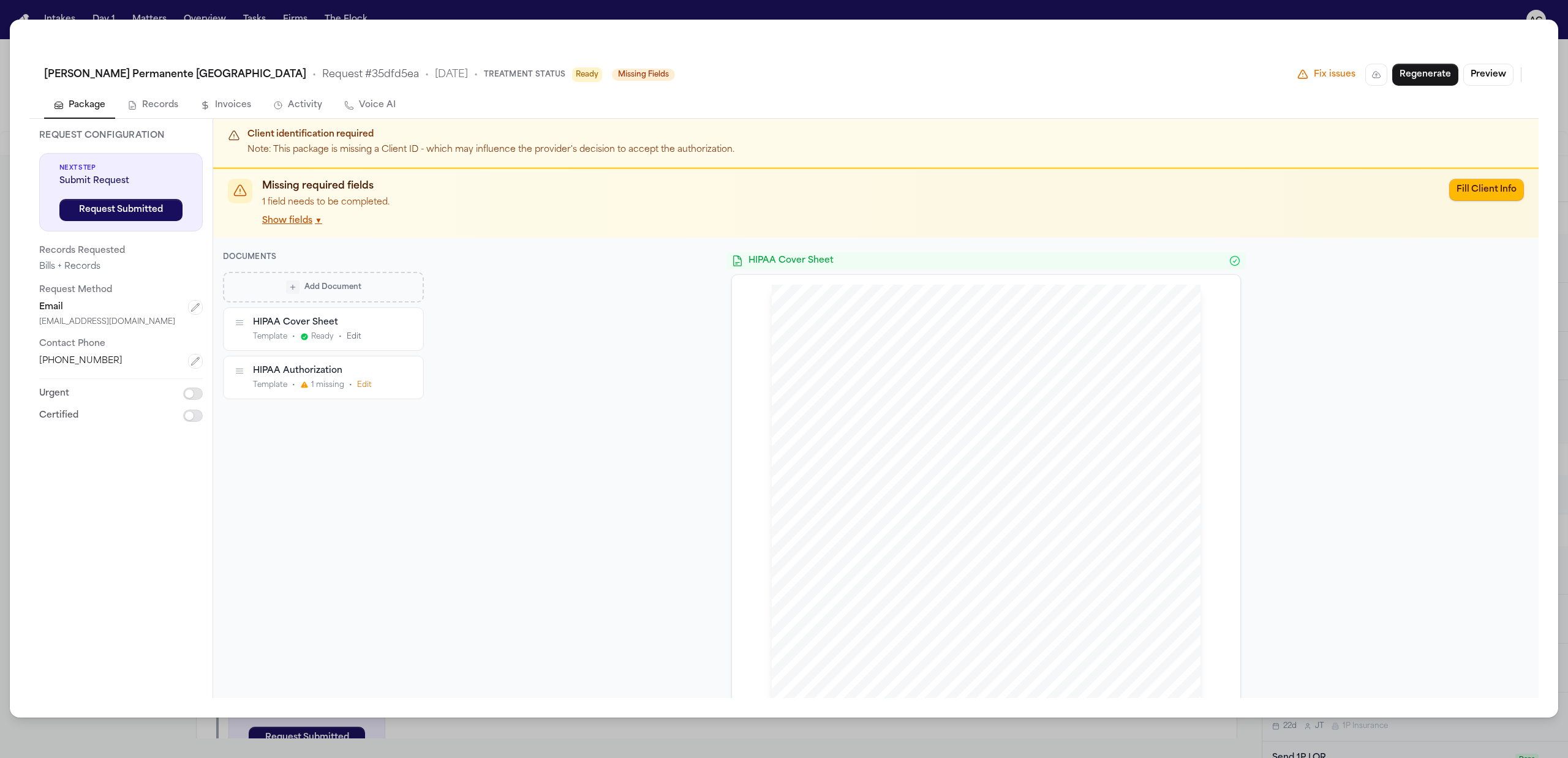
click at [1279, 6] on div "Kaiser Permanente San Diego Medical Center • Request # 35dfd5ea • 9/30/2025 • T…" at bounding box center [784, 379] width 1568 height 758
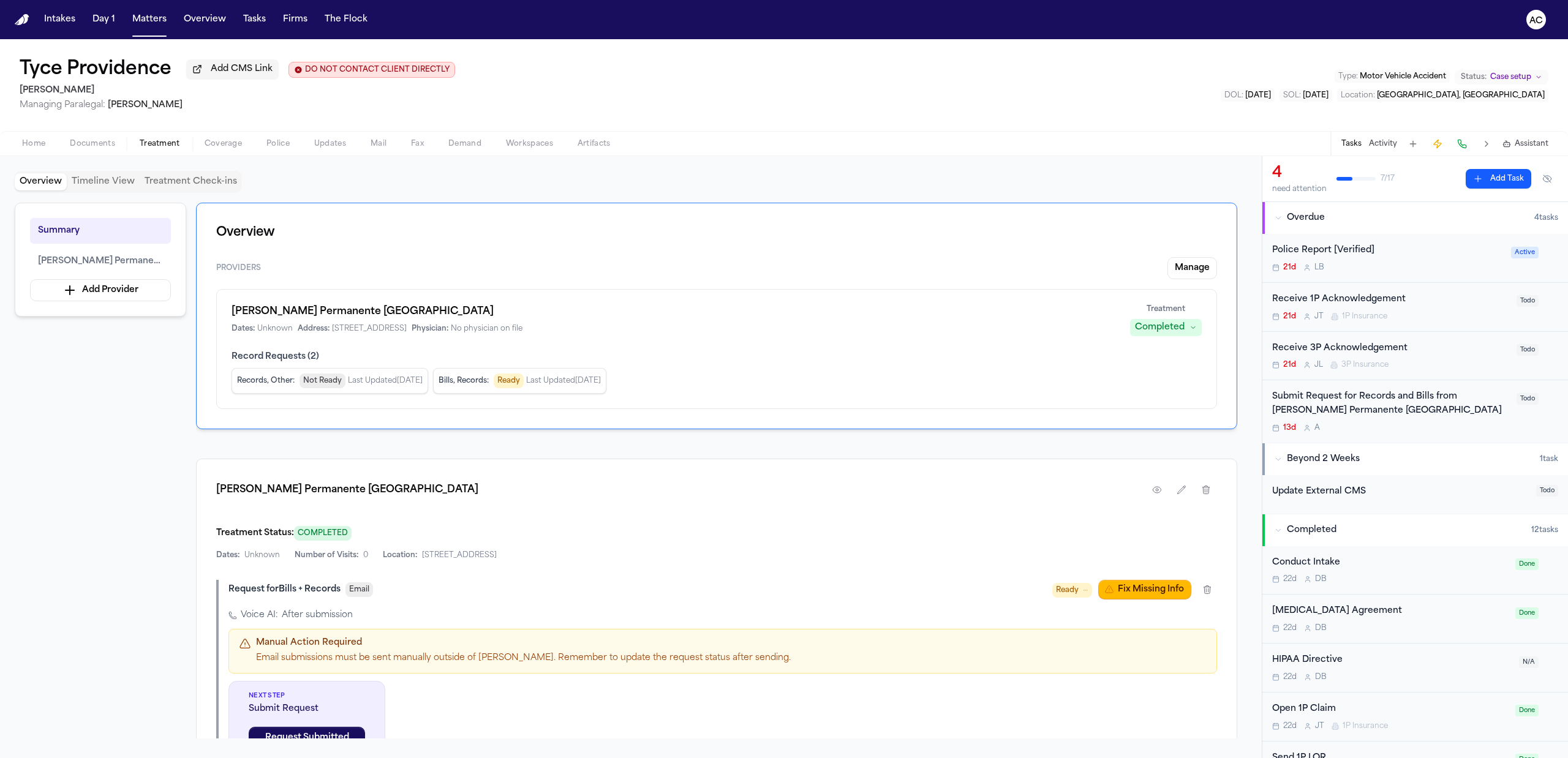
click at [99, 150] on div "Home Documents Treatment Coverage Police Updates Mail Fax Demand Workspaces Art…" at bounding box center [784, 143] width 1568 height 24
click at [42, 146] on span "Home" at bounding box center [33, 144] width 23 height 10
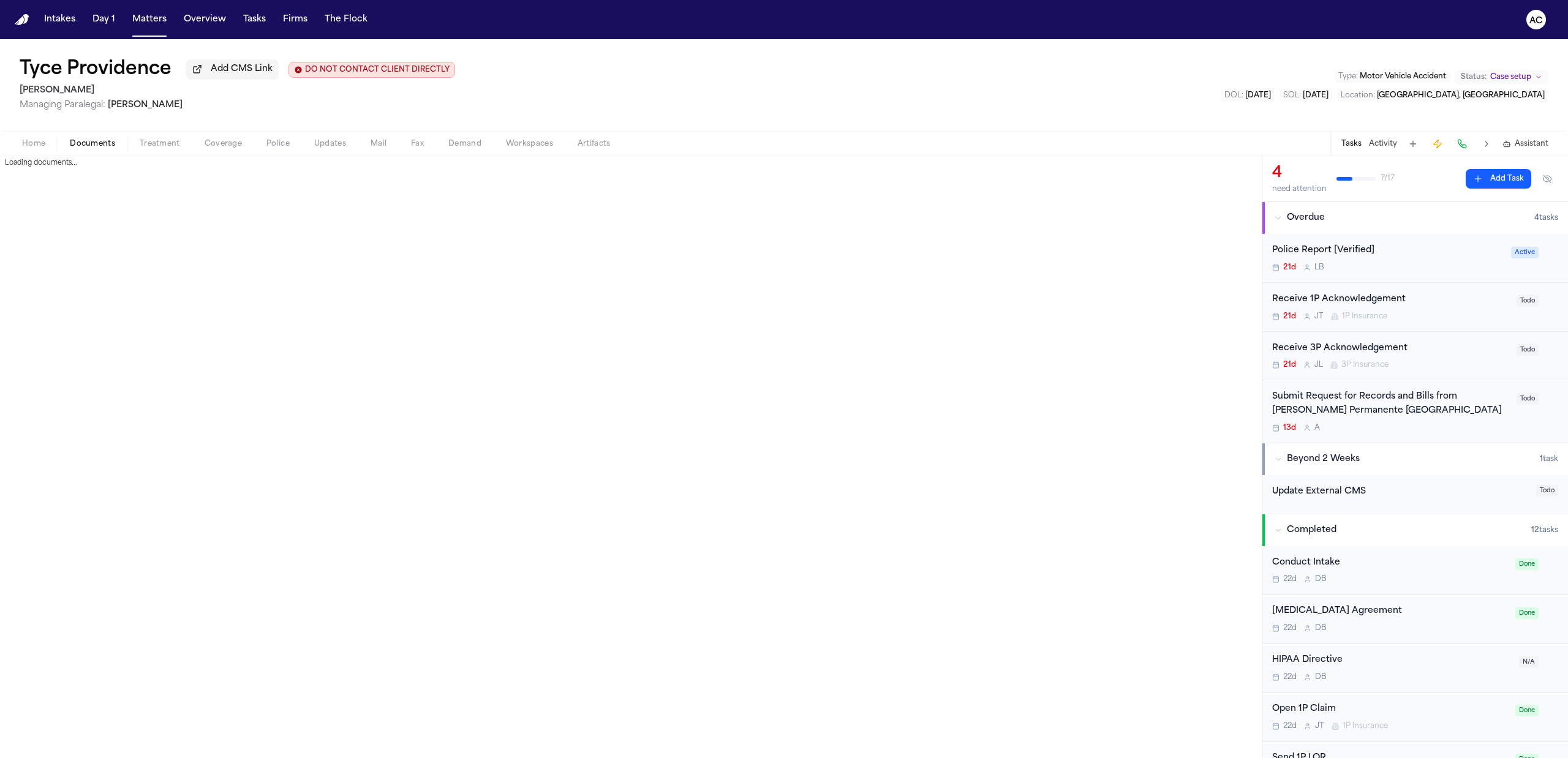
click at [104, 140] on span "Documents" at bounding box center [92, 144] width 45 height 10
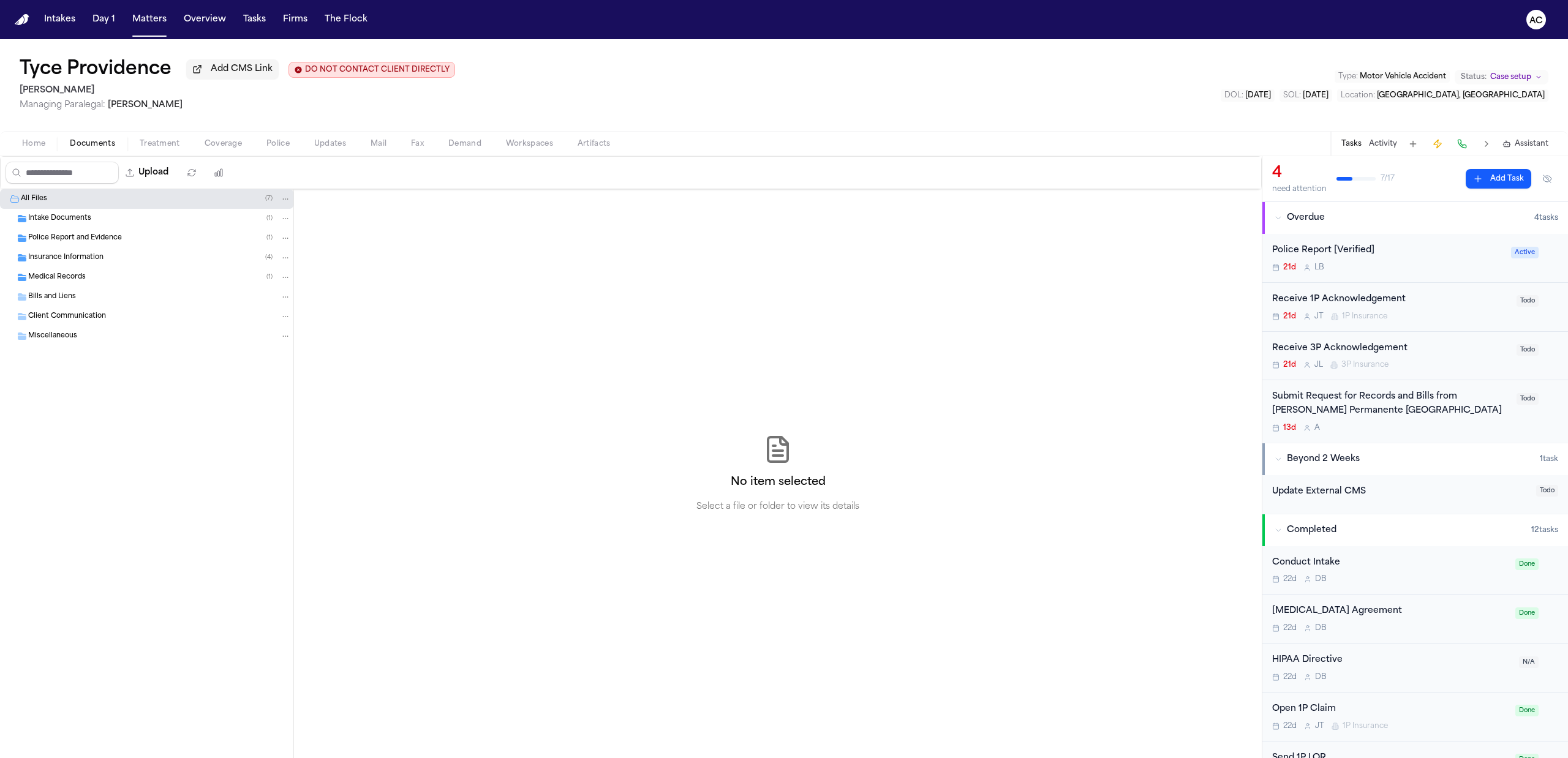
click at [84, 219] on span "Intake Documents" at bounding box center [59, 219] width 63 height 10
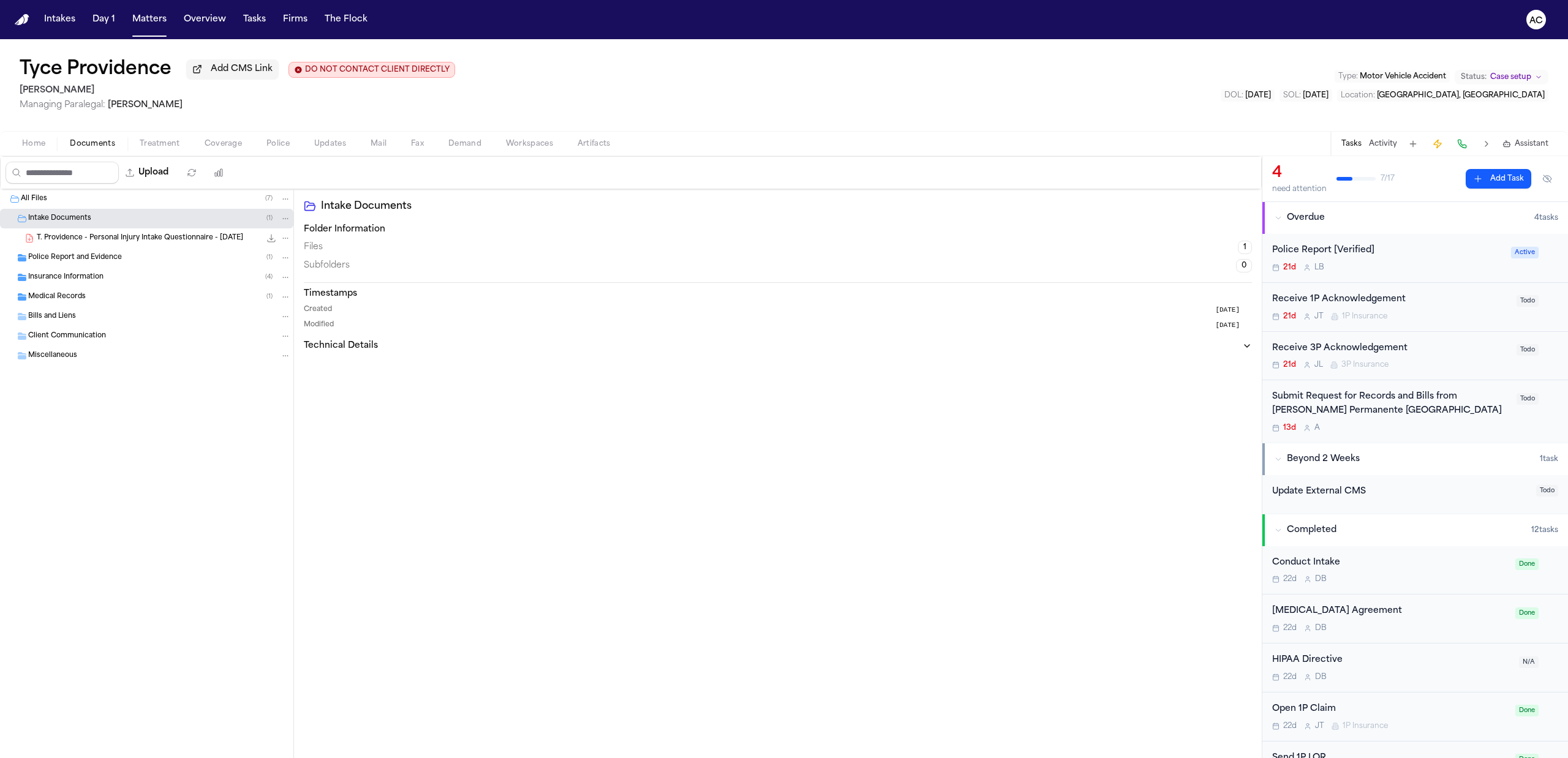
click at [128, 241] on span "T. Providence - Personal Injury Intake Questionnaire - 9.19.25" at bounding box center [140, 239] width 206 height 10
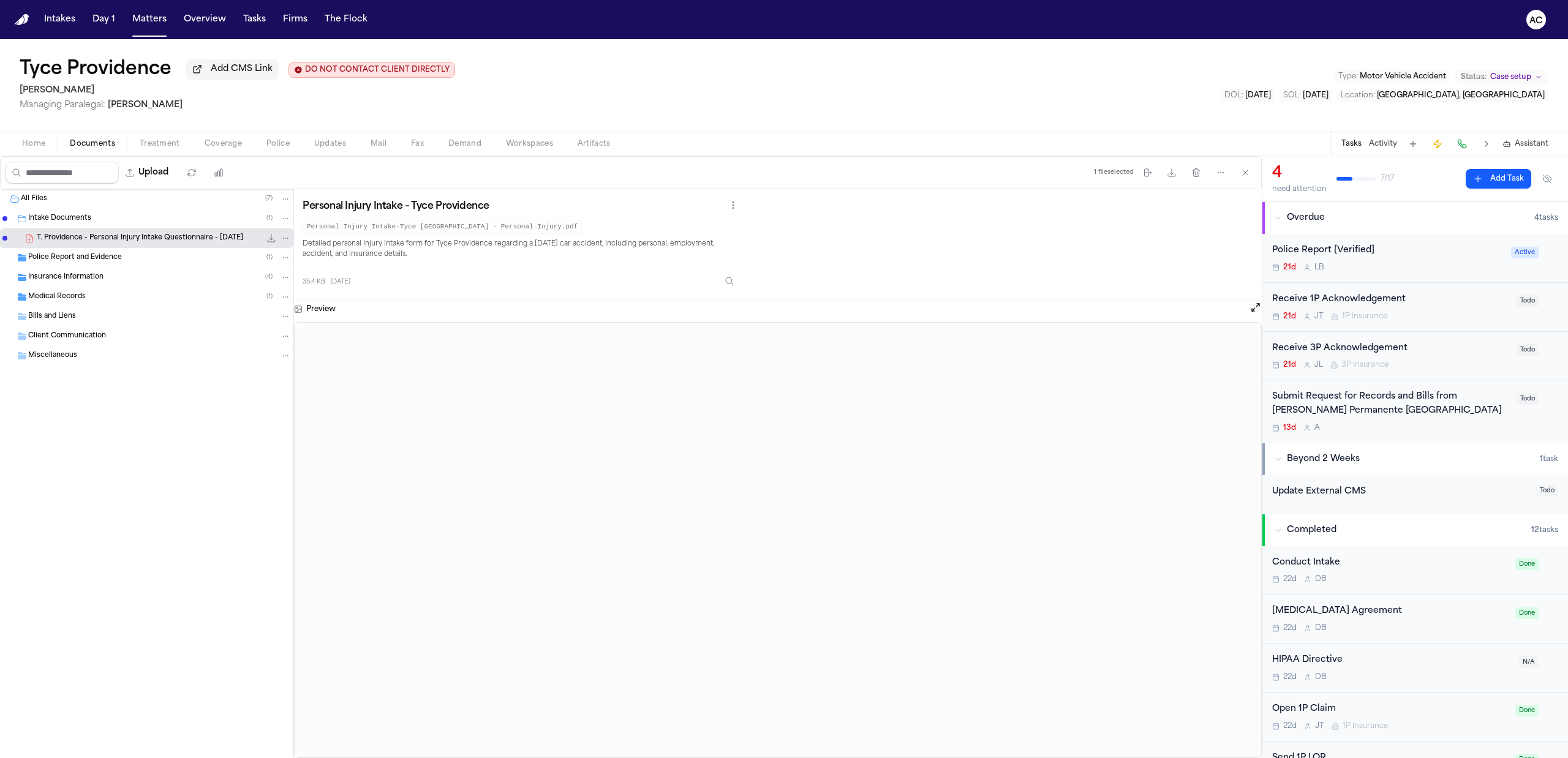
click at [33, 139] on span "Home" at bounding box center [33, 144] width 23 height 10
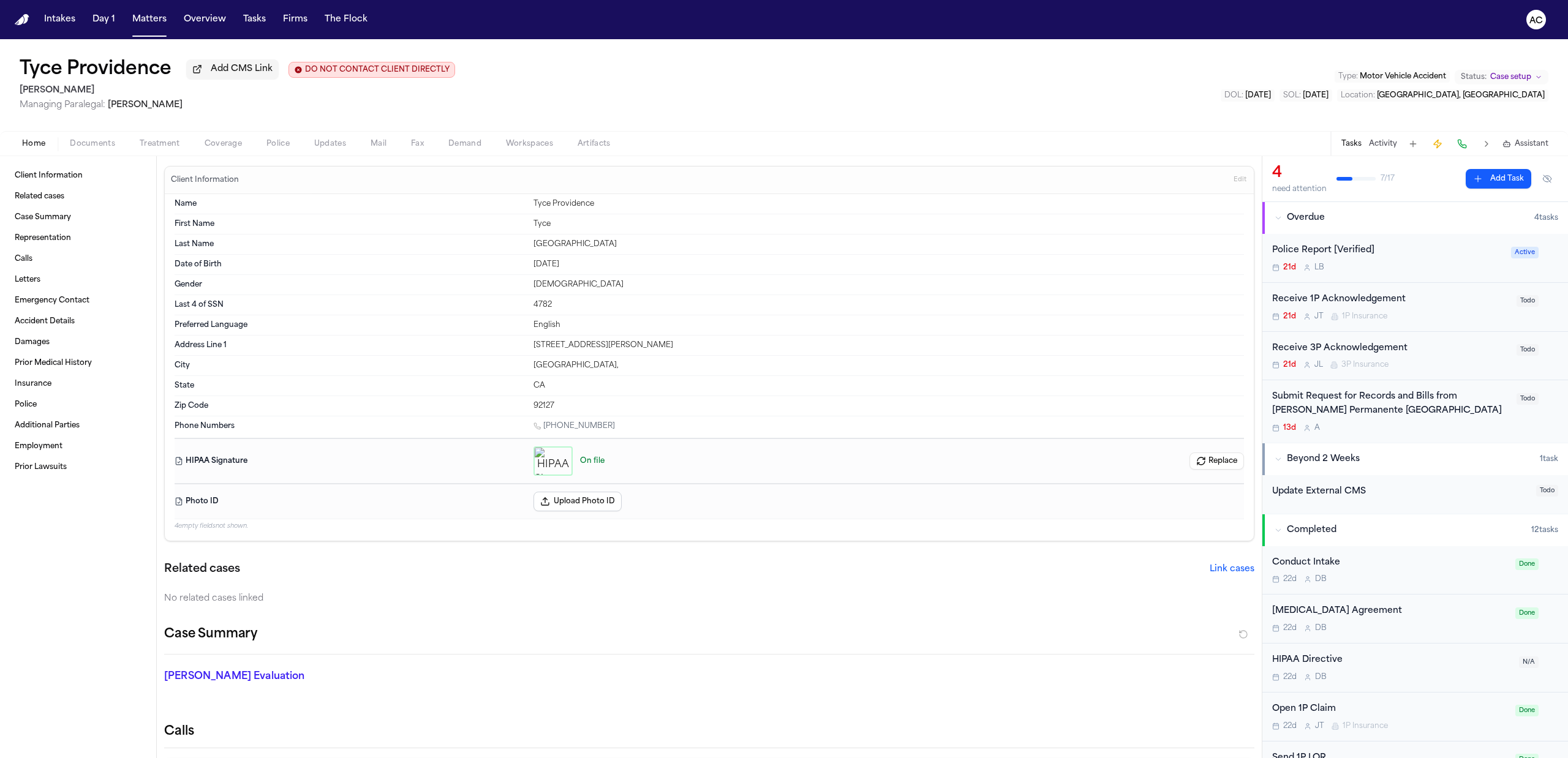
click at [1233, 177] on span "Edit" at bounding box center [1239, 180] width 13 height 9
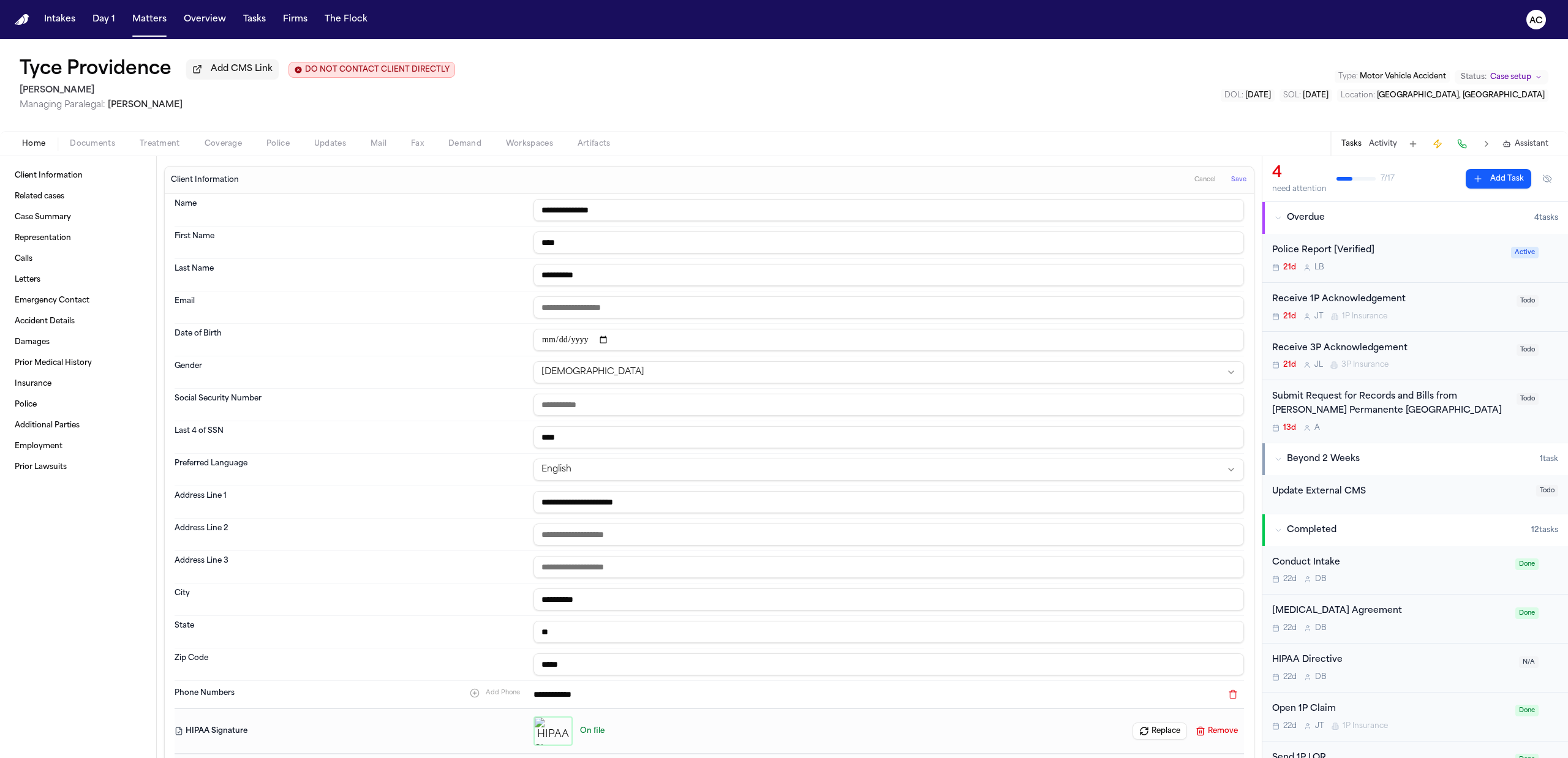
click at [567, 306] on input "email" at bounding box center [888, 307] width 711 height 22
paste input "**********"
type input "**********"
click at [1231, 179] on span "Save" at bounding box center [1238, 180] width 16 height 9
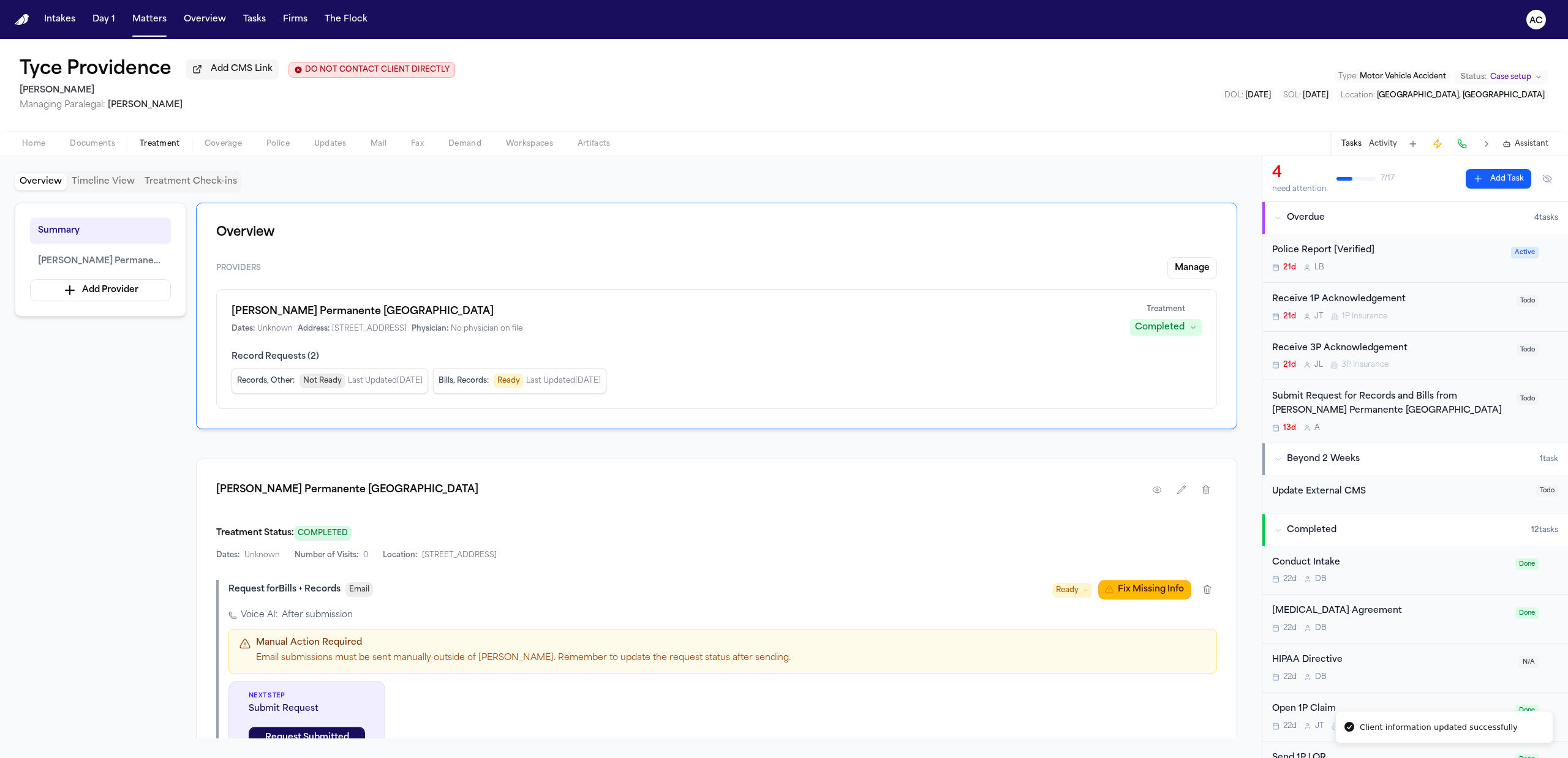
click at [153, 143] on span "Treatment" at bounding box center [159, 144] width 41 height 10
click at [1114, 587] on button "Fix Missing Info" at bounding box center [1145, 590] width 93 height 19
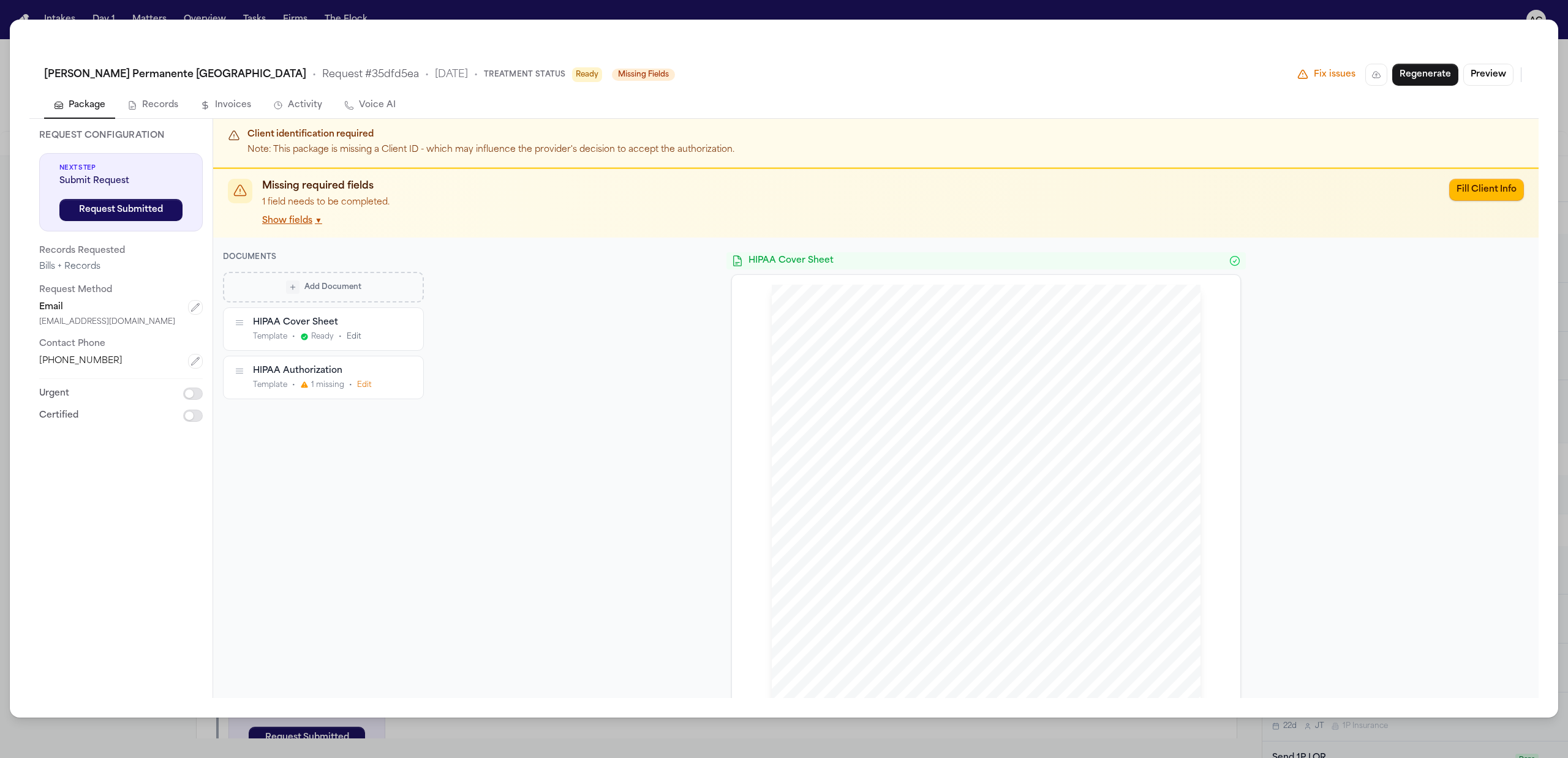
click at [283, 219] on button "Show fields ▼" at bounding box center [292, 221] width 60 height 13
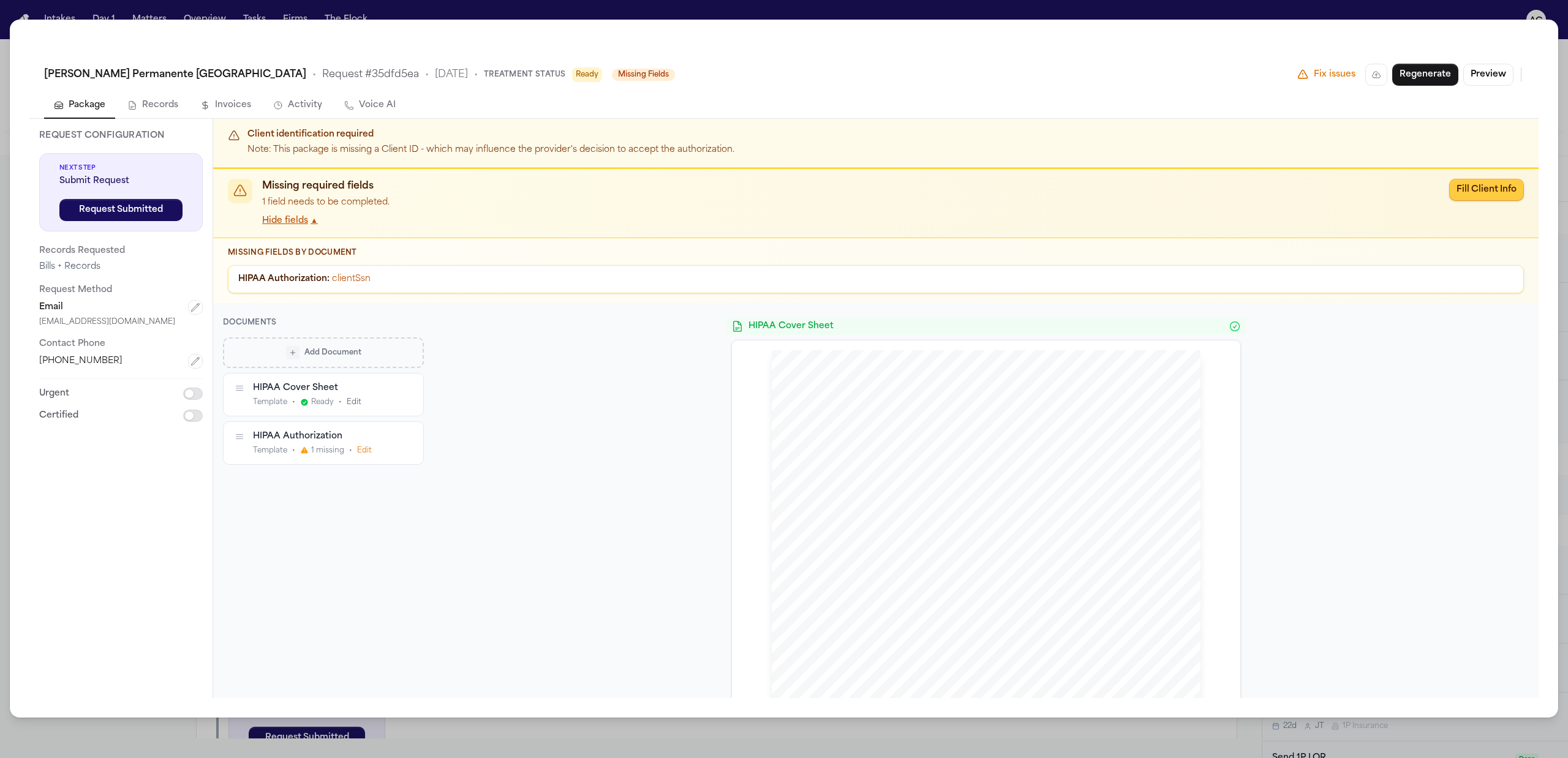
click at [1480, 191] on button "Fill Client Info" at bounding box center [1486, 190] width 75 height 22
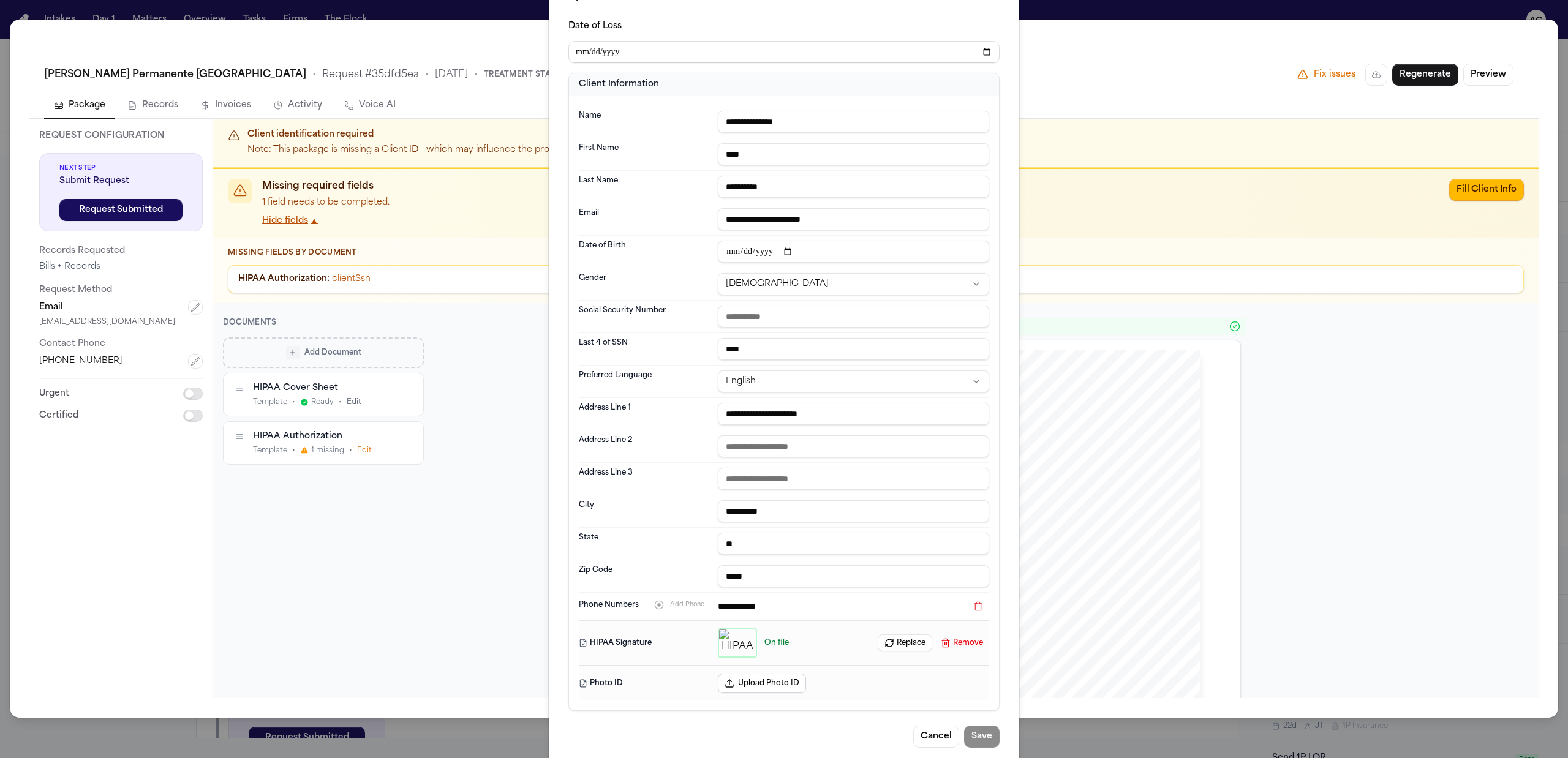
scroll to position [62, 0]
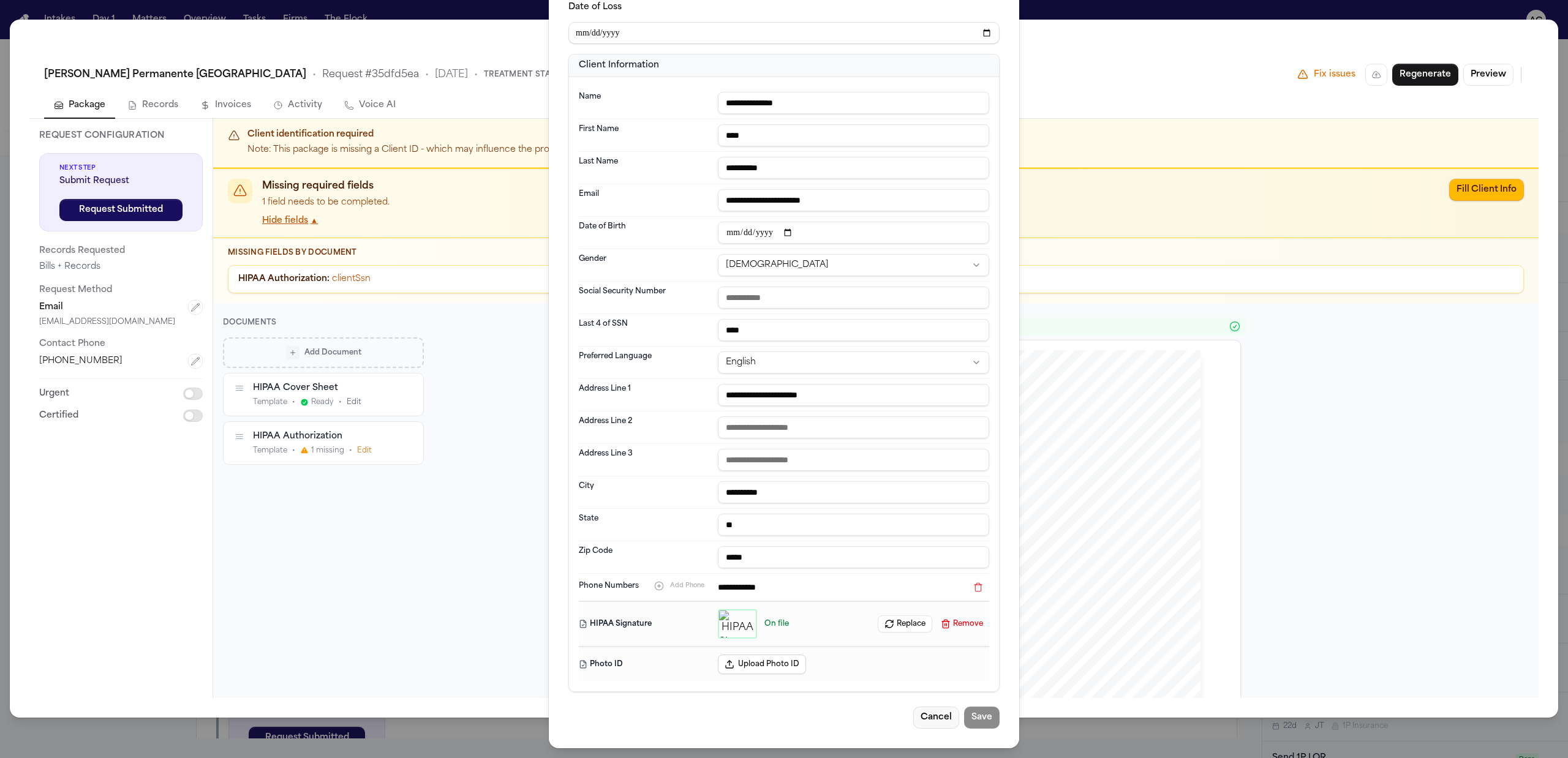
click at [931, 711] on button "Cancel" at bounding box center [936, 718] width 46 height 22
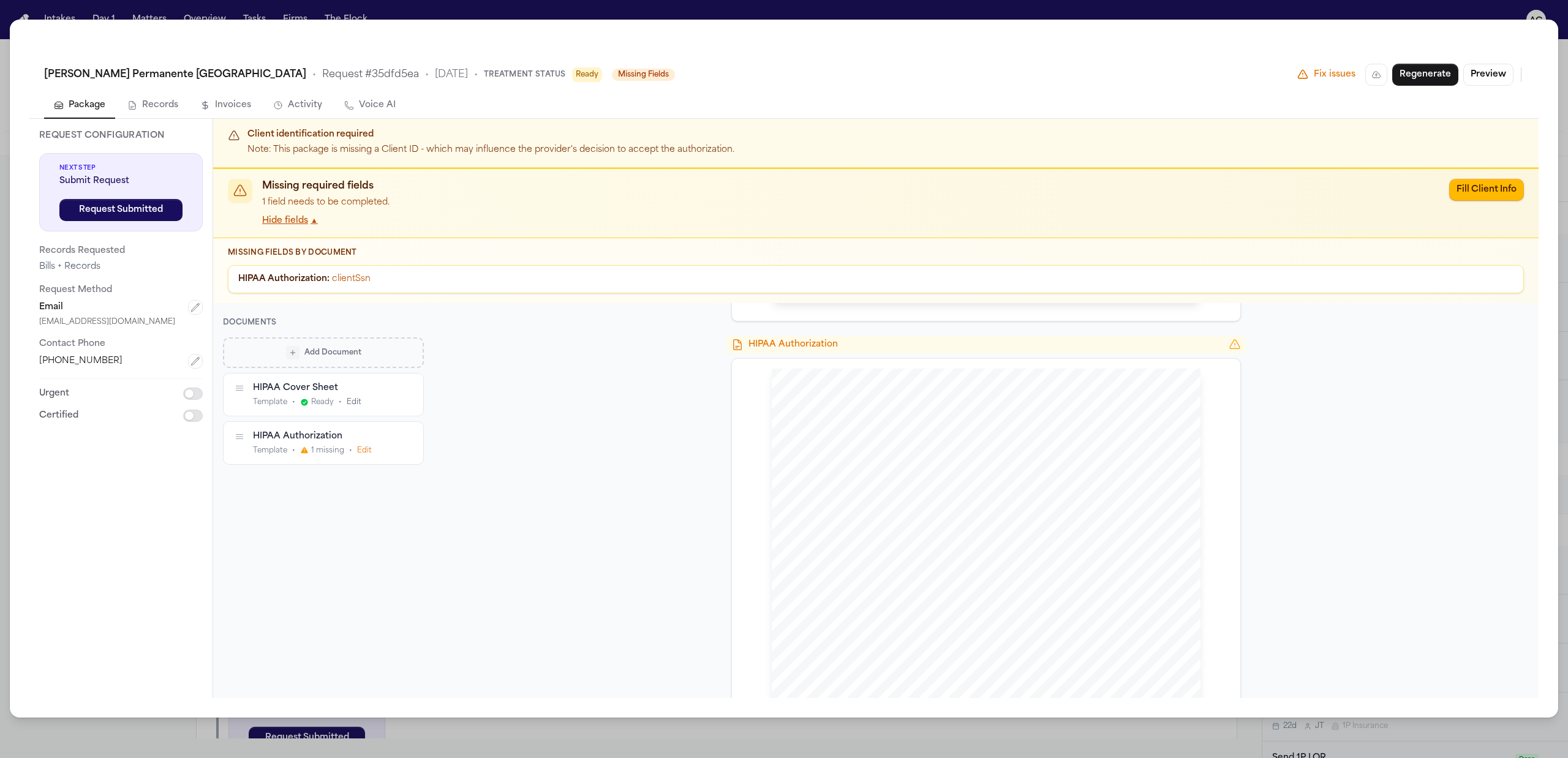
scroll to position [653, 0]
click at [1244, 7] on div "Kaiser Permanente San Diego Medical Center • Request # 35dfd5ea • 9/30/2025 • T…" at bounding box center [784, 379] width 1568 height 758
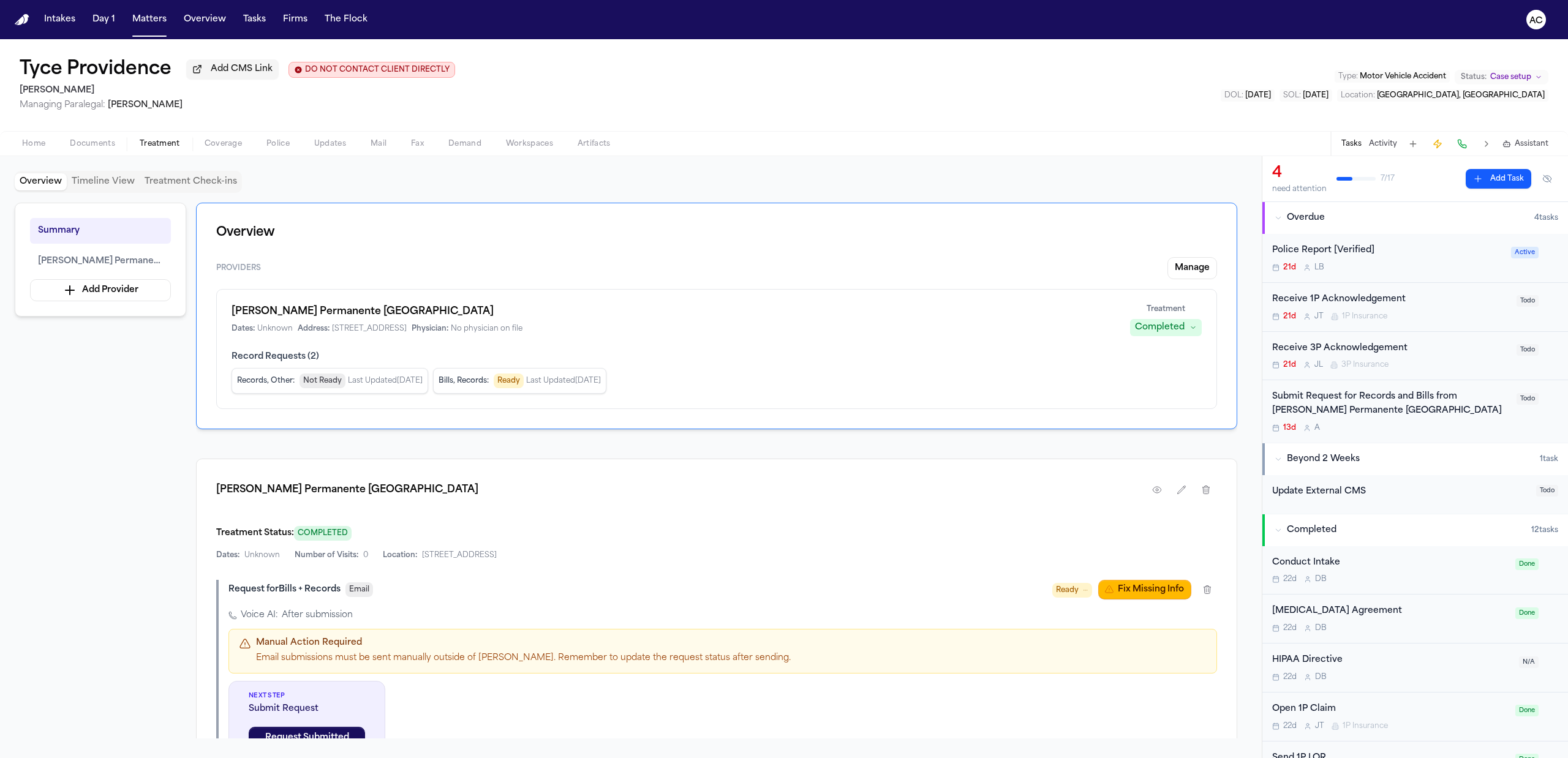
click at [93, 152] on div "Home Documents Treatment Coverage Police Updates Mail Fax Demand Workspaces Art…" at bounding box center [784, 143] width 1568 height 24
click at [97, 137] on button "Documents" at bounding box center [93, 144] width 70 height 15
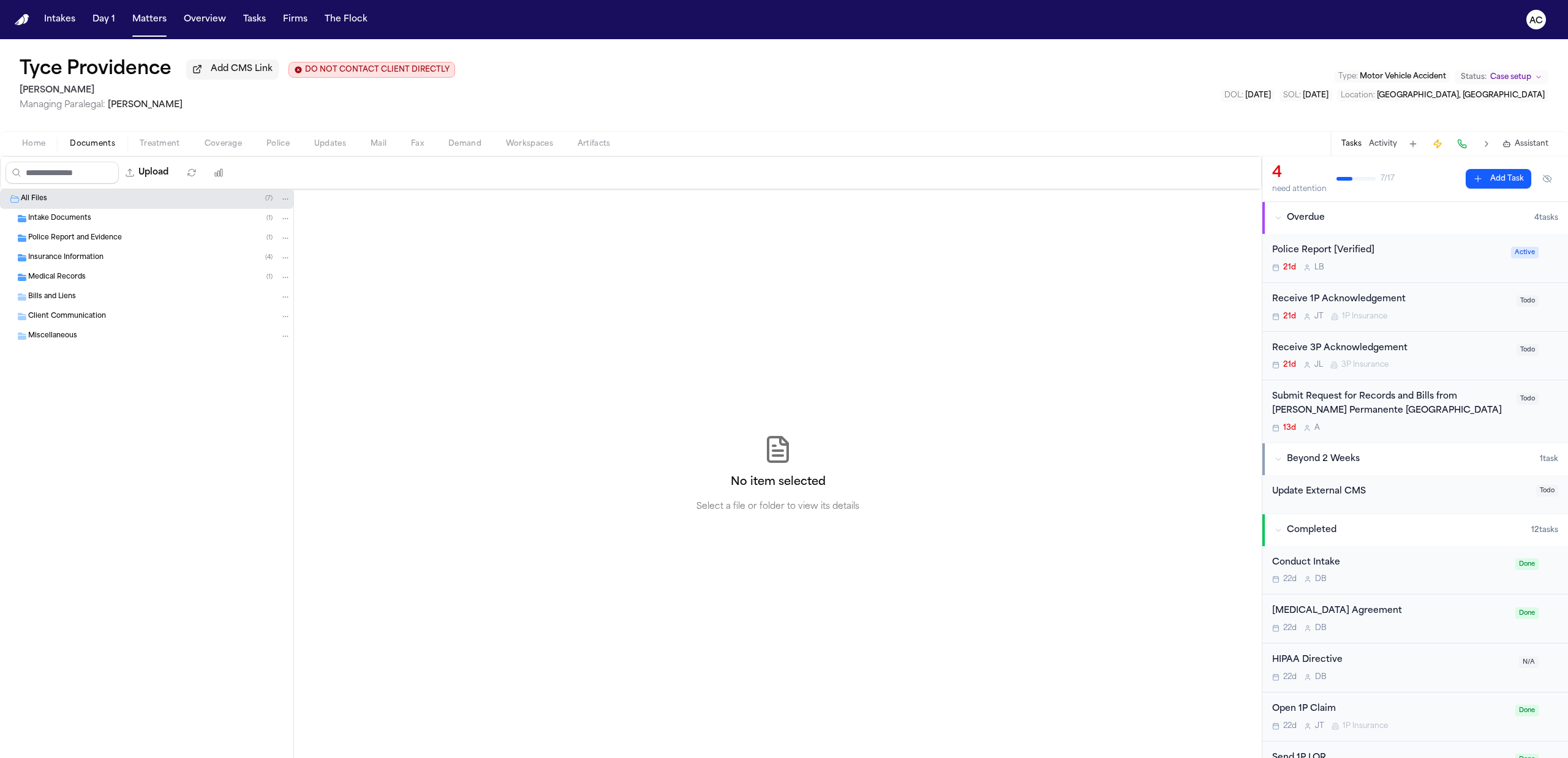
click at [89, 219] on span "Intake Documents" at bounding box center [59, 219] width 63 height 10
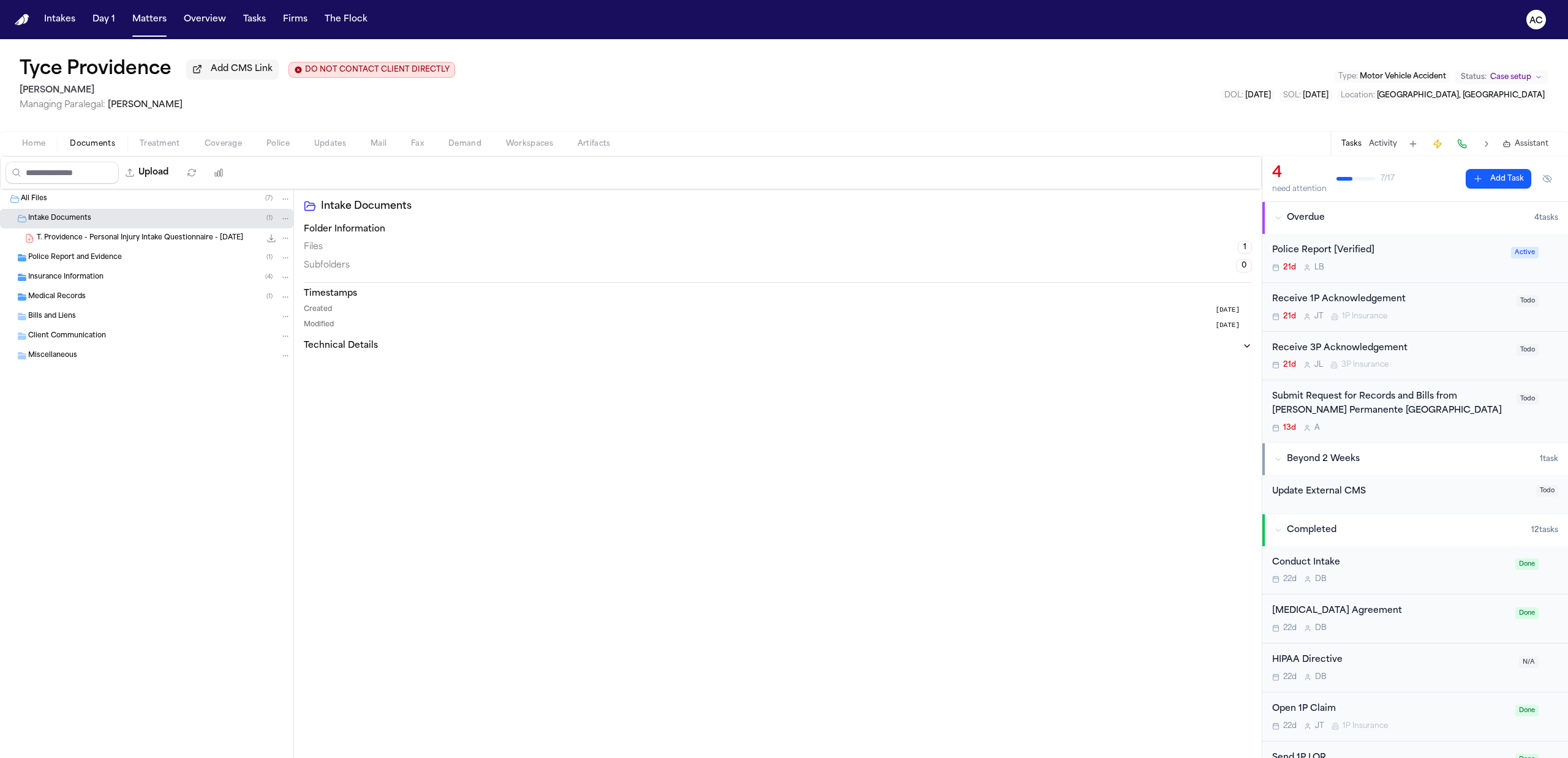
click at [123, 233] on span "T. Providence - Personal Injury Intake Questionnaire - 9.19.25" at bounding box center [140, 239] width 206 height 10
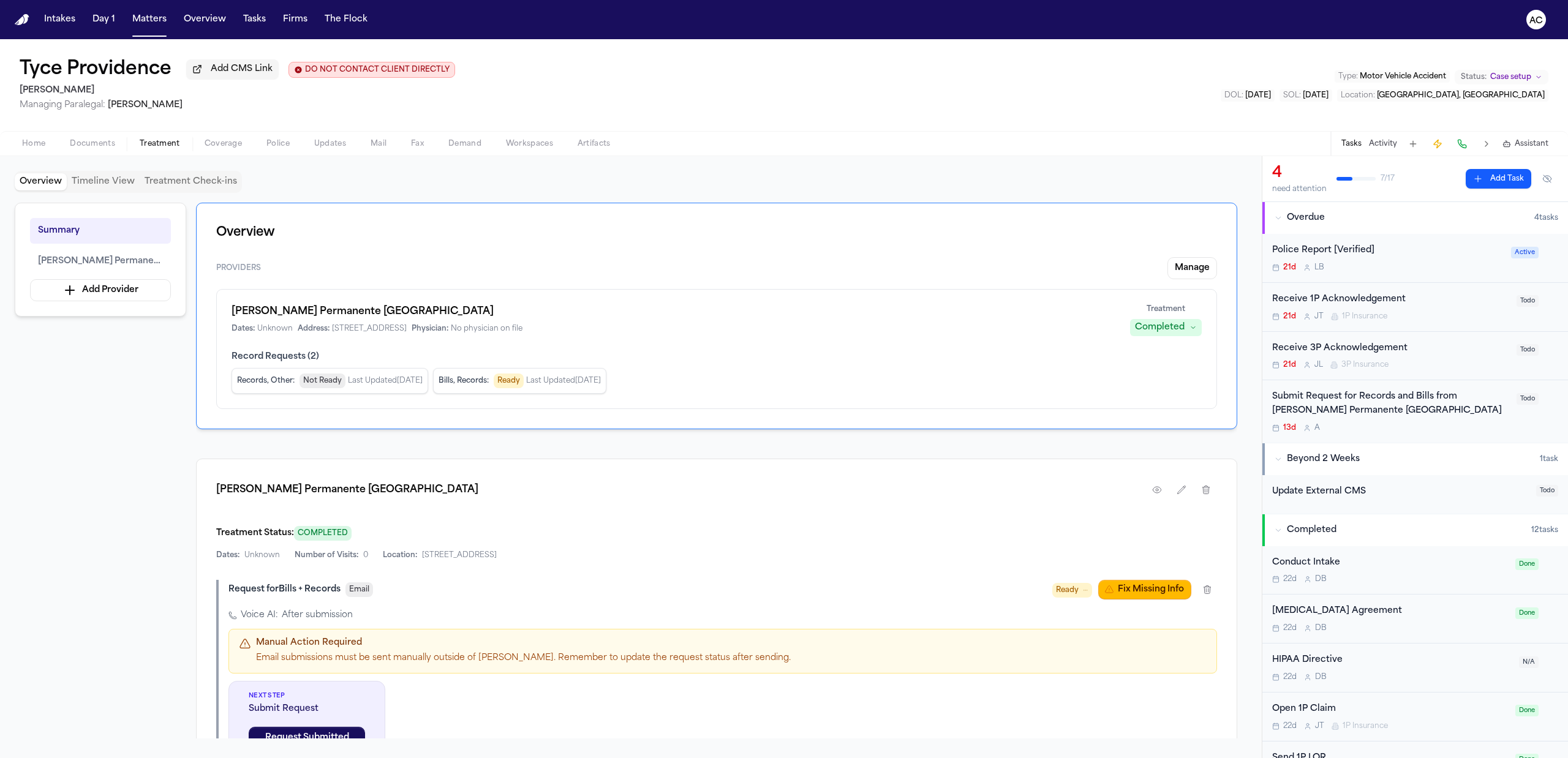
click at [140, 143] on span "Treatment" at bounding box center [159, 144] width 41 height 10
click at [35, 146] on span "Home" at bounding box center [33, 144] width 23 height 10
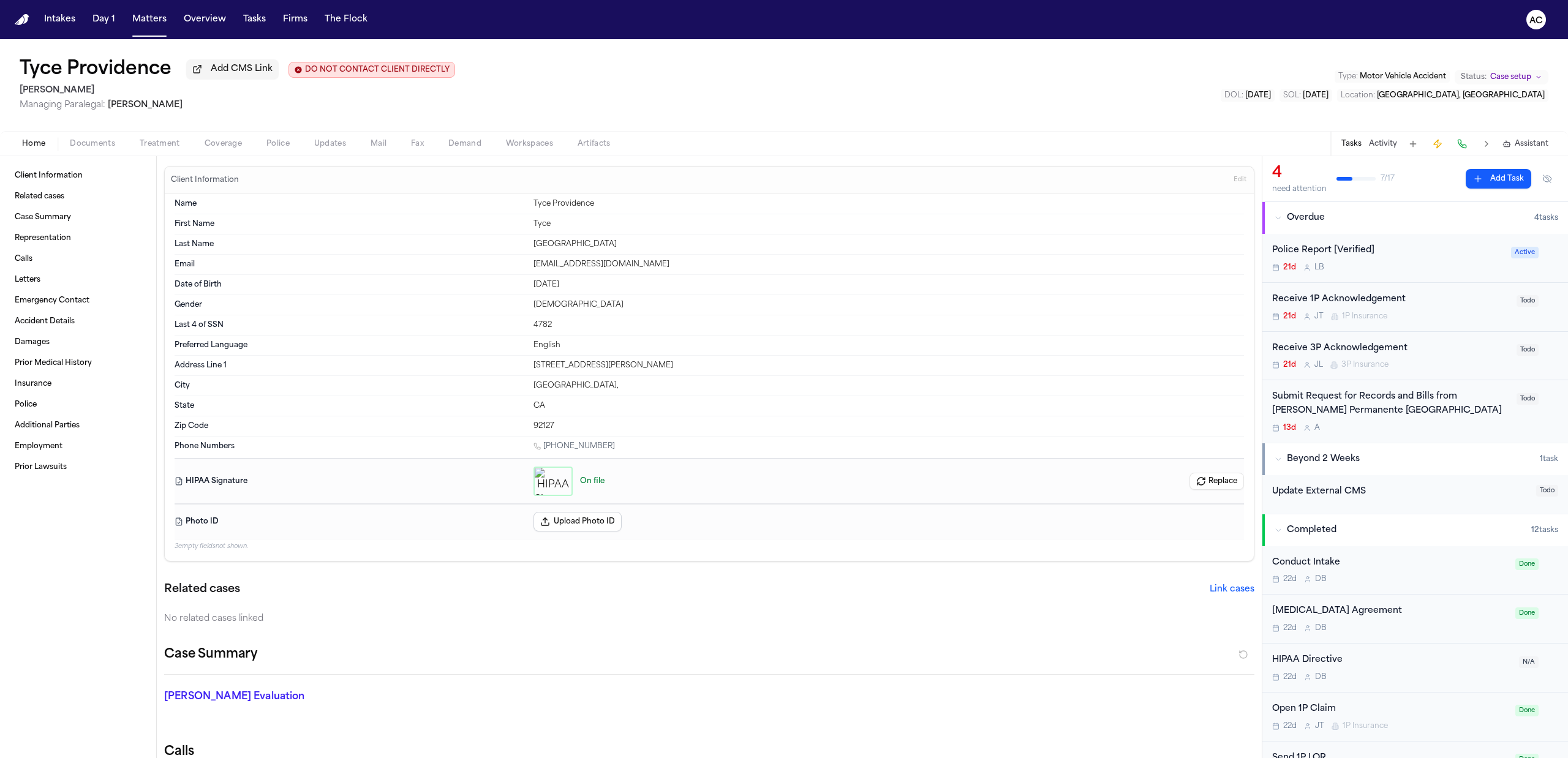
click at [1233, 180] on span "Edit" at bounding box center [1239, 180] width 13 height 9
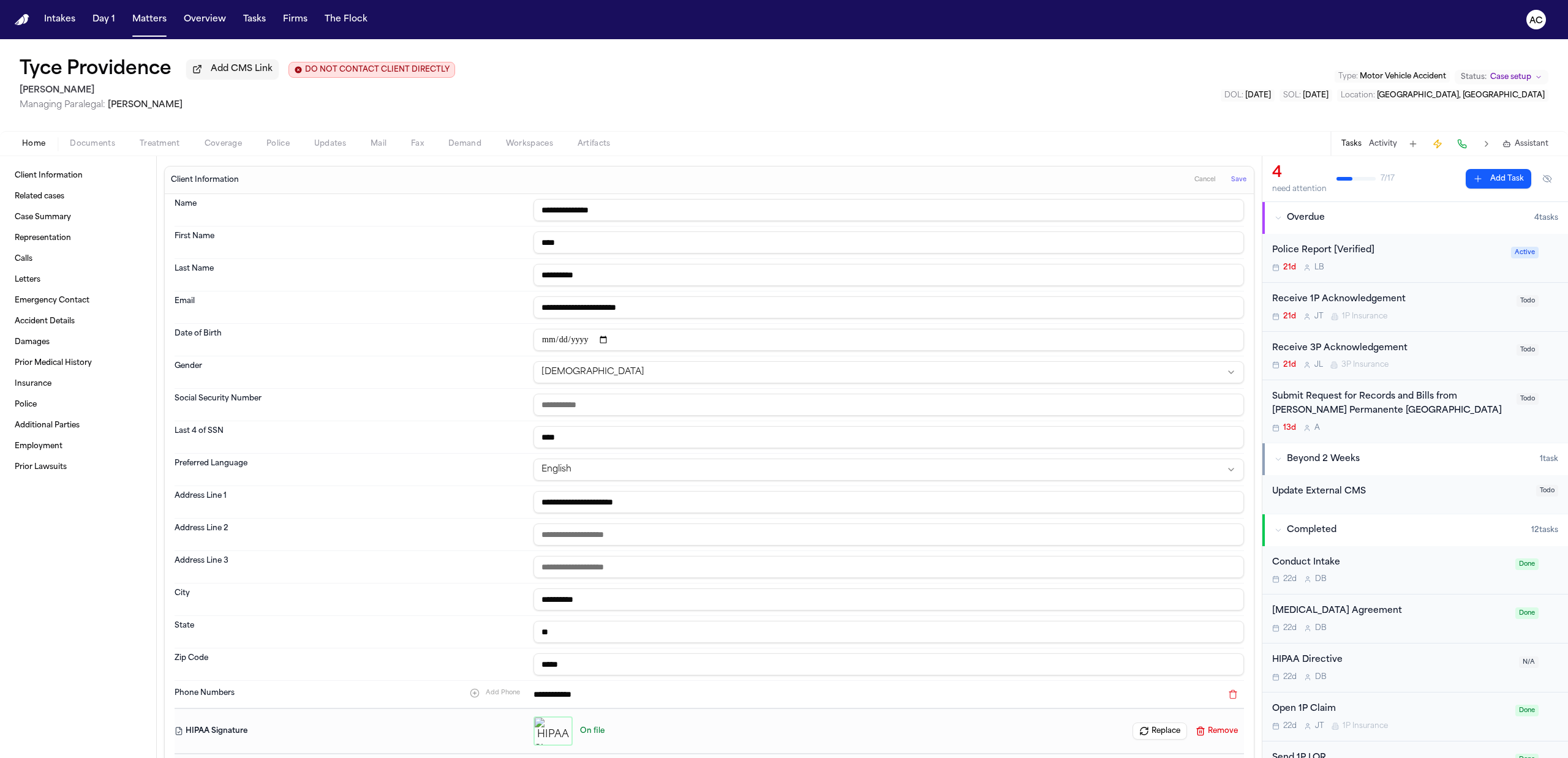
click at [542, 403] on input "text" at bounding box center [888, 405] width 711 height 22
paste input "**********"
type input "**********"
click at [1231, 179] on span "Save" at bounding box center [1238, 180] width 16 height 9
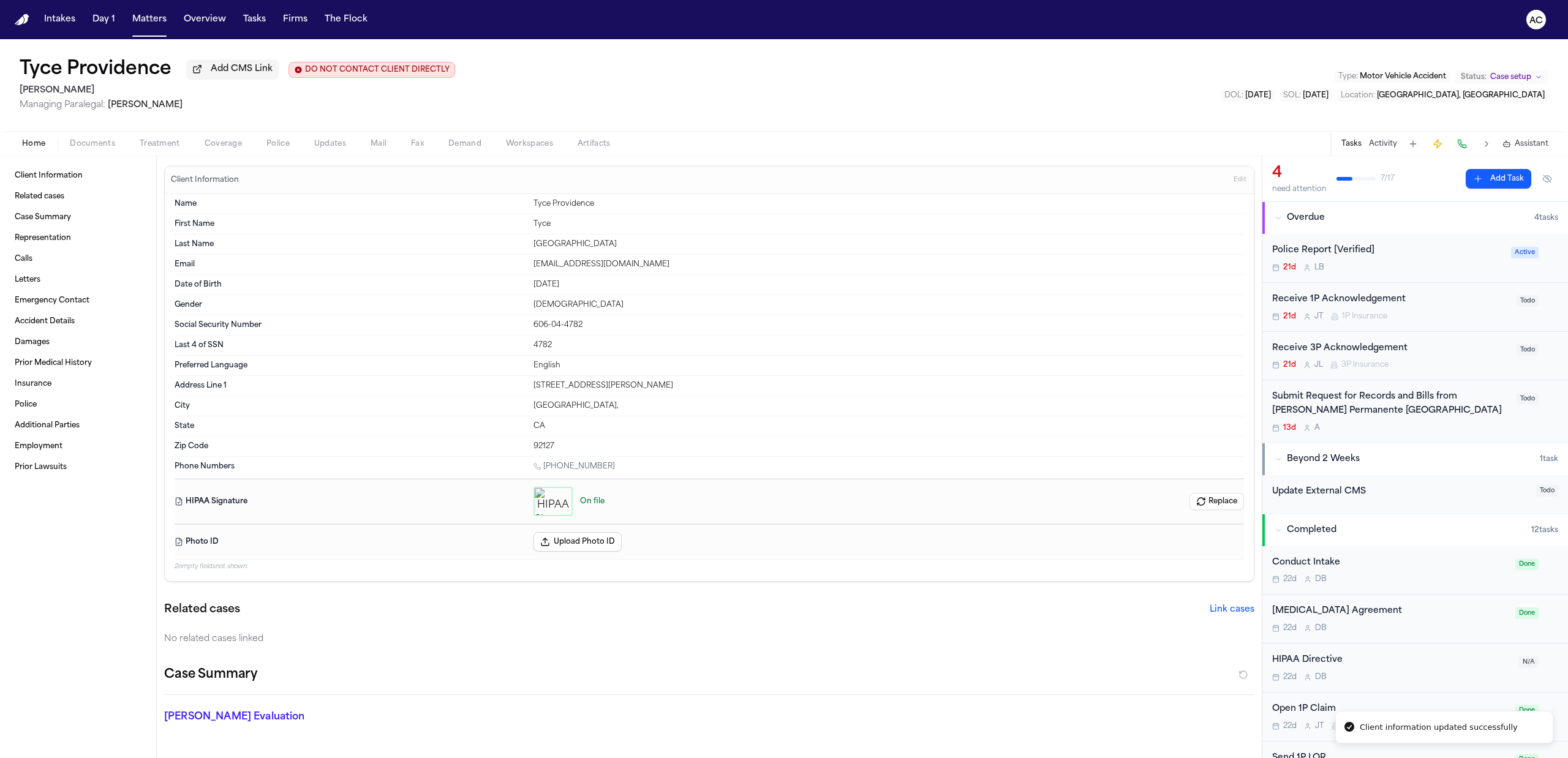
click at [167, 148] on button "Treatment" at bounding box center [160, 144] width 65 height 15
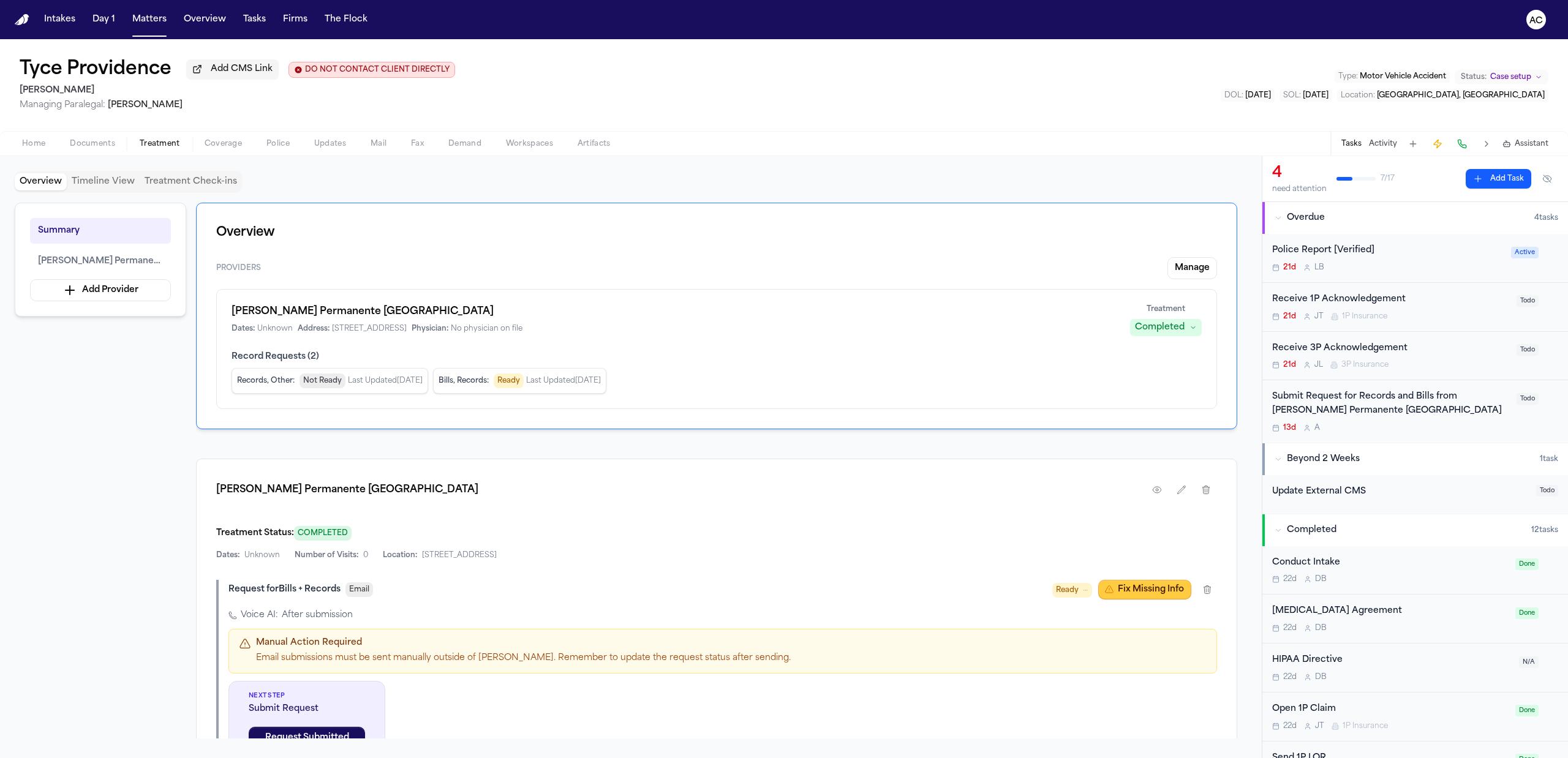
click at [1152, 591] on button "Fix Missing Info" at bounding box center [1145, 590] width 93 height 19
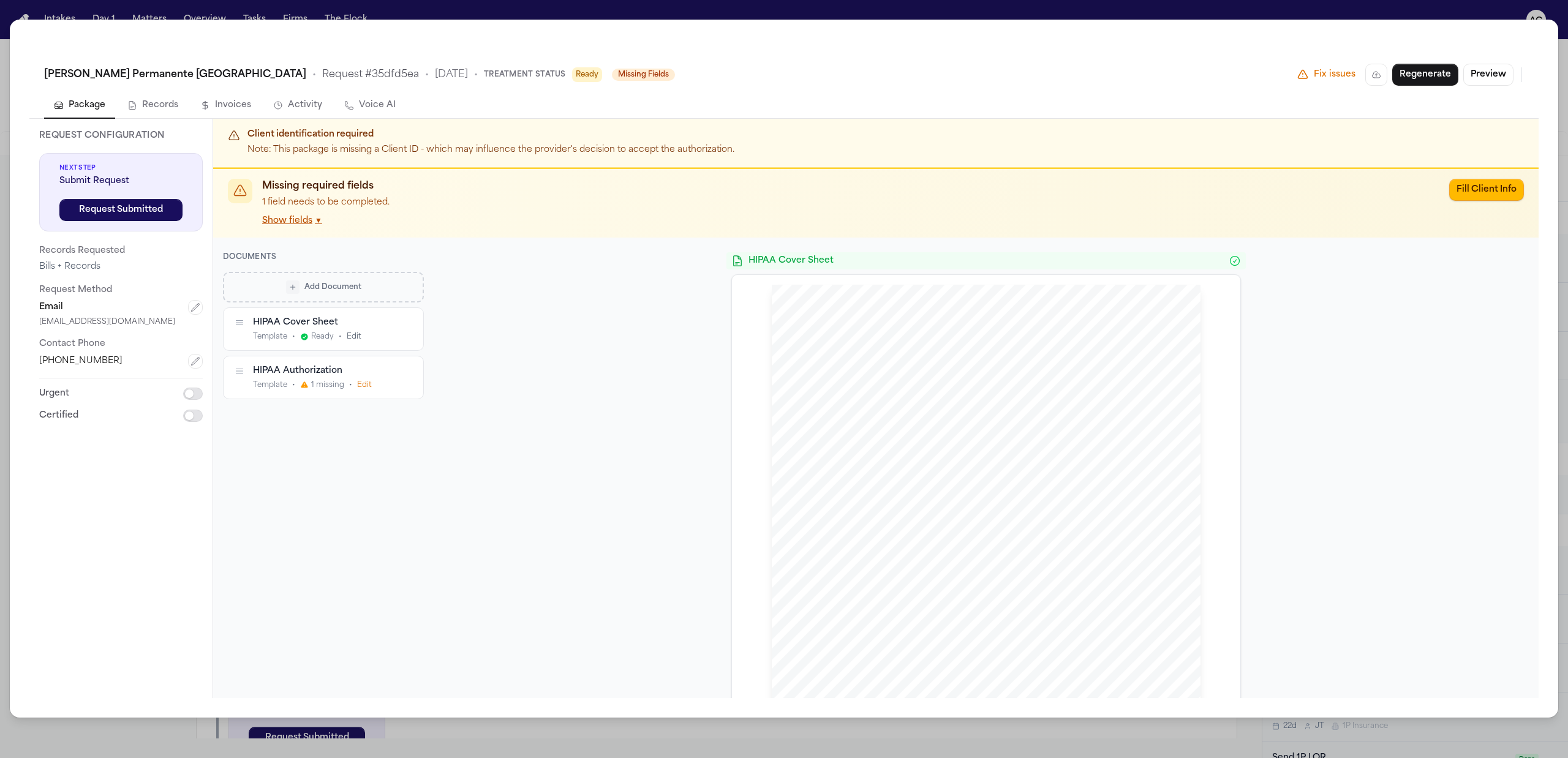
click at [295, 218] on button "Show fields ▼" at bounding box center [292, 221] width 60 height 13
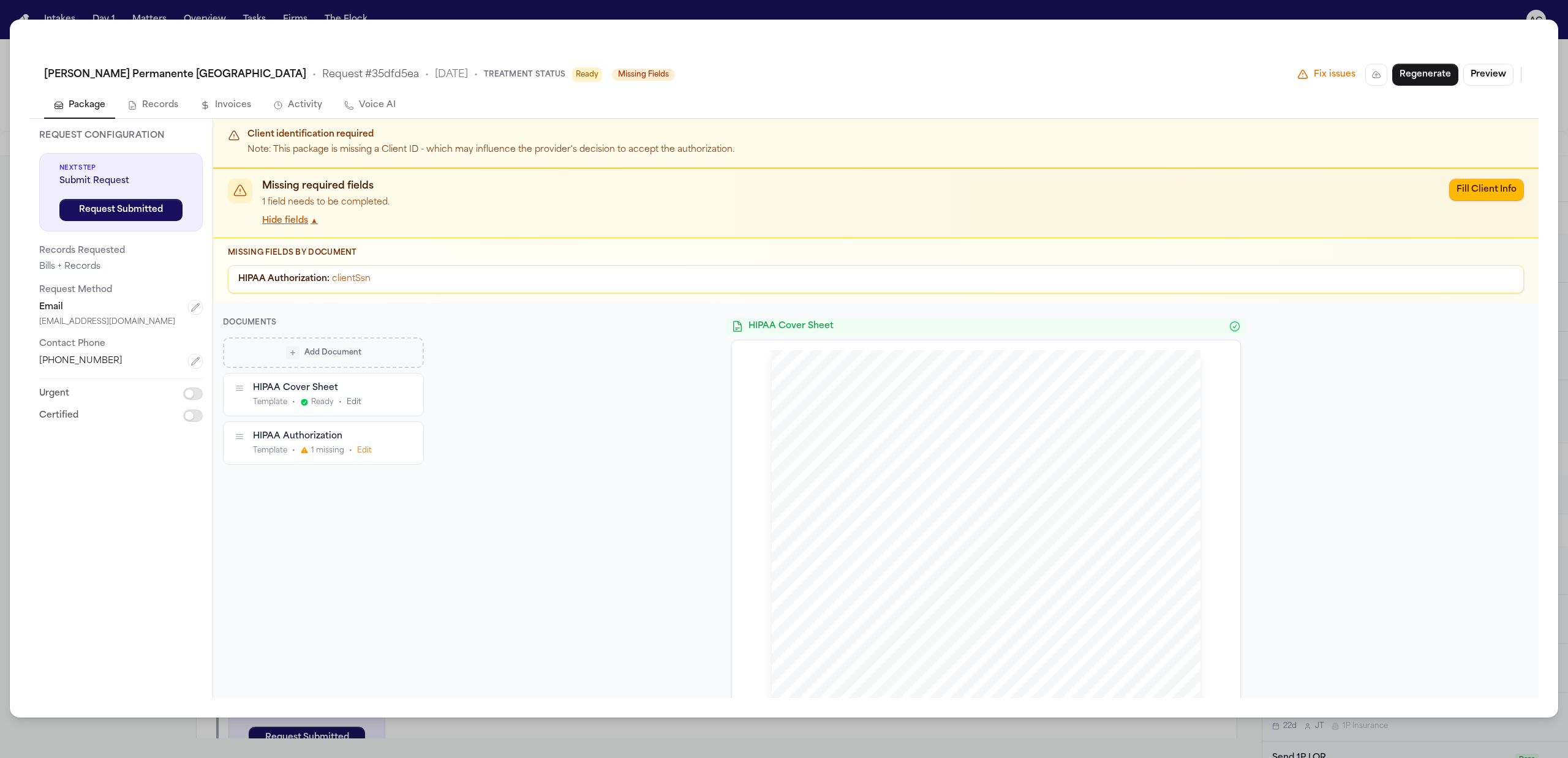
click at [295, 218] on button "Hide fields ▲" at bounding box center [290, 221] width 56 height 13
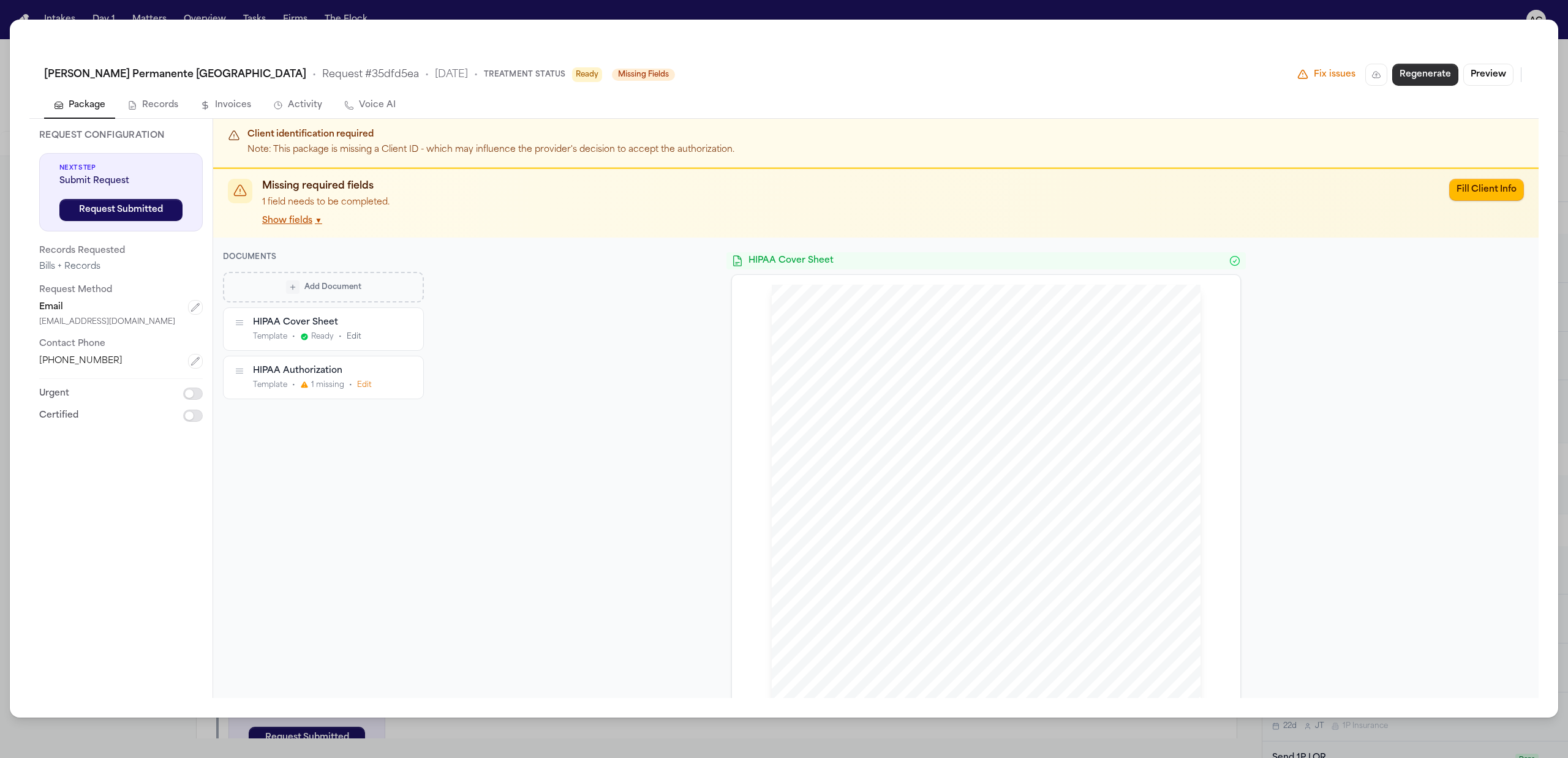
click at [1434, 75] on button "Regenerate" at bounding box center [1424, 75] width 66 height 22
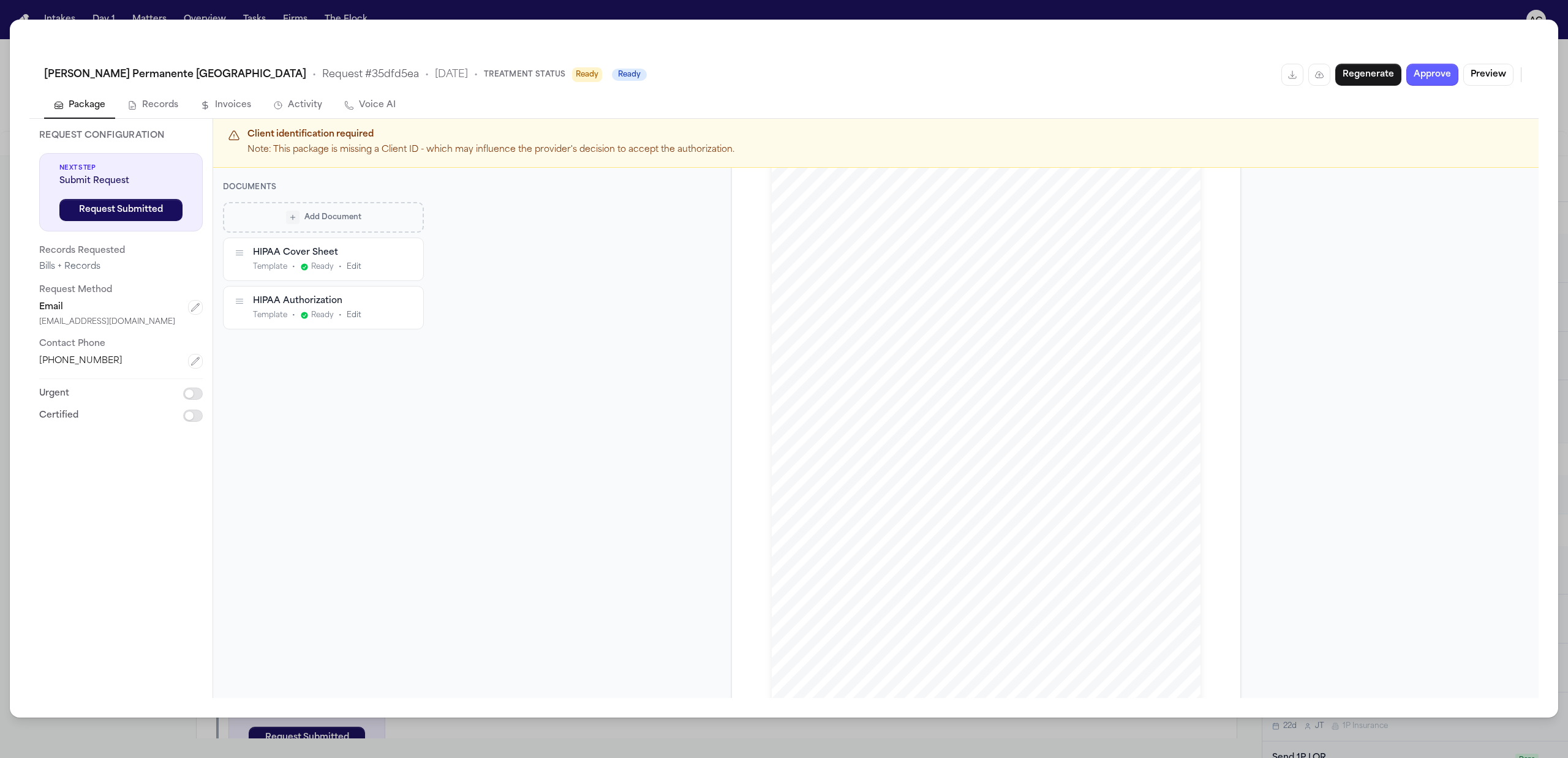
scroll to position [713, 0]
click at [851, 622] on span "03" at bounding box center [854, 619] width 7 height 7
click at [351, 315] on button "Edit" at bounding box center [354, 316] width 15 height 10
click at [309, 525] on input "clientSsn * (from matter)" at bounding box center [323, 527] width 180 height 16
paste input "**********"
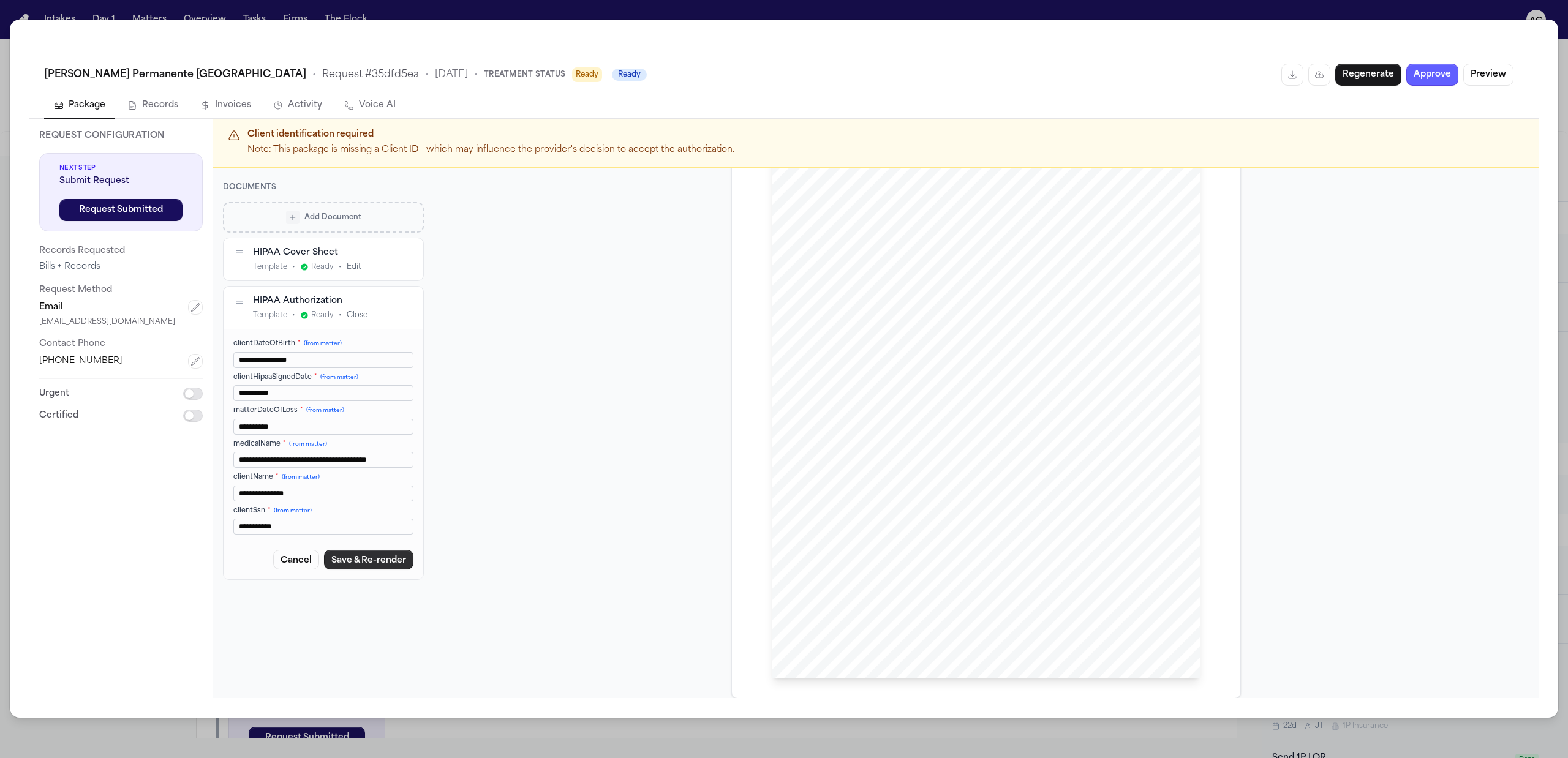
type input "**********"
click at [360, 562] on button "Save & Re-render" at bounding box center [368, 560] width 90 height 19
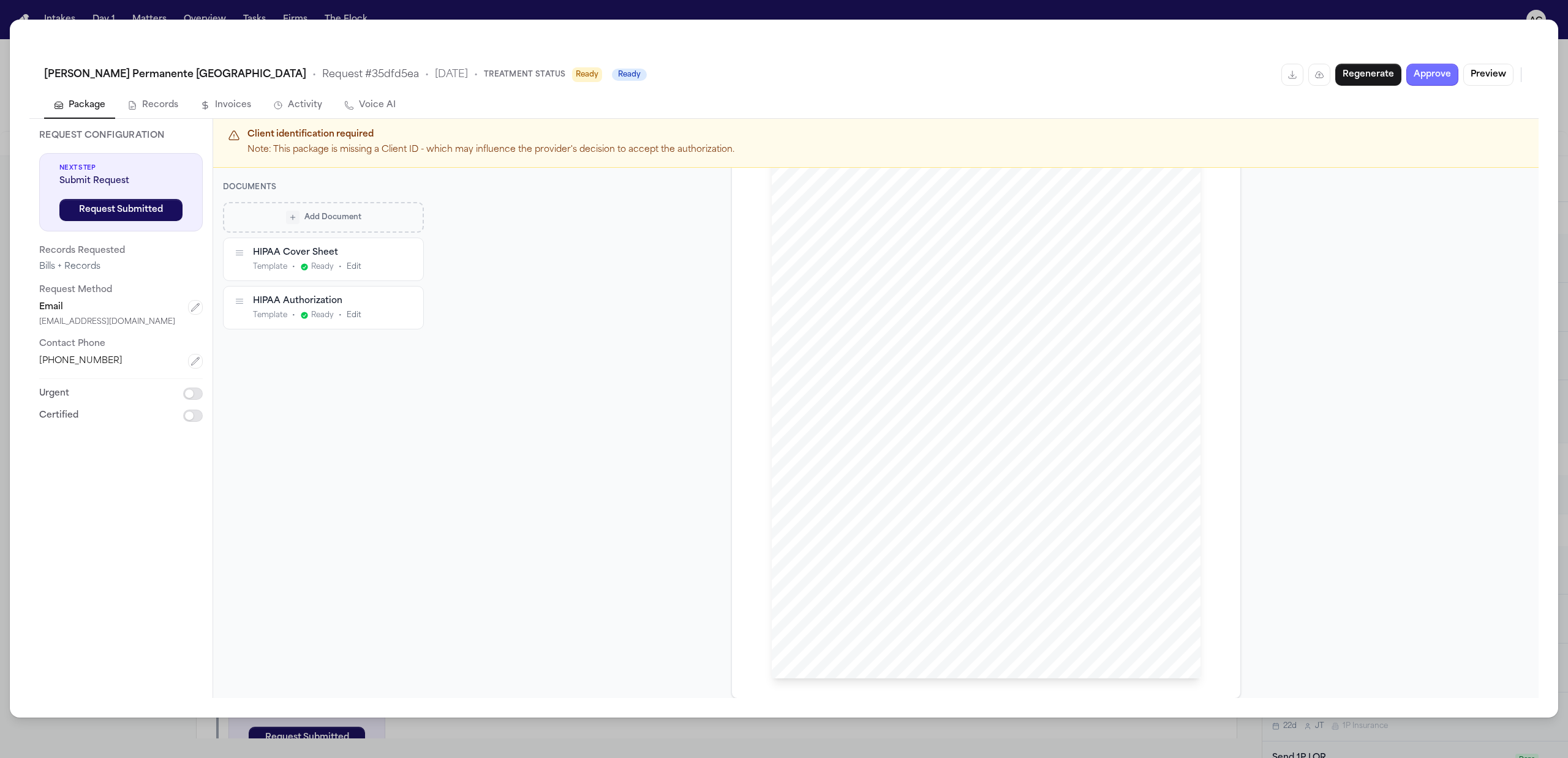
click at [1438, 67] on button "Approve" at bounding box center [1432, 75] width 52 height 22
click at [135, 211] on button "Request Submitted" at bounding box center [121, 210] width 123 height 22
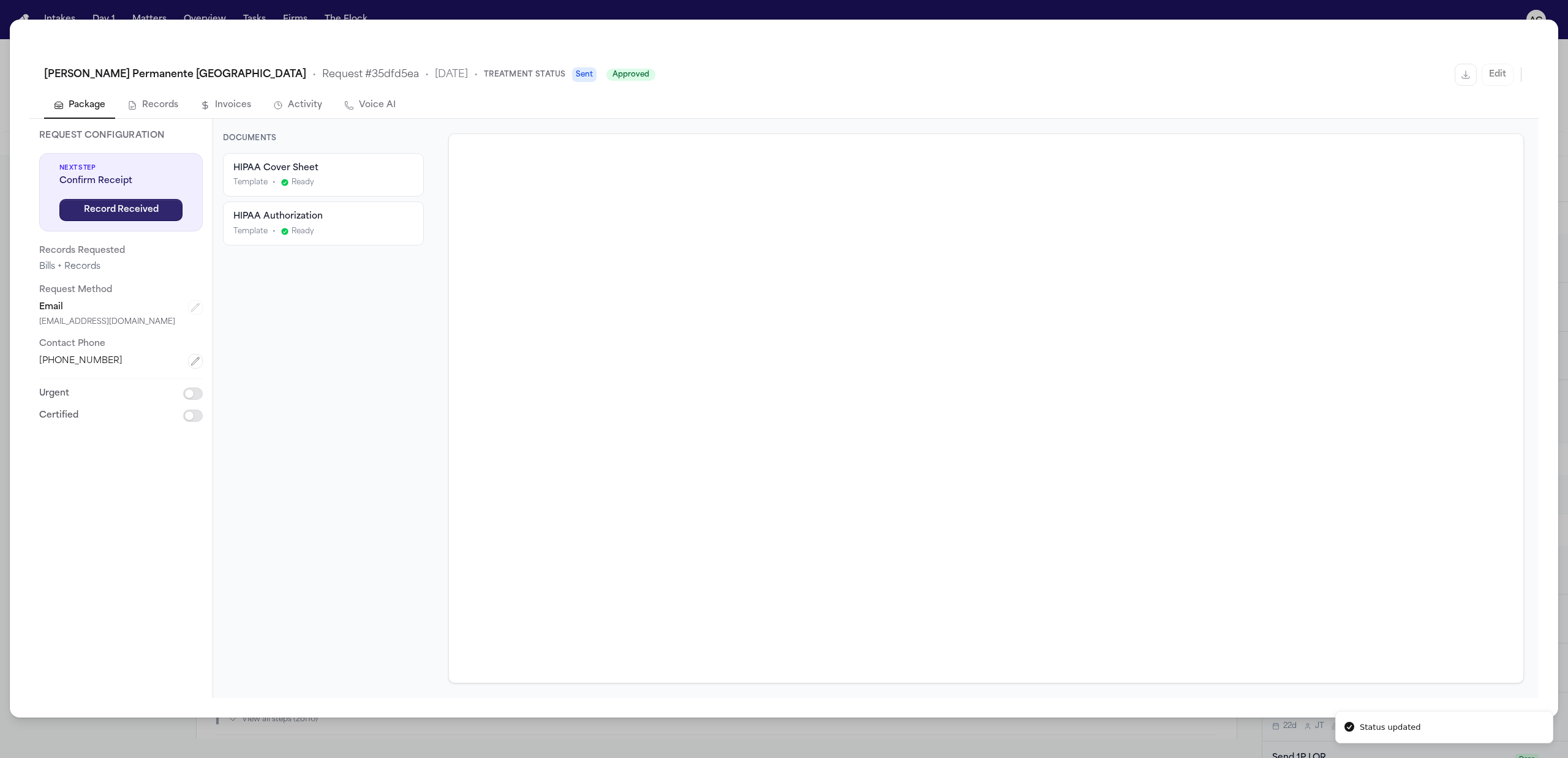
scroll to position [0, 0]
click at [158, 104] on button "Records" at bounding box center [153, 106] width 70 height 26
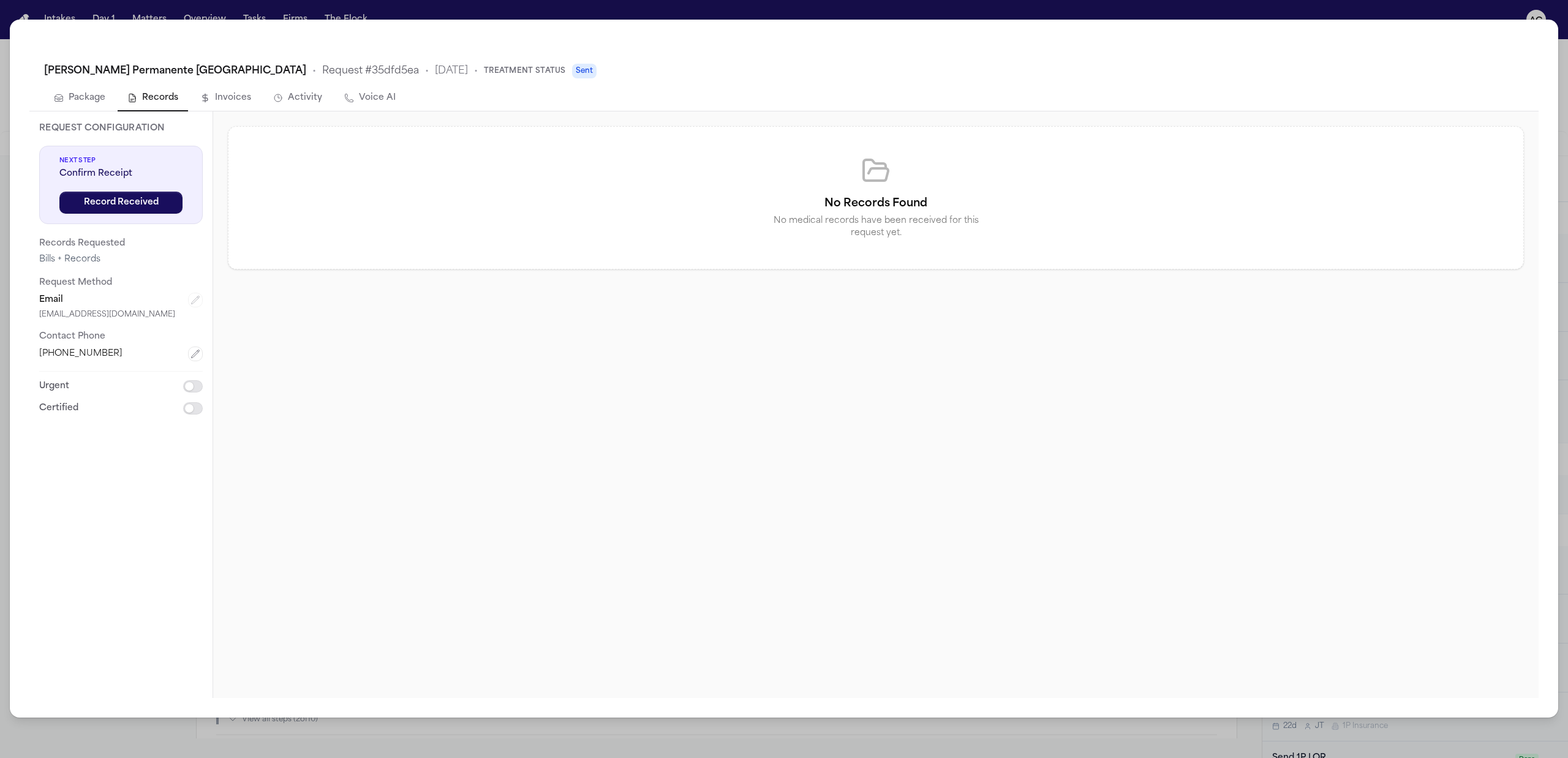
click at [386, 93] on button "Voice AI" at bounding box center [370, 99] width 71 height 26
select select "*****"
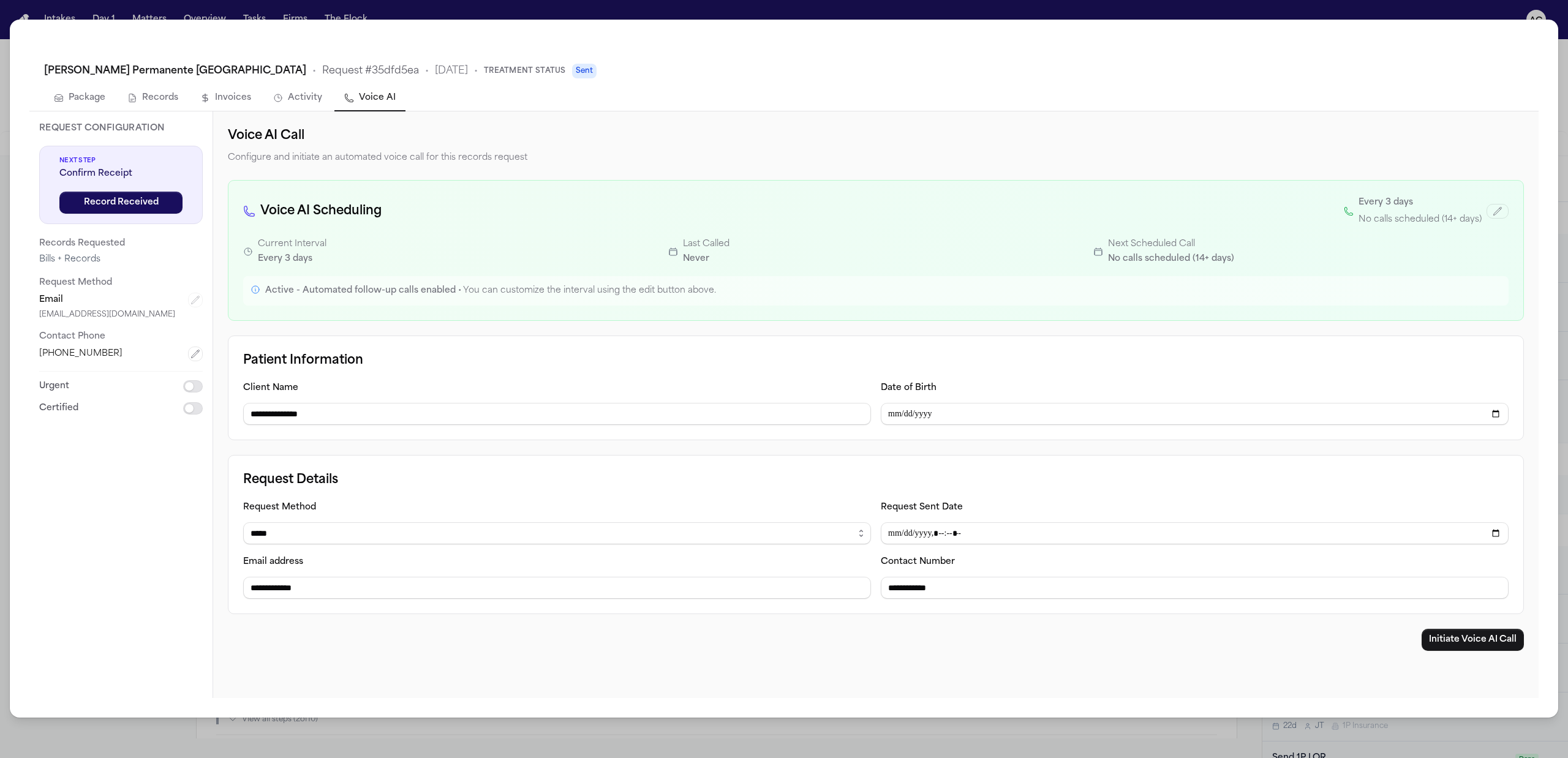
click at [1499, 10] on div "**********" at bounding box center [784, 379] width 1568 height 758
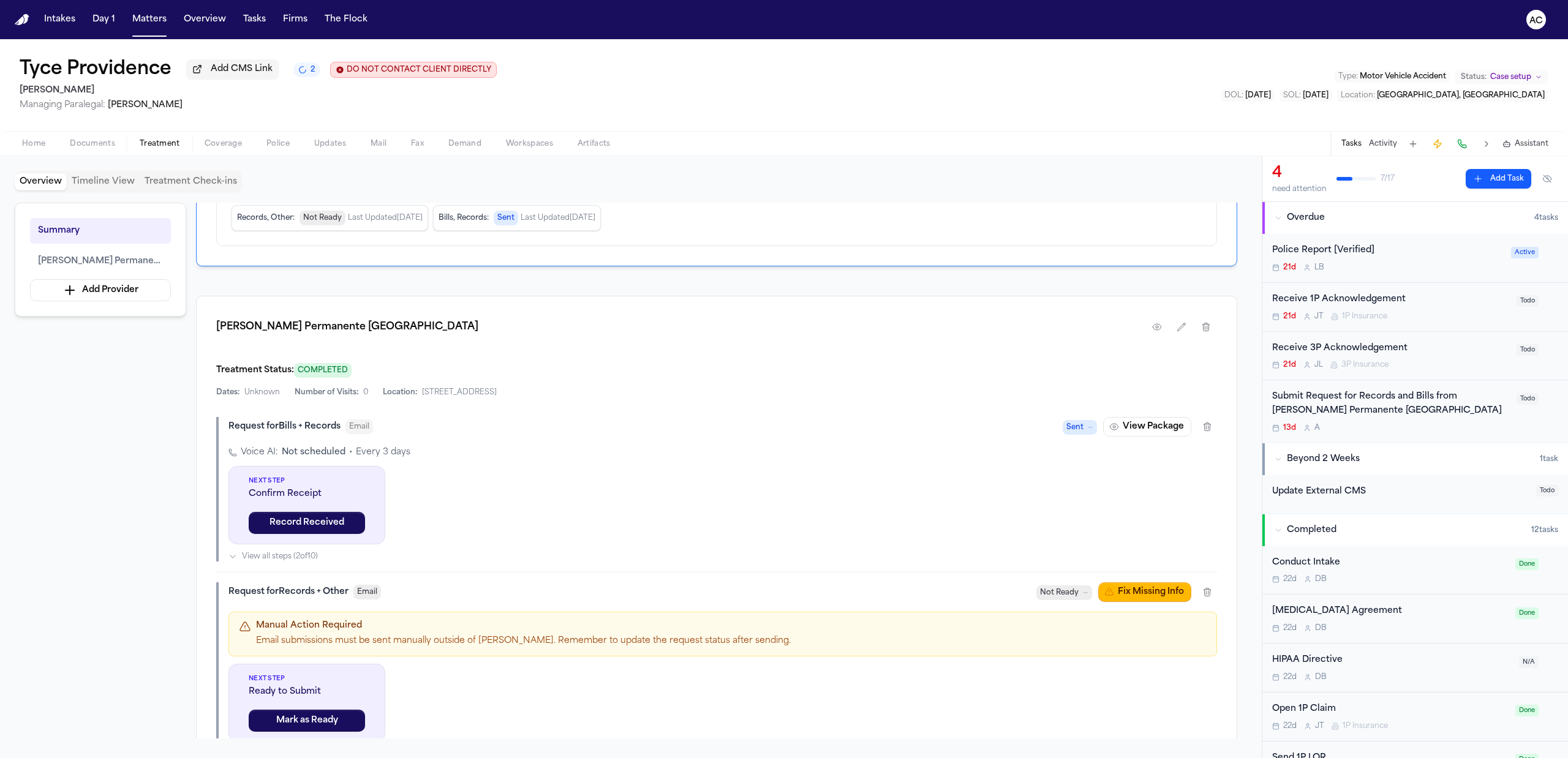
scroll to position [326, 0]
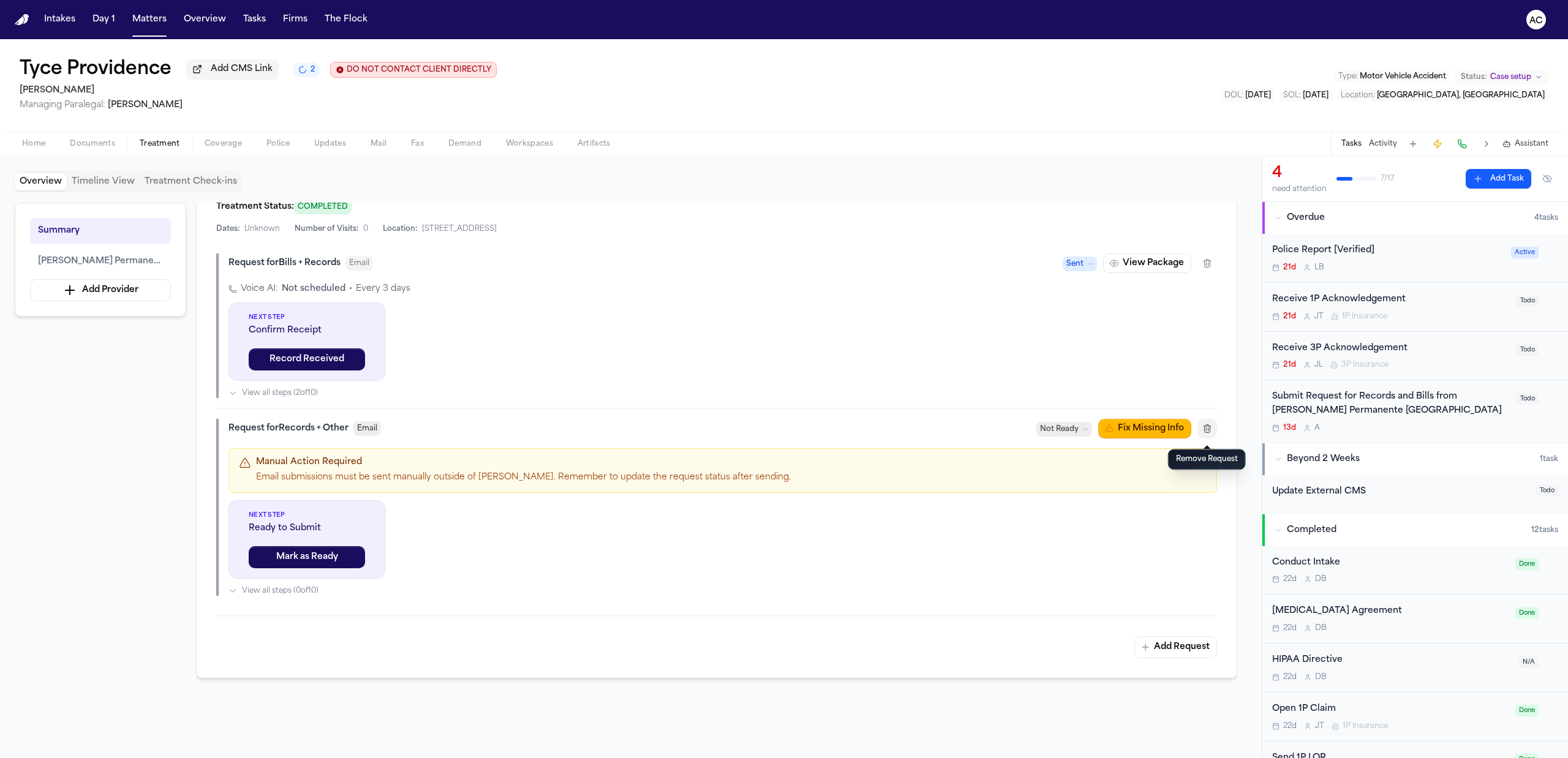
click at [1213, 432] on button "button" at bounding box center [1207, 428] width 19 height 19
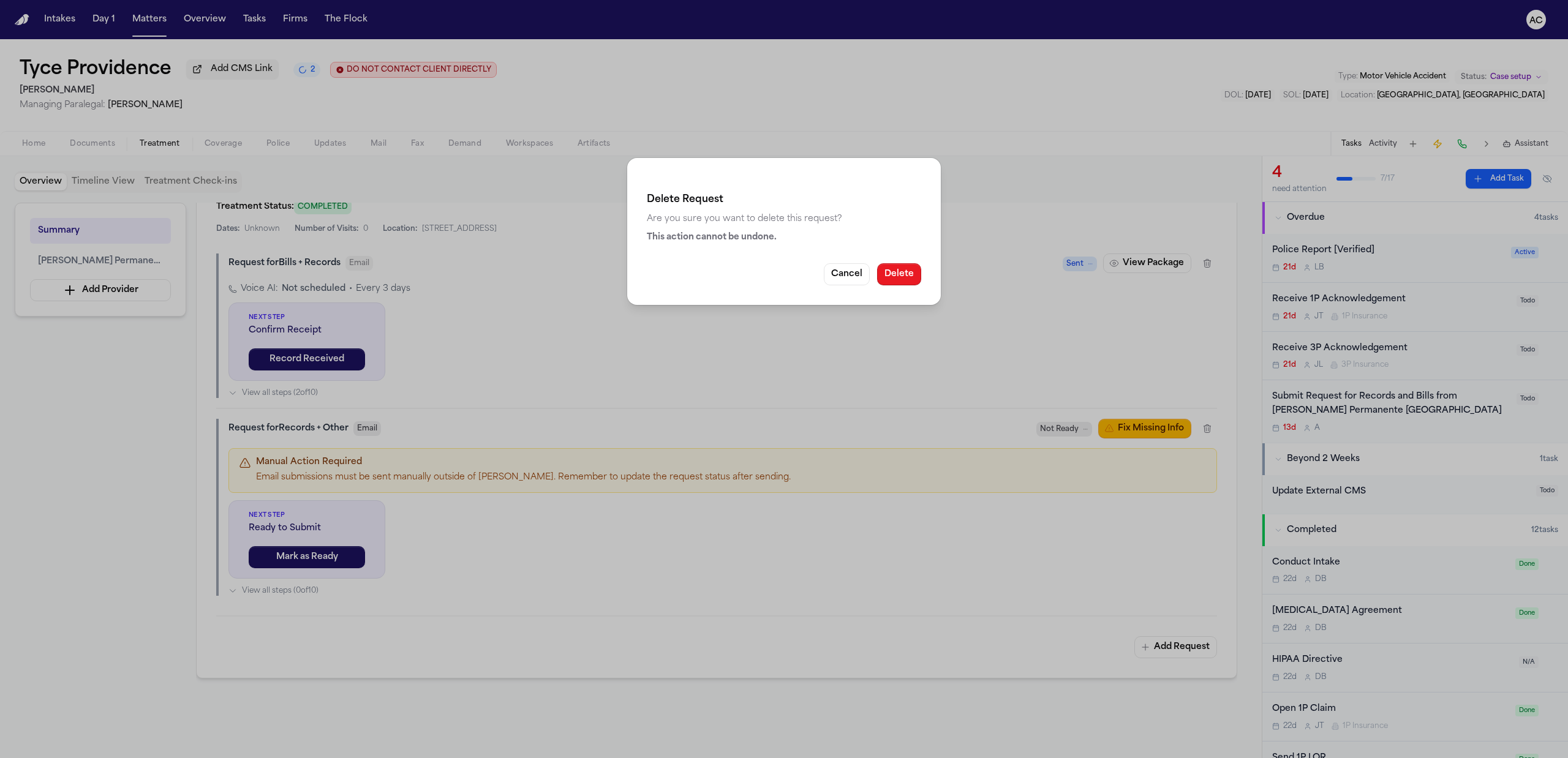
click at [909, 276] on button "Delete" at bounding box center [898, 274] width 44 height 22
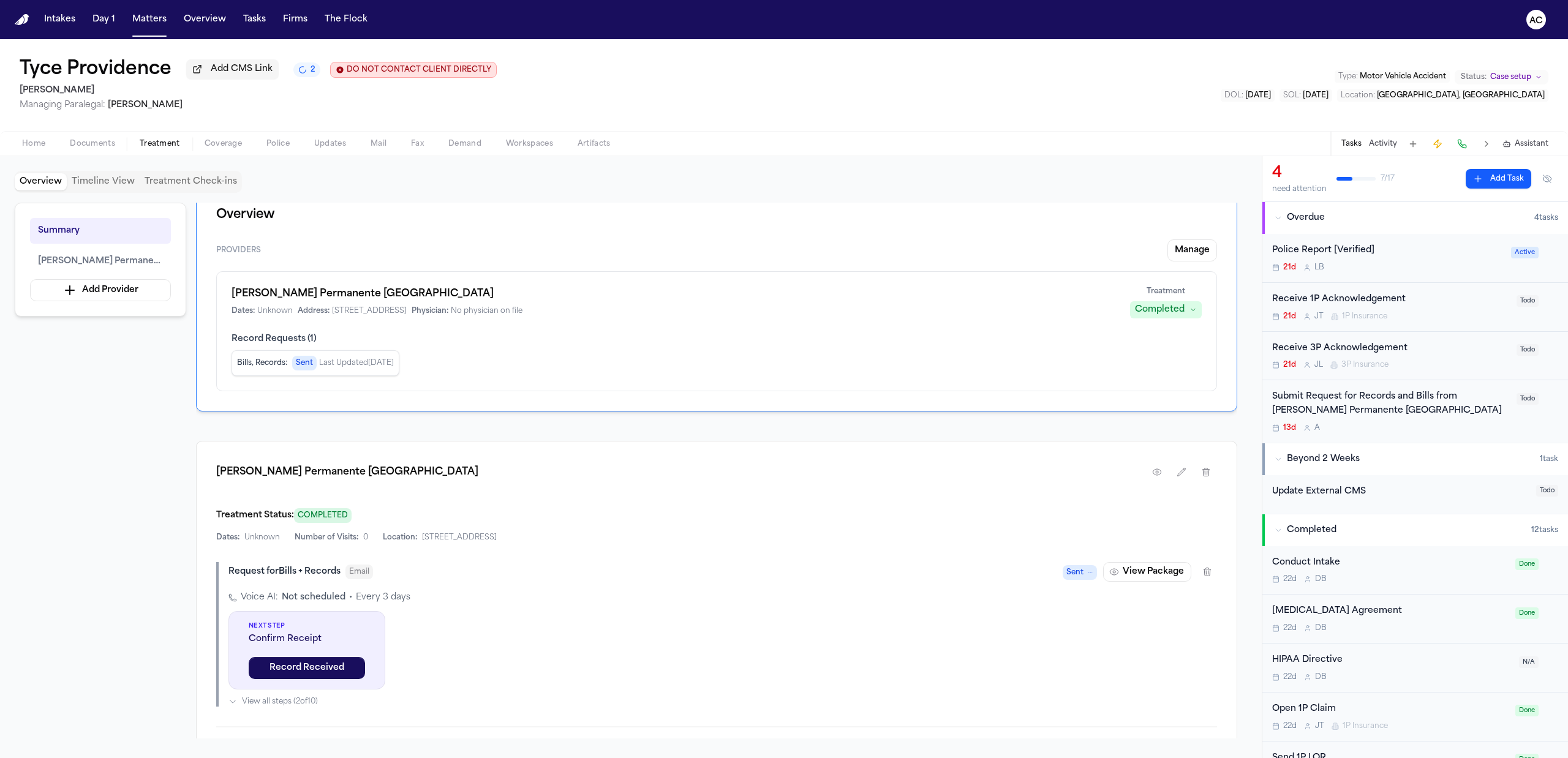
scroll to position [0, 0]
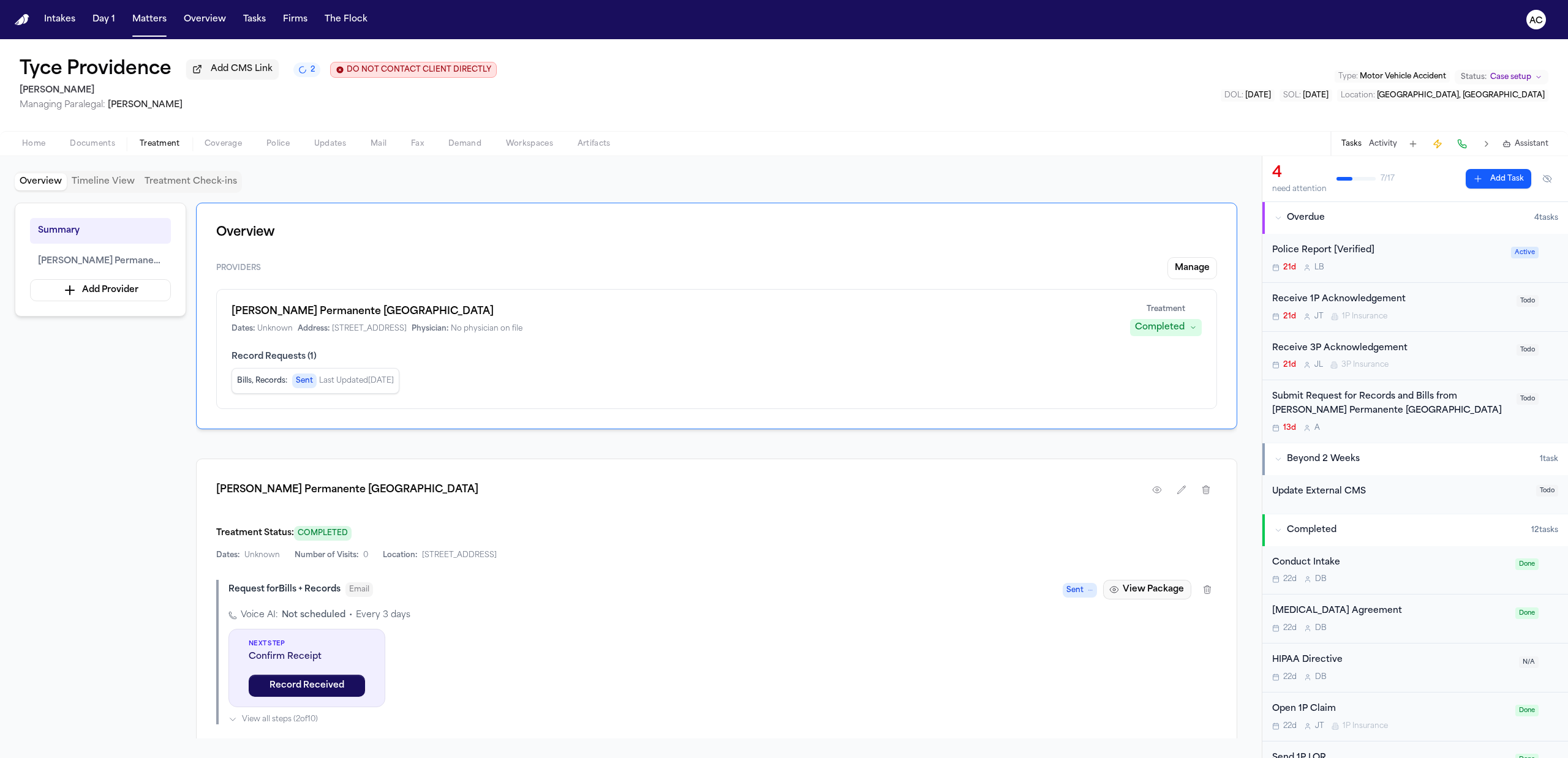
click at [1127, 591] on button "View Package" at bounding box center [1146, 590] width 88 height 19
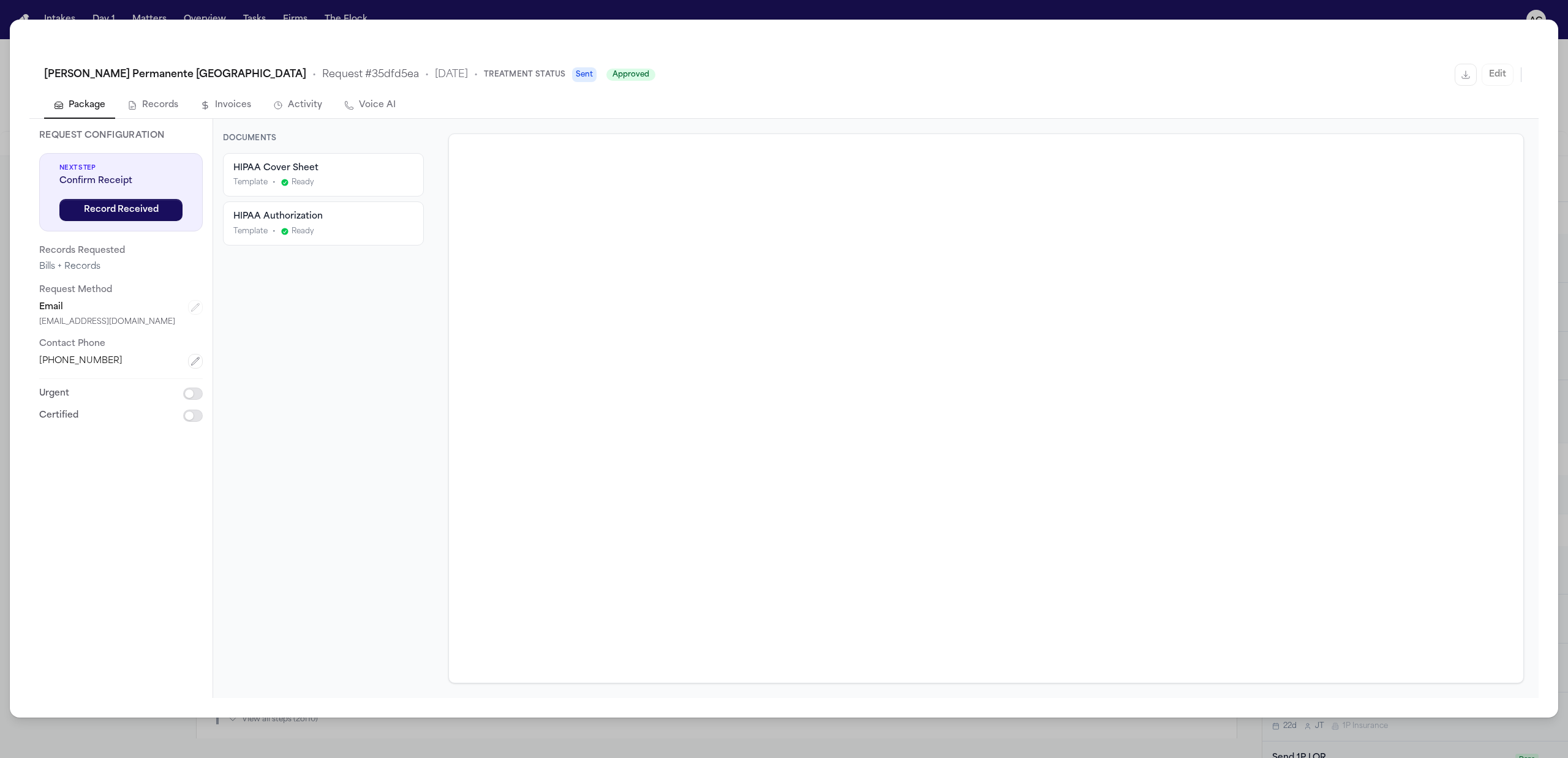
click at [1022, 8] on div "Kaiser Permanente San Diego Medical Center • Request # 35dfd5ea • 9/30/2025 • T…" at bounding box center [784, 379] width 1568 height 758
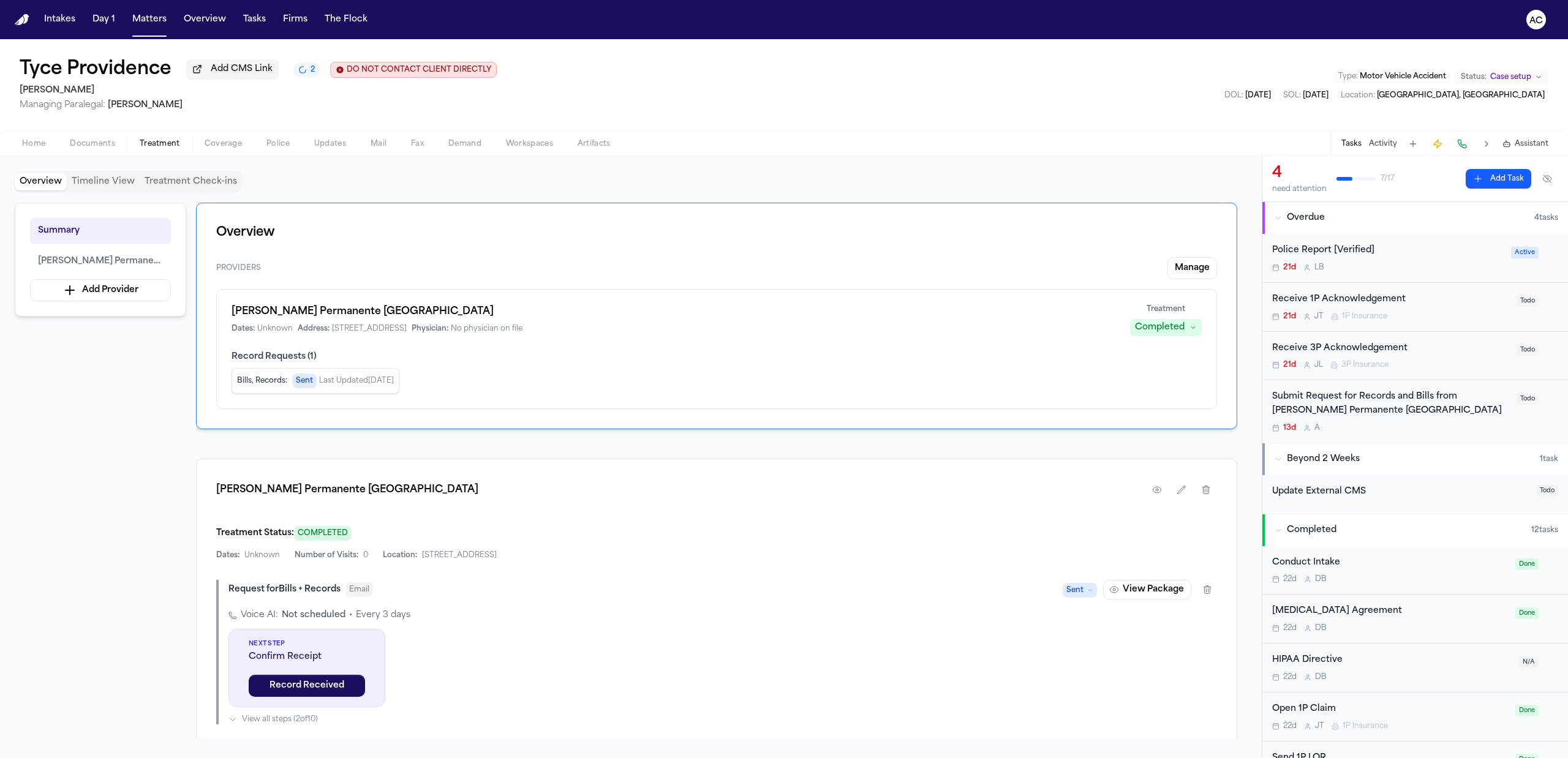
click at [1383, 405] on div "Submit Request for Records and Bills from [PERSON_NAME] Permanente [GEOGRAPHIC_…" at bounding box center [1390, 404] width 237 height 28
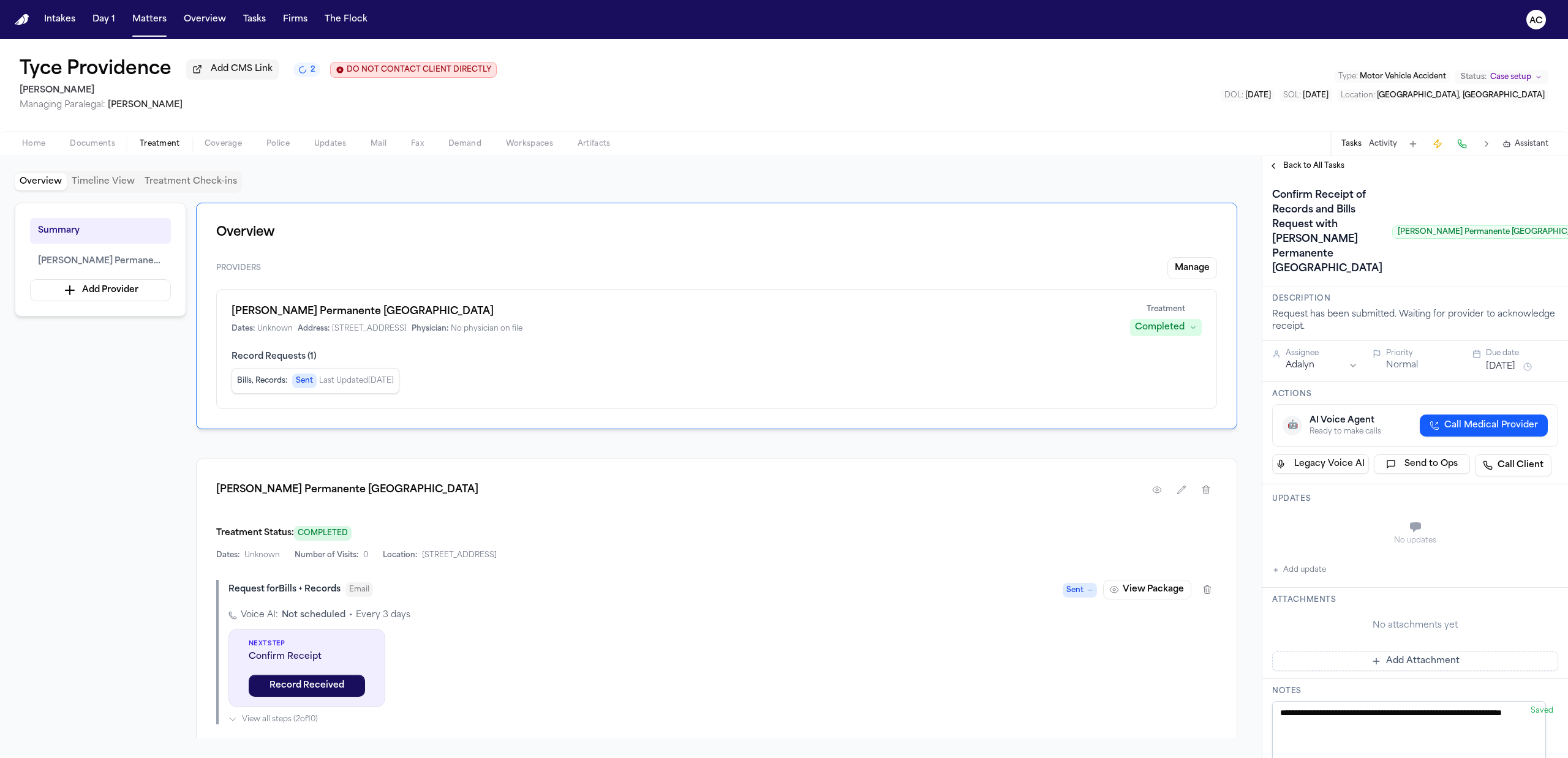
click at [1320, 167] on span "Back to All Tasks" at bounding box center [1313, 165] width 62 height 10
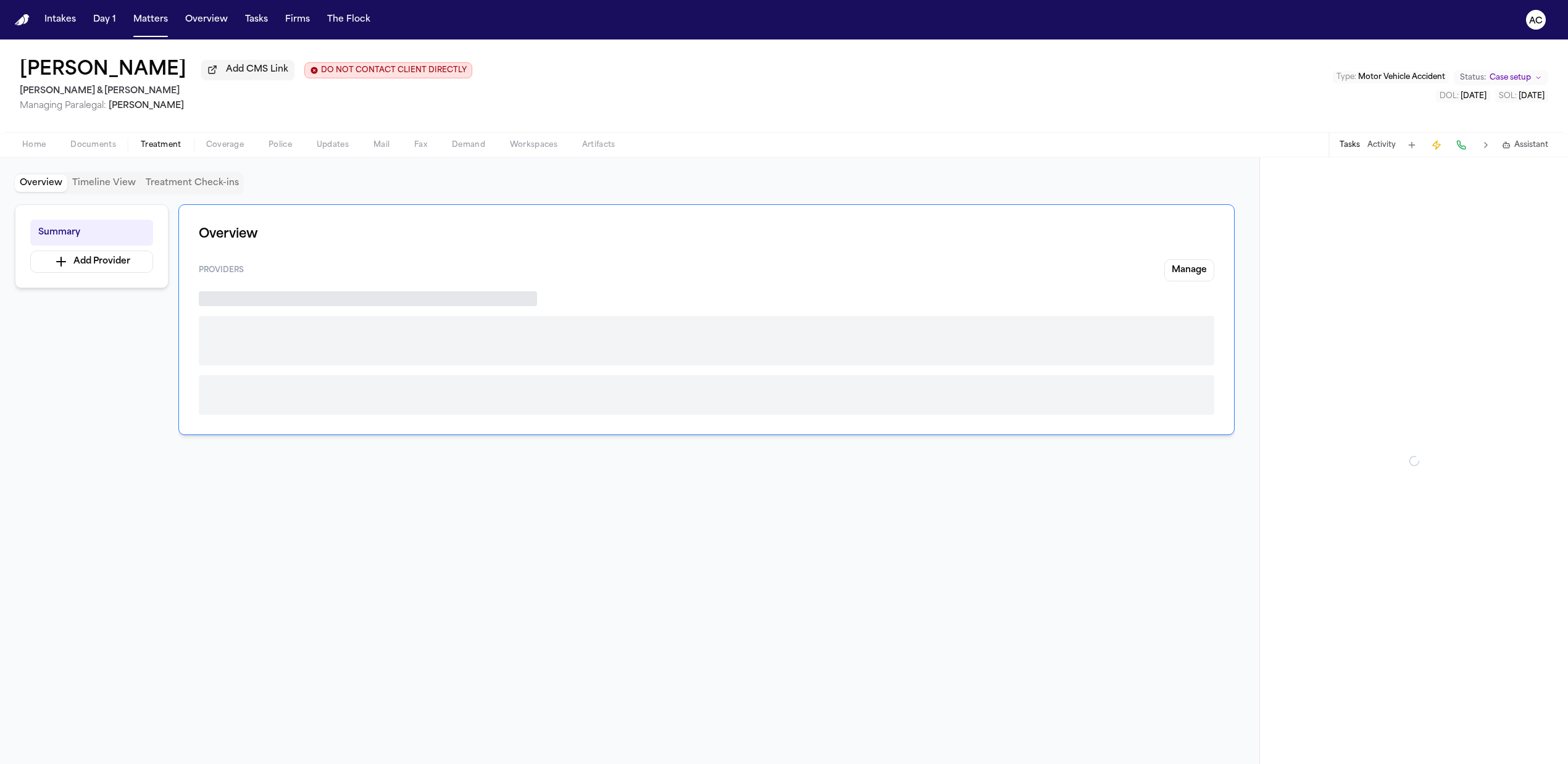
click at [157, 148] on span "Treatment" at bounding box center [161, 145] width 41 height 10
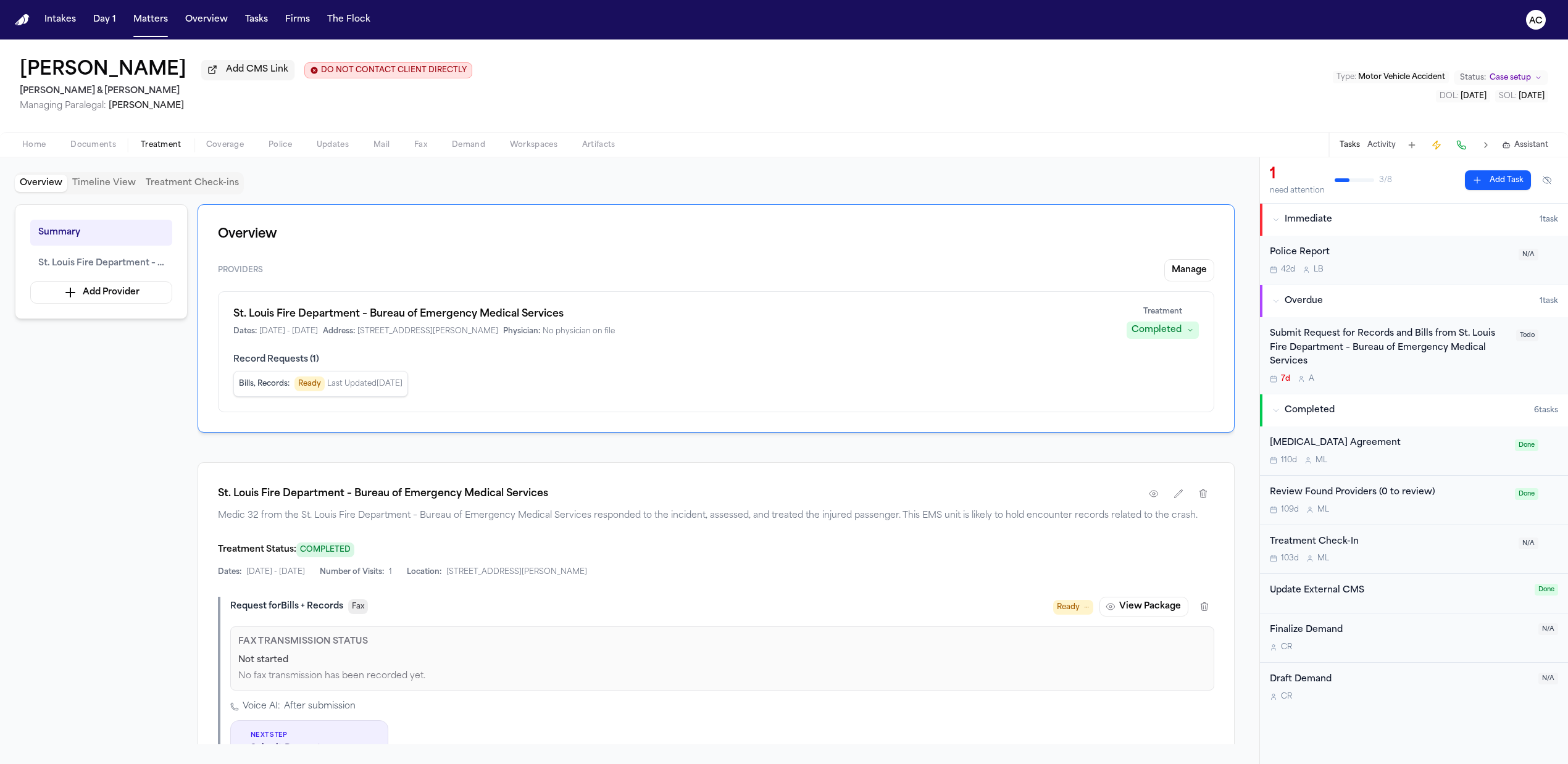
click at [1317, 349] on div "Submit Request for Records and Bills from St. Louis Fire Department – Bureau of…" at bounding box center [1389, 348] width 239 height 42
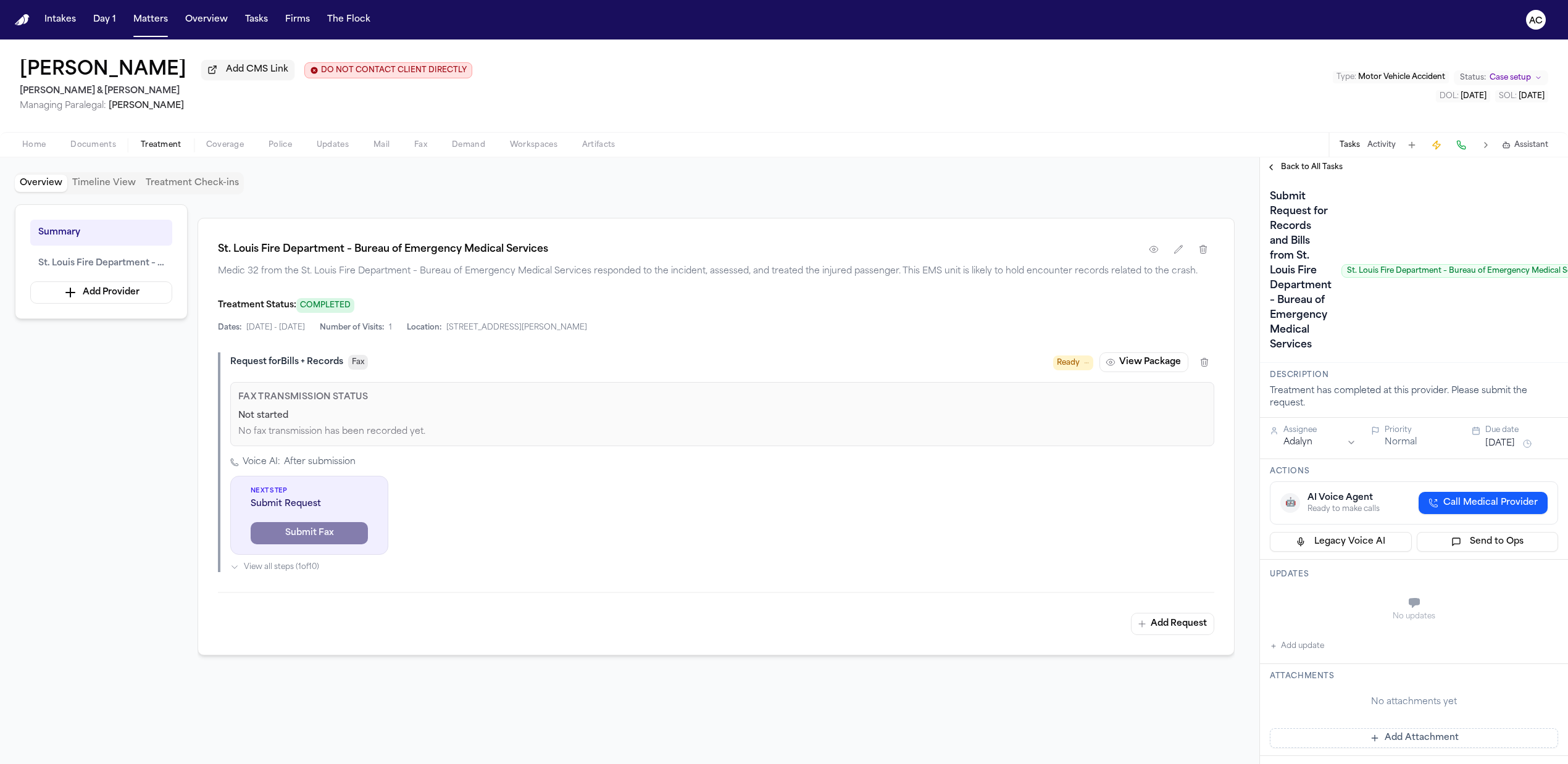
scroll to position [247, 0]
click at [1142, 365] on button "View Package" at bounding box center [1144, 360] width 89 height 19
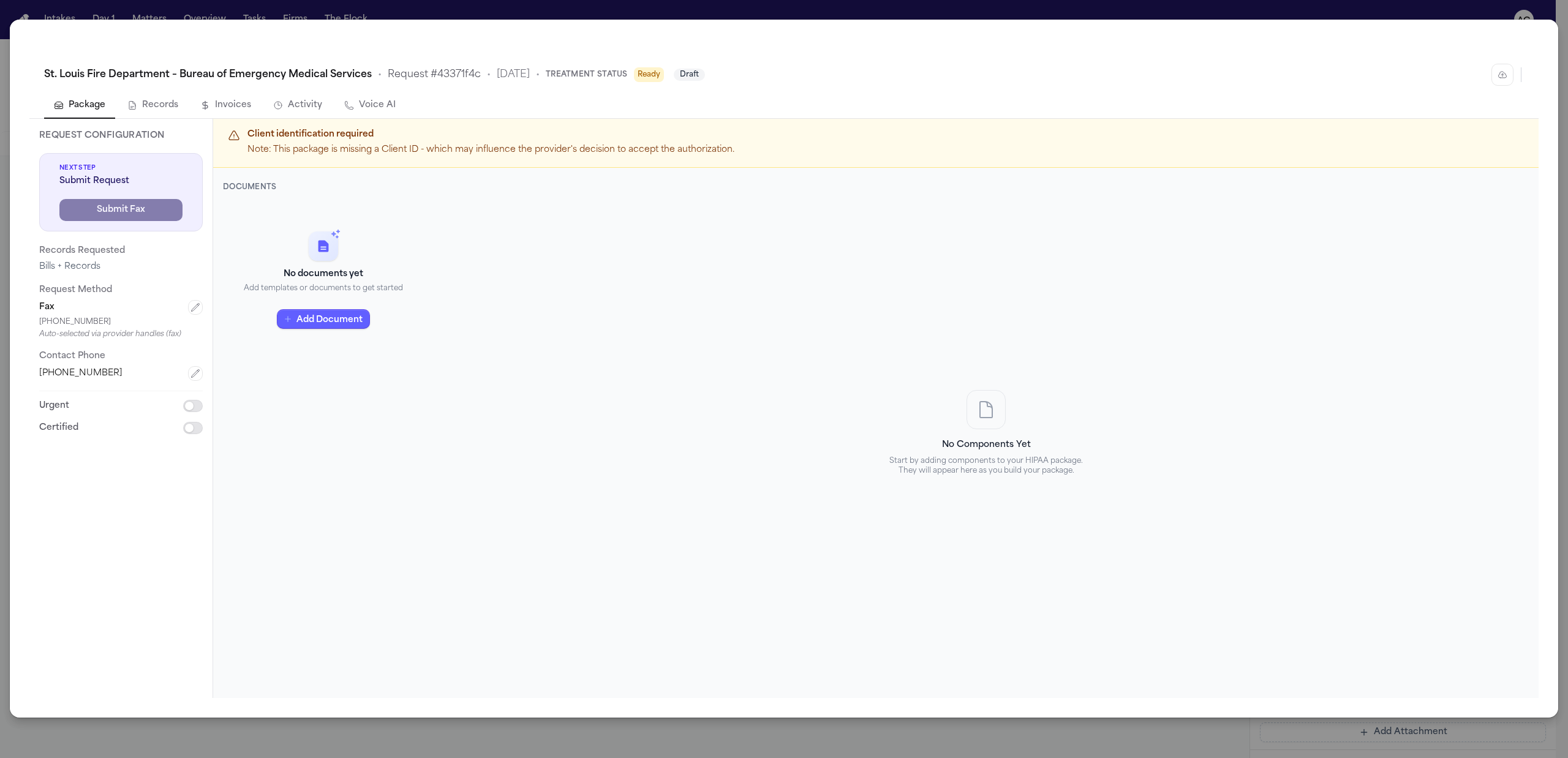
click at [666, 13] on div "St. Louis Fire Department – Bureau of Emergency Medical Services • Request # 43…" at bounding box center [784, 379] width 1568 height 758
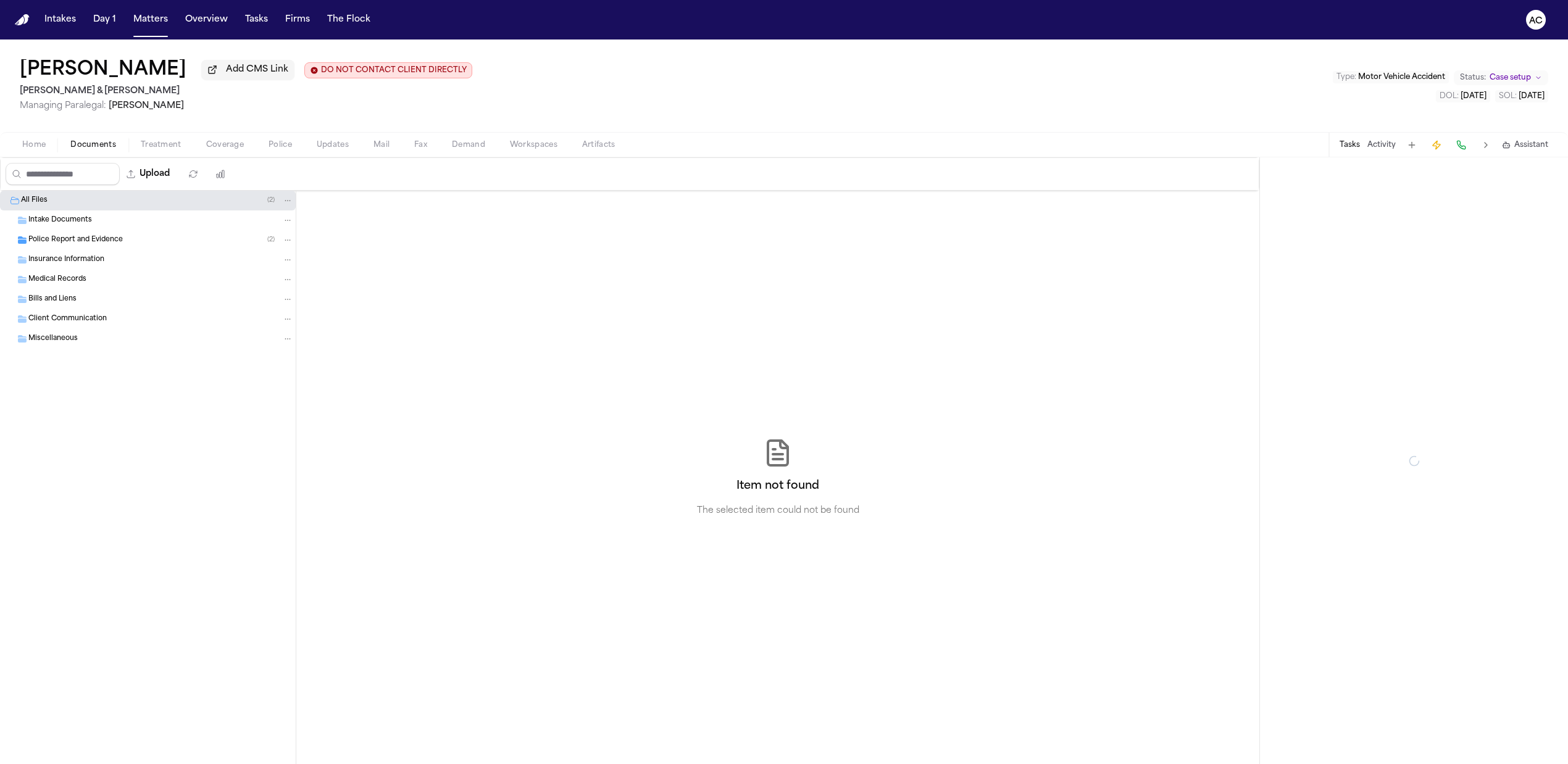
click at [91, 142] on span "Documents" at bounding box center [93, 145] width 46 height 10
